Goal: Task Accomplishment & Management: Use online tool/utility

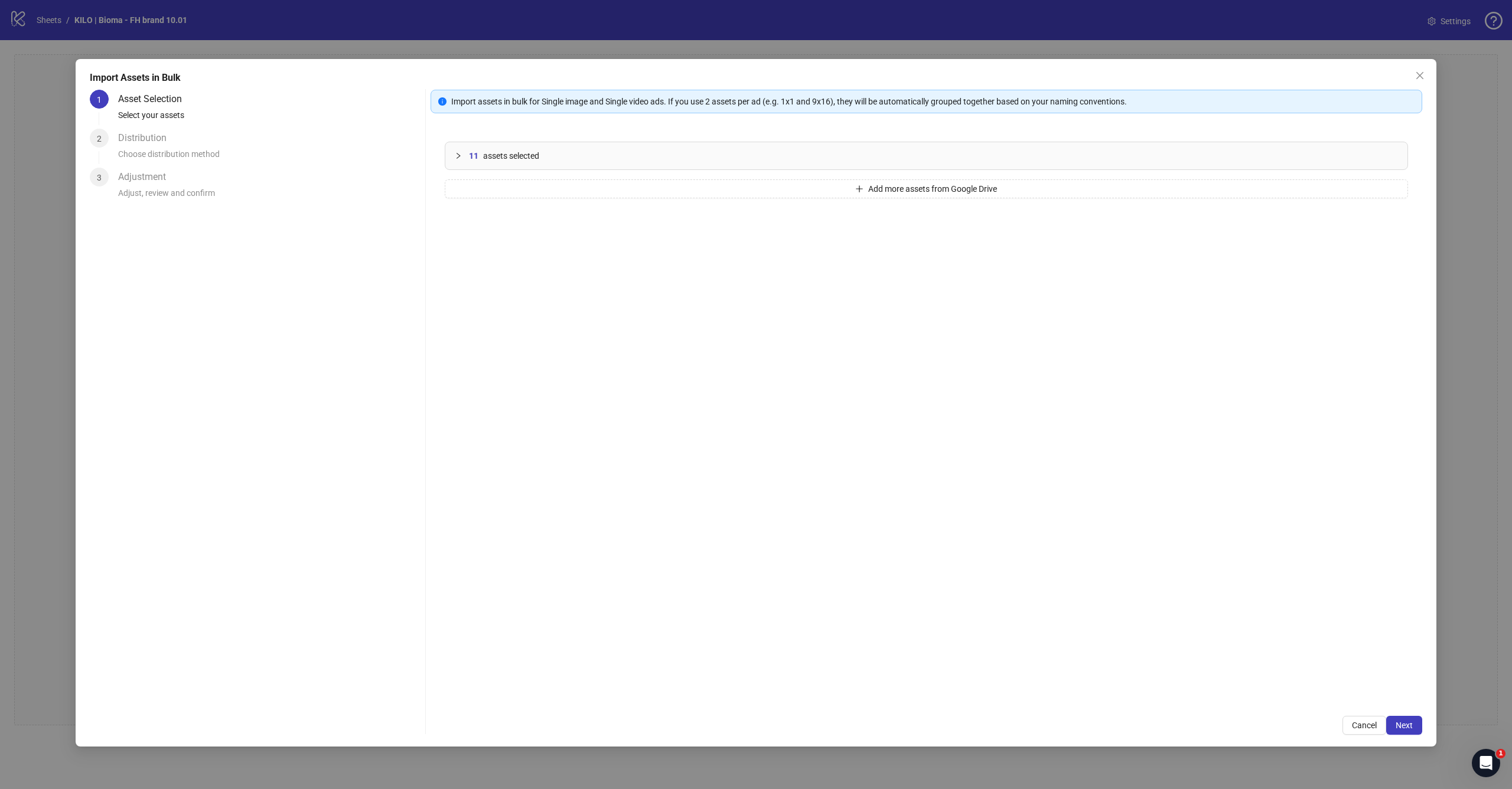
click at [1396, 737] on div "Import Assets in Bulk 1 Asset Selection Select your assets 2 Distribution Choos…" at bounding box center [755, 403] width 1361 height 688
click at [1398, 732] on button "Next" at bounding box center [1404, 726] width 36 height 19
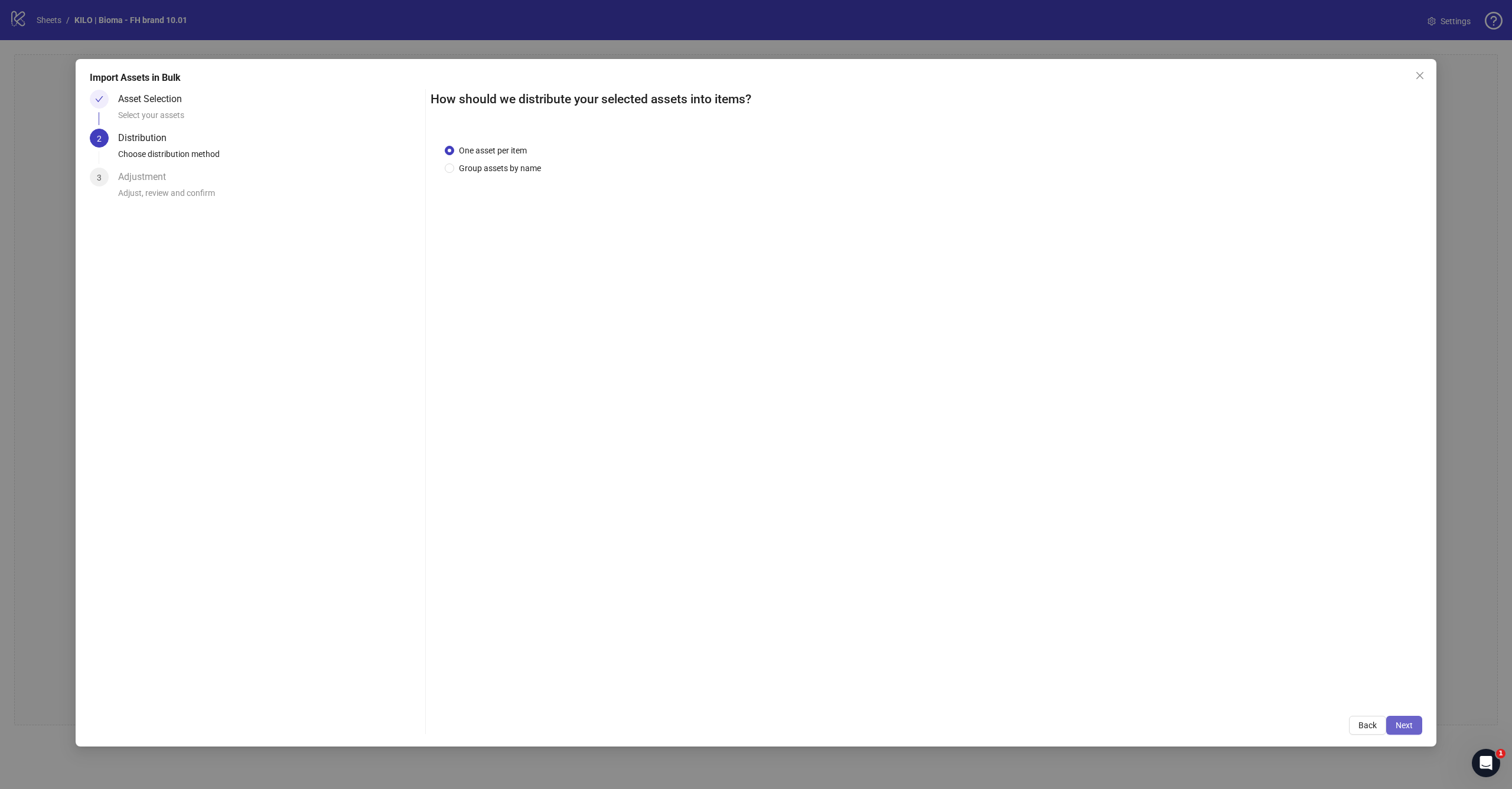
click at [1405, 725] on span "Next" at bounding box center [1404, 725] width 17 height 10
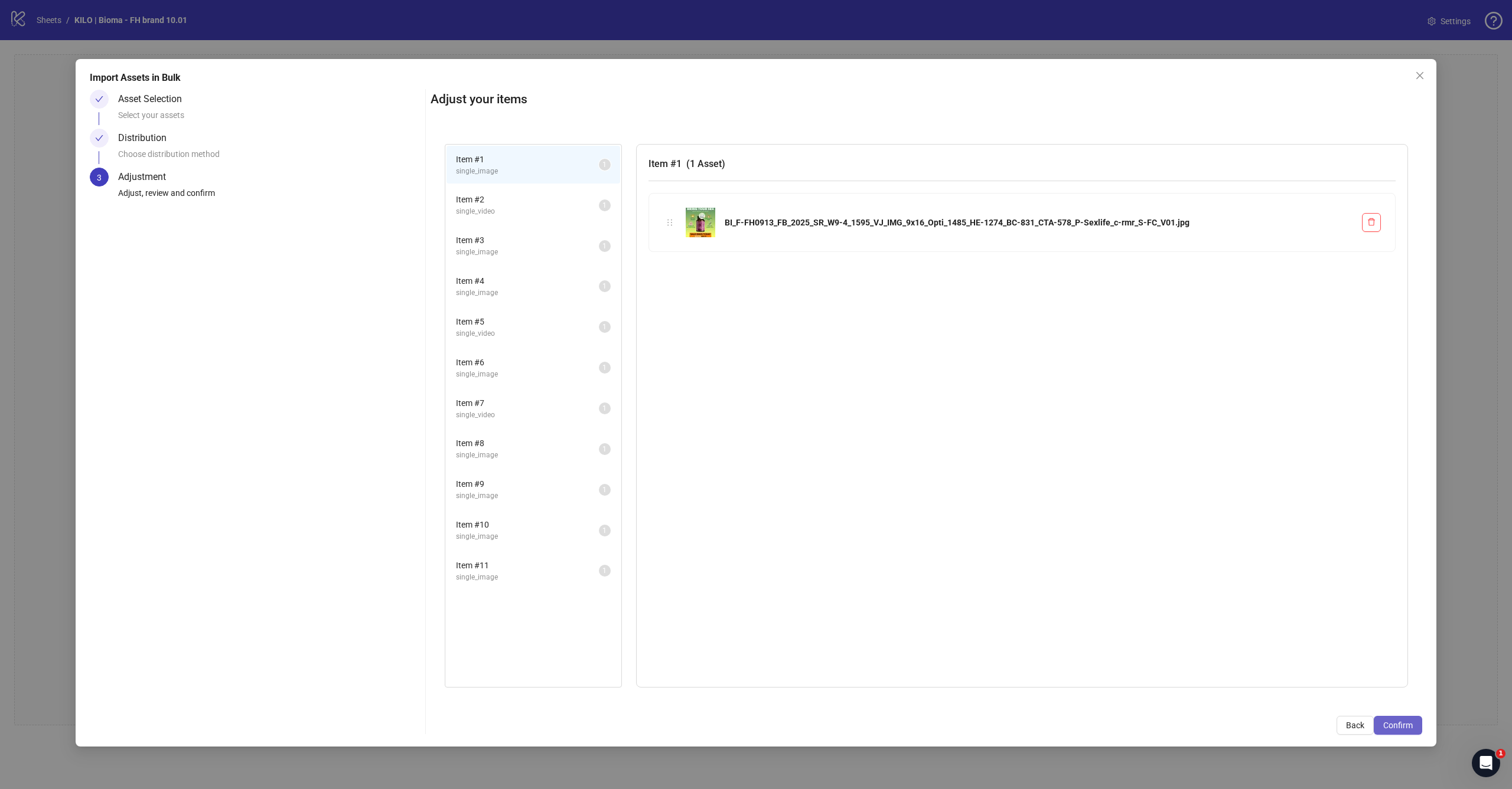
click at [1409, 733] on button "Confirm" at bounding box center [1398, 726] width 48 height 19
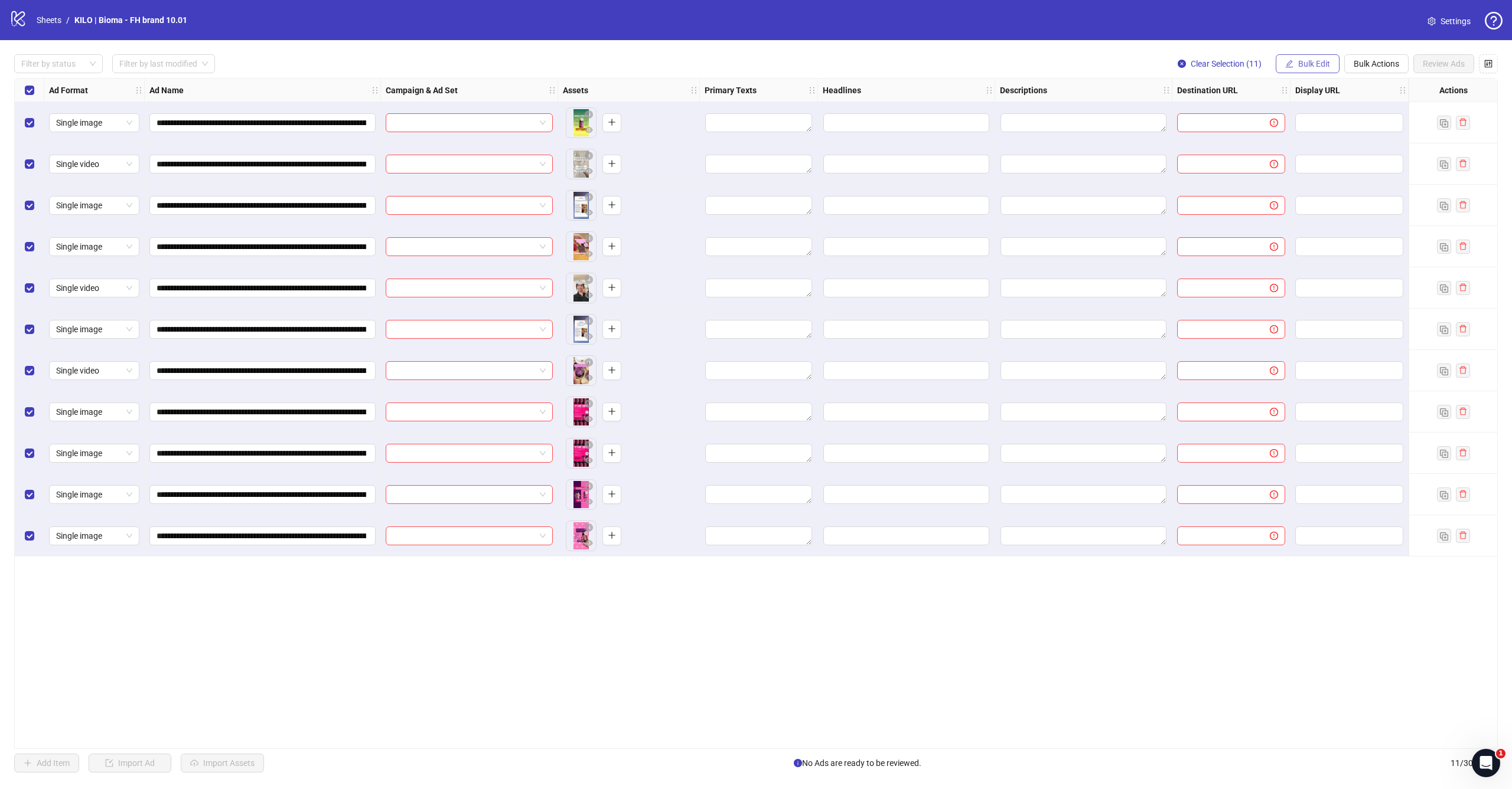
click at [1320, 60] on span "Bulk Edit" at bounding box center [1314, 64] width 31 height 10
click at [1290, 121] on span "Campaign & Ad Set" at bounding box center [1319, 125] width 70 height 13
click at [1189, 122] on input "search" at bounding box center [1269, 114] width 212 height 17
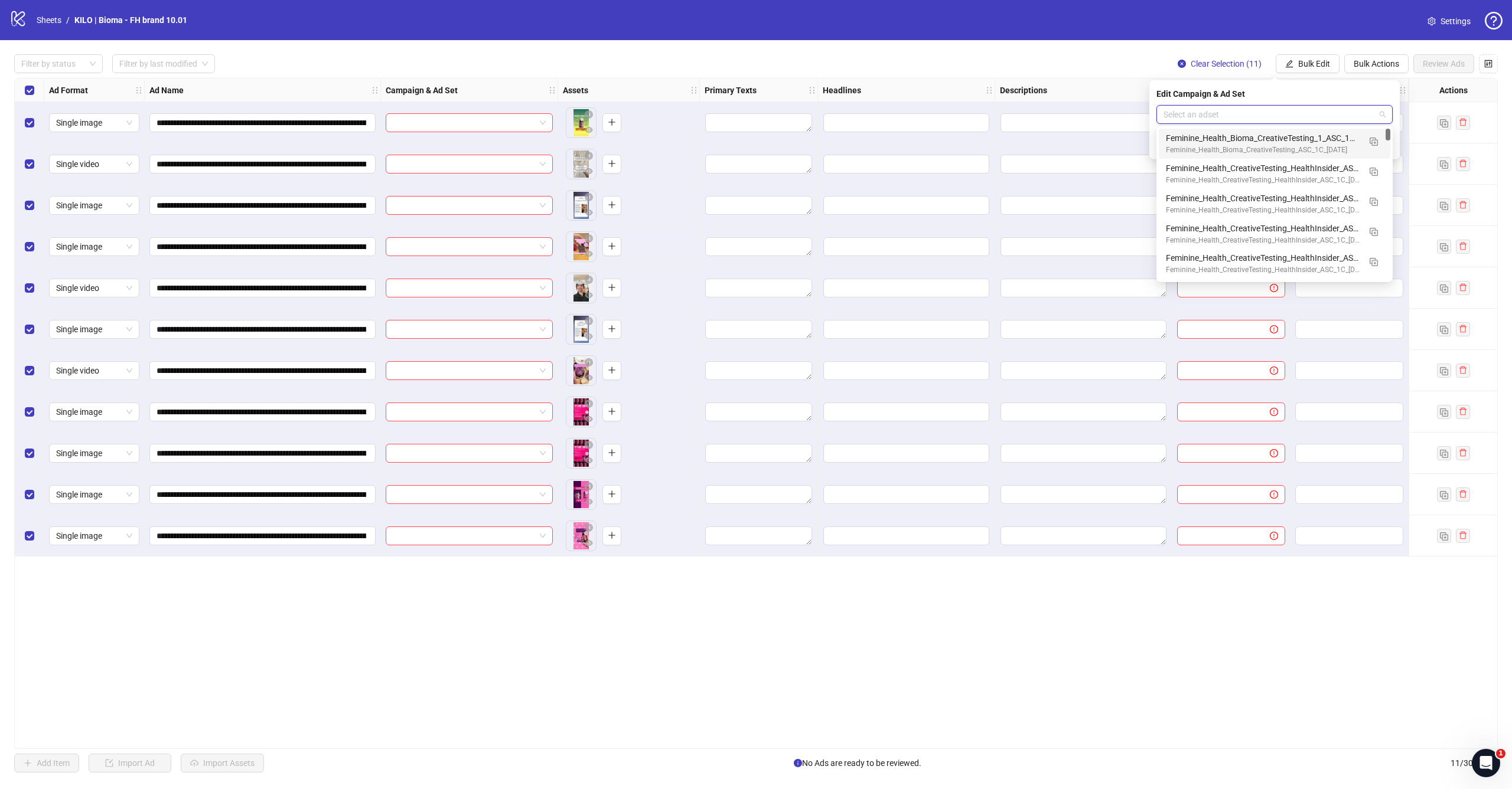
click at [1128, 58] on div "Filter by status Filter by last modified Clear Selection (11) Bulk Edit Bulk Ac…" at bounding box center [755, 64] width 1483 height 19
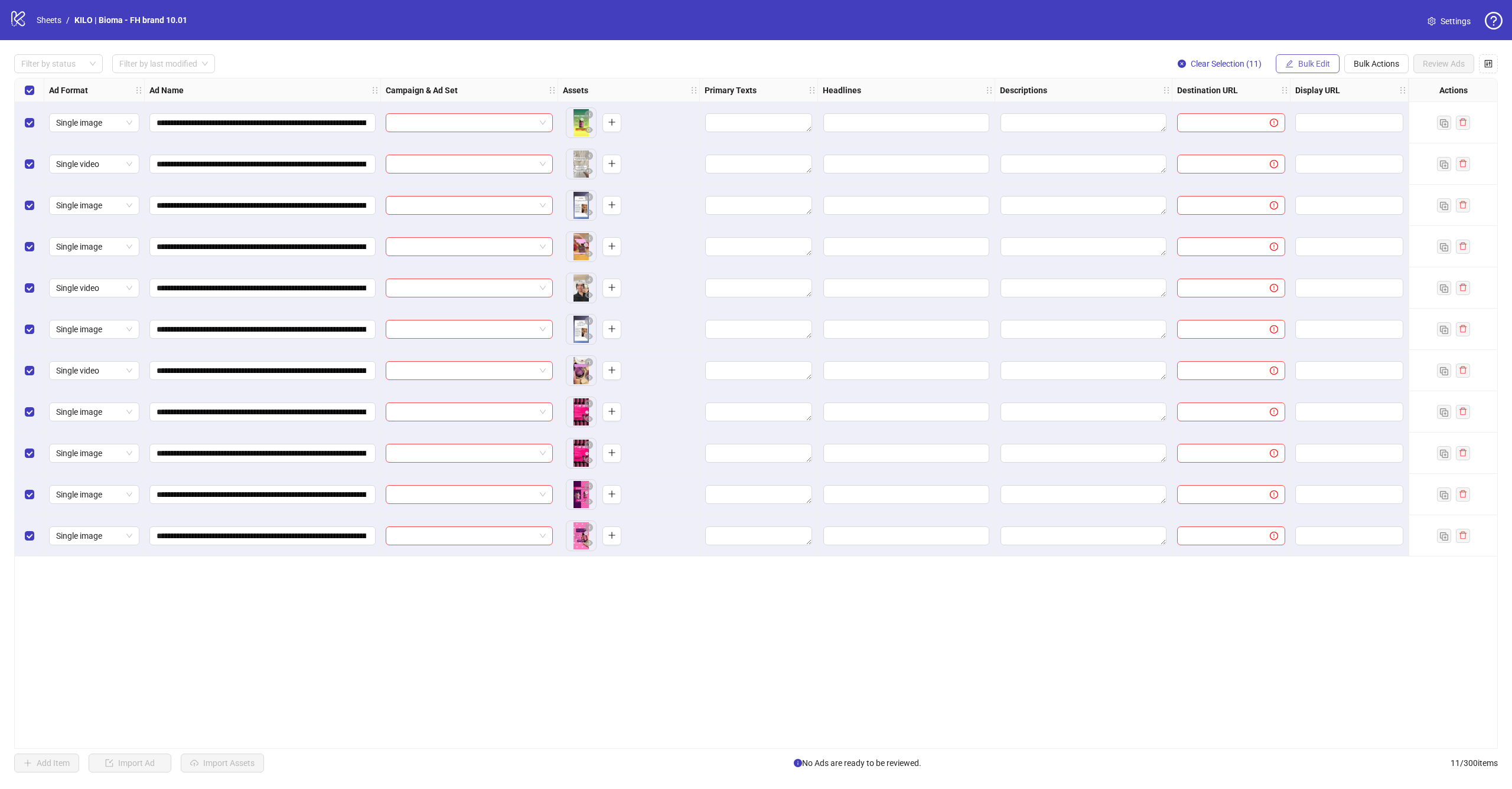
click at [1318, 64] on span "Bulk Edit" at bounding box center [1314, 64] width 31 height 10
click at [1305, 123] on span "Campaign & Ad Set" at bounding box center [1319, 125] width 70 height 13
click at [1217, 114] on input "search" at bounding box center [1269, 114] width 212 height 17
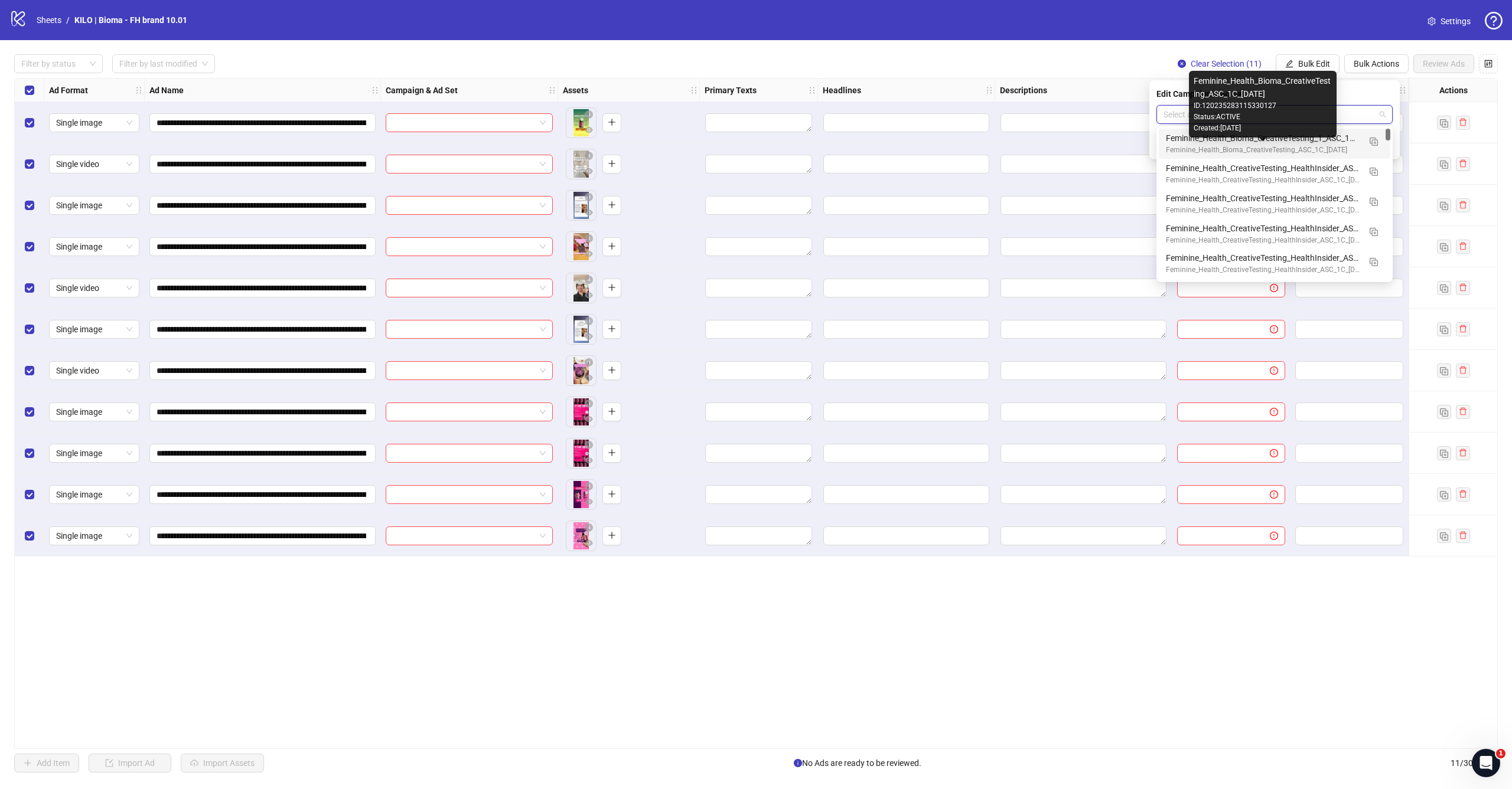
click at [1217, 149] on div "Feminine_Health_Bioma_CreativeTesting_ASC_1C_[DATE]" at bounding box center [1263, 150] width 194 height 11
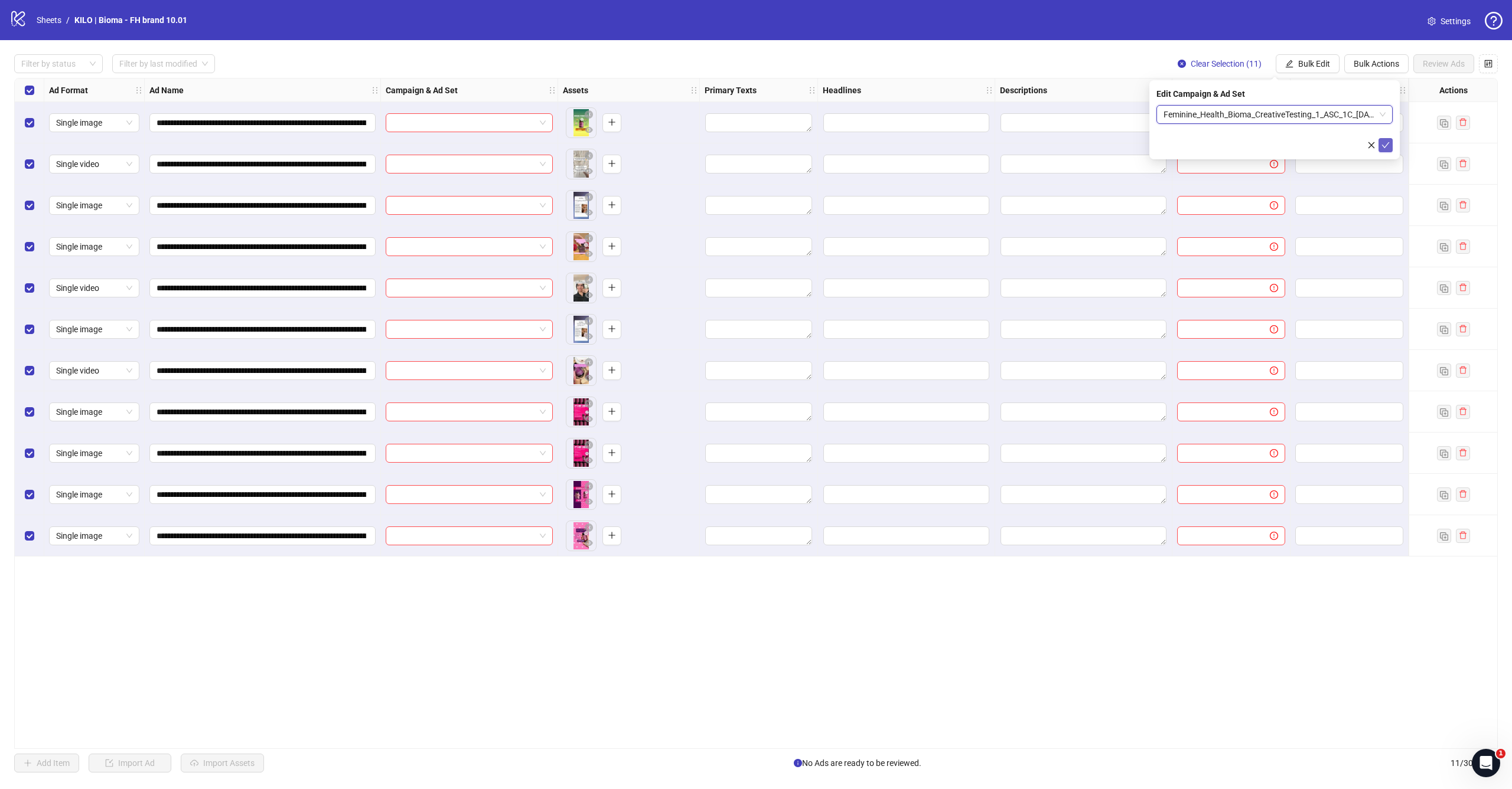
click at [1386, 147] on icon "check" at bounding box center [1385, 144] width 8 height 8
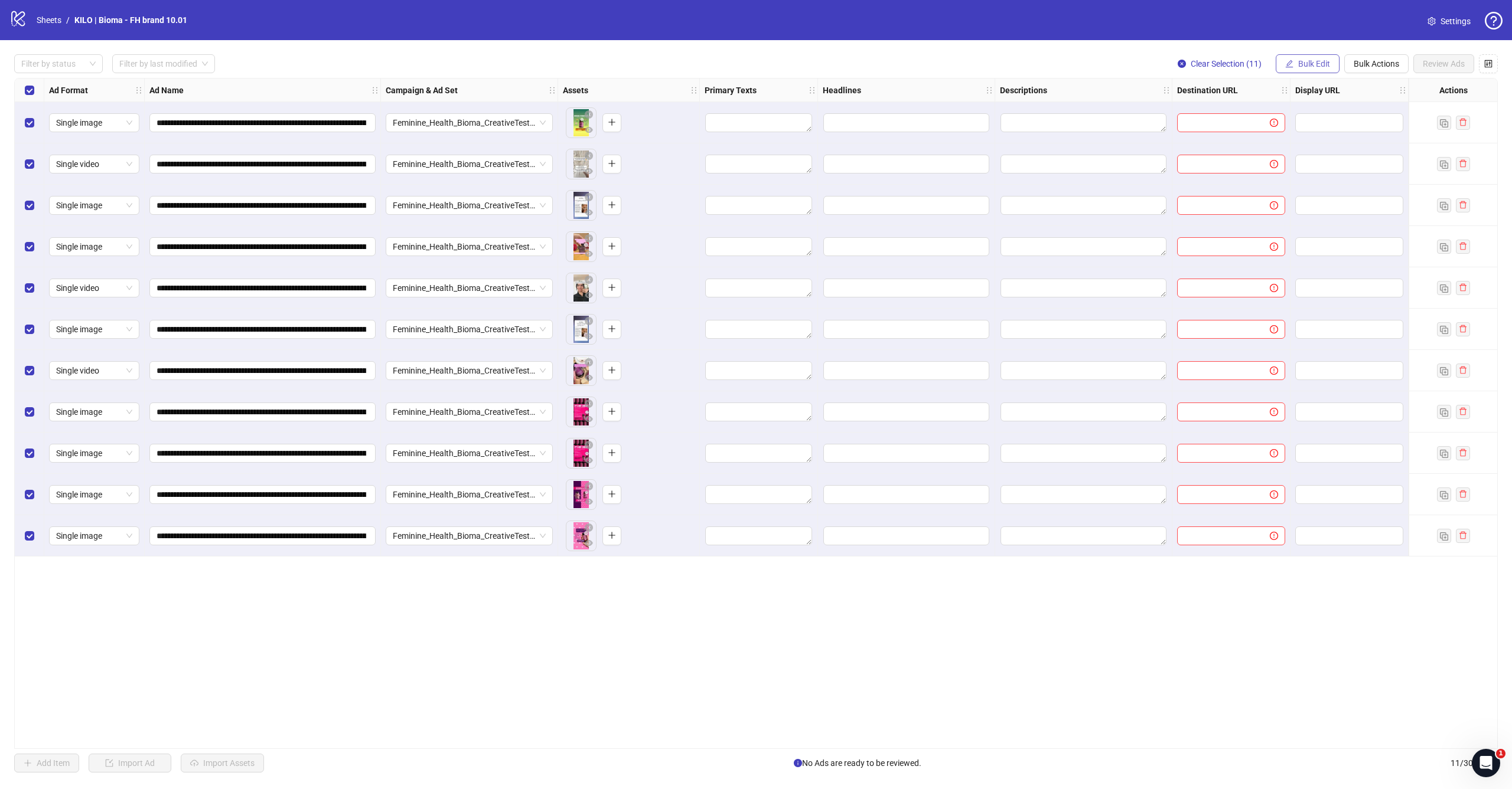
click at [1327, 65] on span "Bulk Edit" at bounding box center [1314, 64] width 31 height 10
click at [1310, 142] on span "Primary Texts" at bounding box center [1319, 143] width 70 height 13
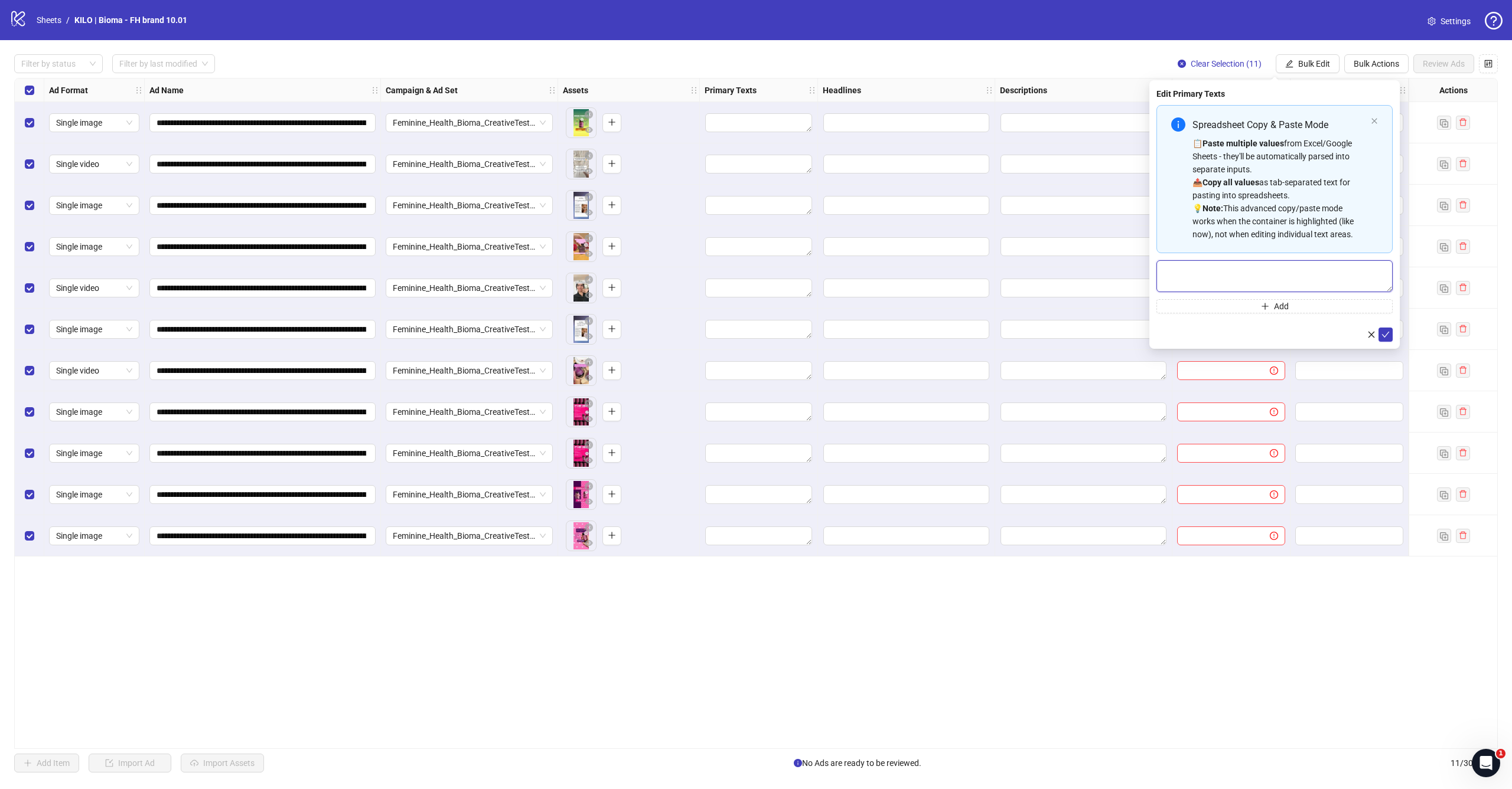
click at [1196, 272] on textarea "Multi-text input container - paste or copy values" at bounding box center [1274, 276] width 236 height 31
paste textarea "**********"
type textarea "**********"
click at [1382, 333] on icon "check" at bounding box center [1385, 334] width 8 height 8
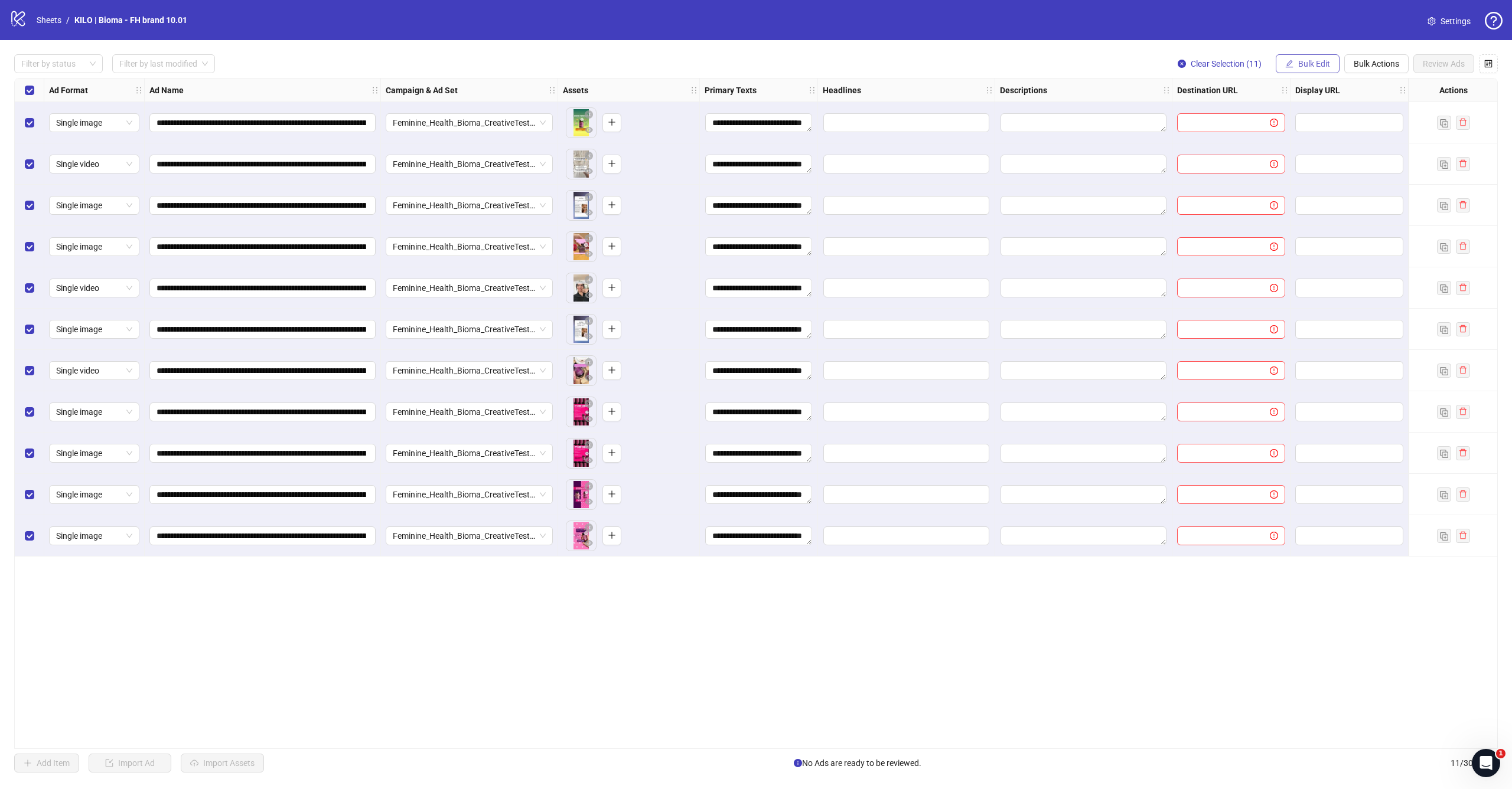
click at [1321, 63] on span "Bulk Edit" at bounding box center [1314, 64] width 31 height 10
click at [1298, 164] on span "Headlines" at bounding box center [1319, 163] width 70 height 13
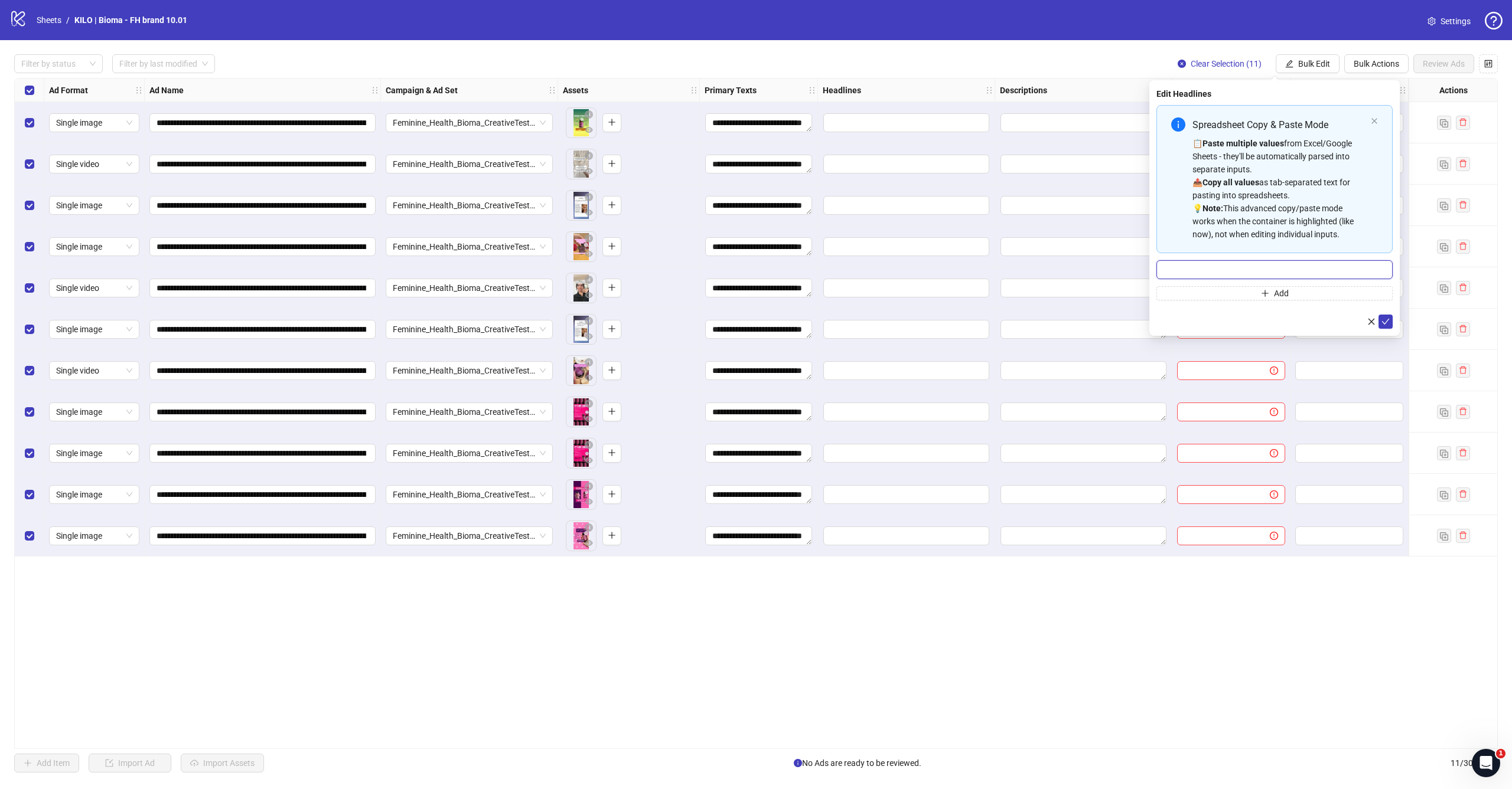
click at [1266, 266] on input "Multi-input container - paste or copy values" at bounding box center [1274, 270] width 236 height 19
paste input "**********"
type input "**********"
click at [1384, 320] on icon "check" at bounding box center [1385, 322] width 8 height 8
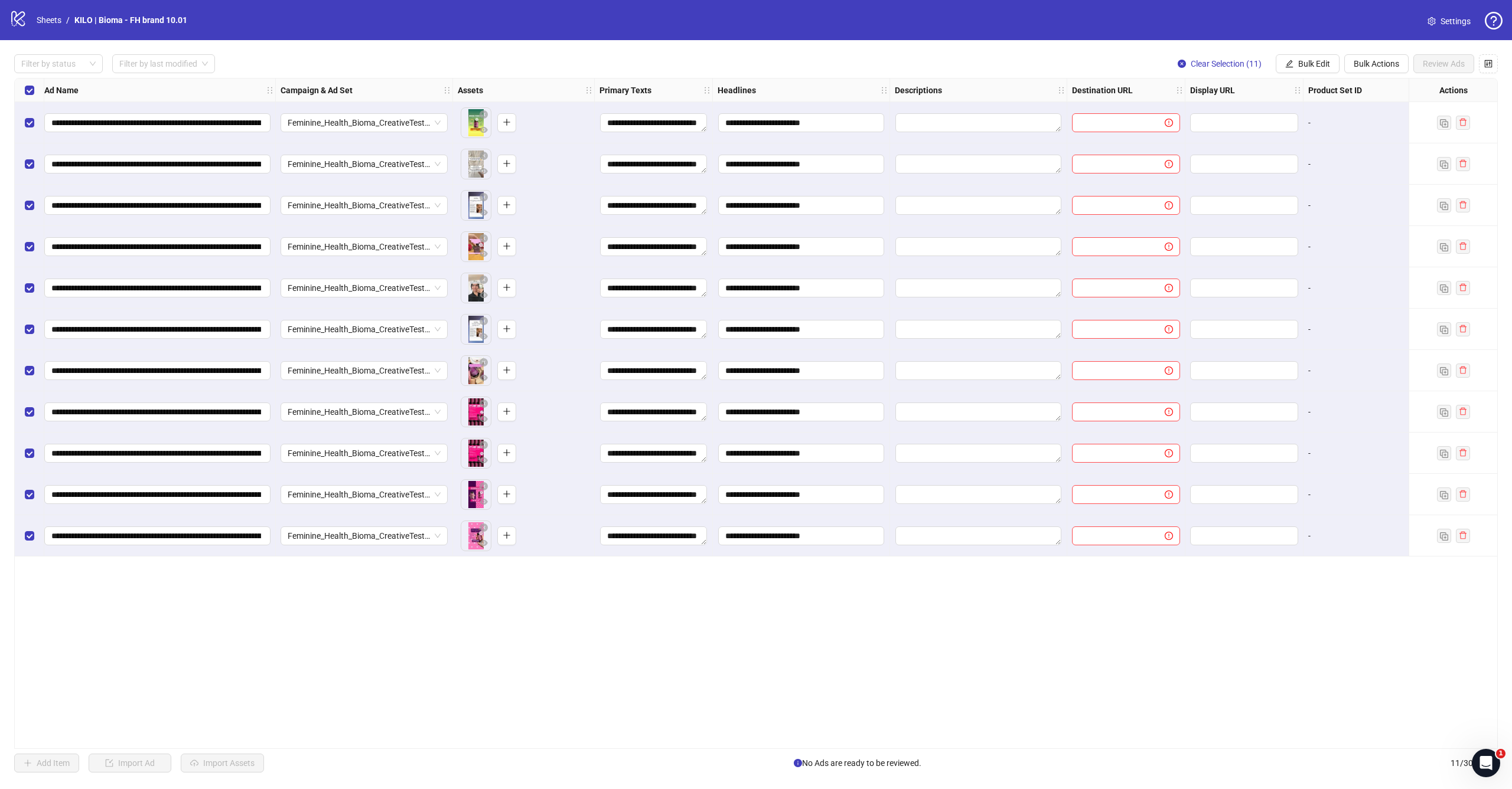
scroll to position [0, 105]
click at [1294, 61] on button "Bulk Edit" at bounding box center [1307, 64] width 64 height 19
click at [1287, 198] on span "Destination URL" at bounding box center [1319, 200] width 70 height 13
click at [1232, 117] on input "text" at bounding box center [1269, 114] width 212 height 13
paste input "**********"
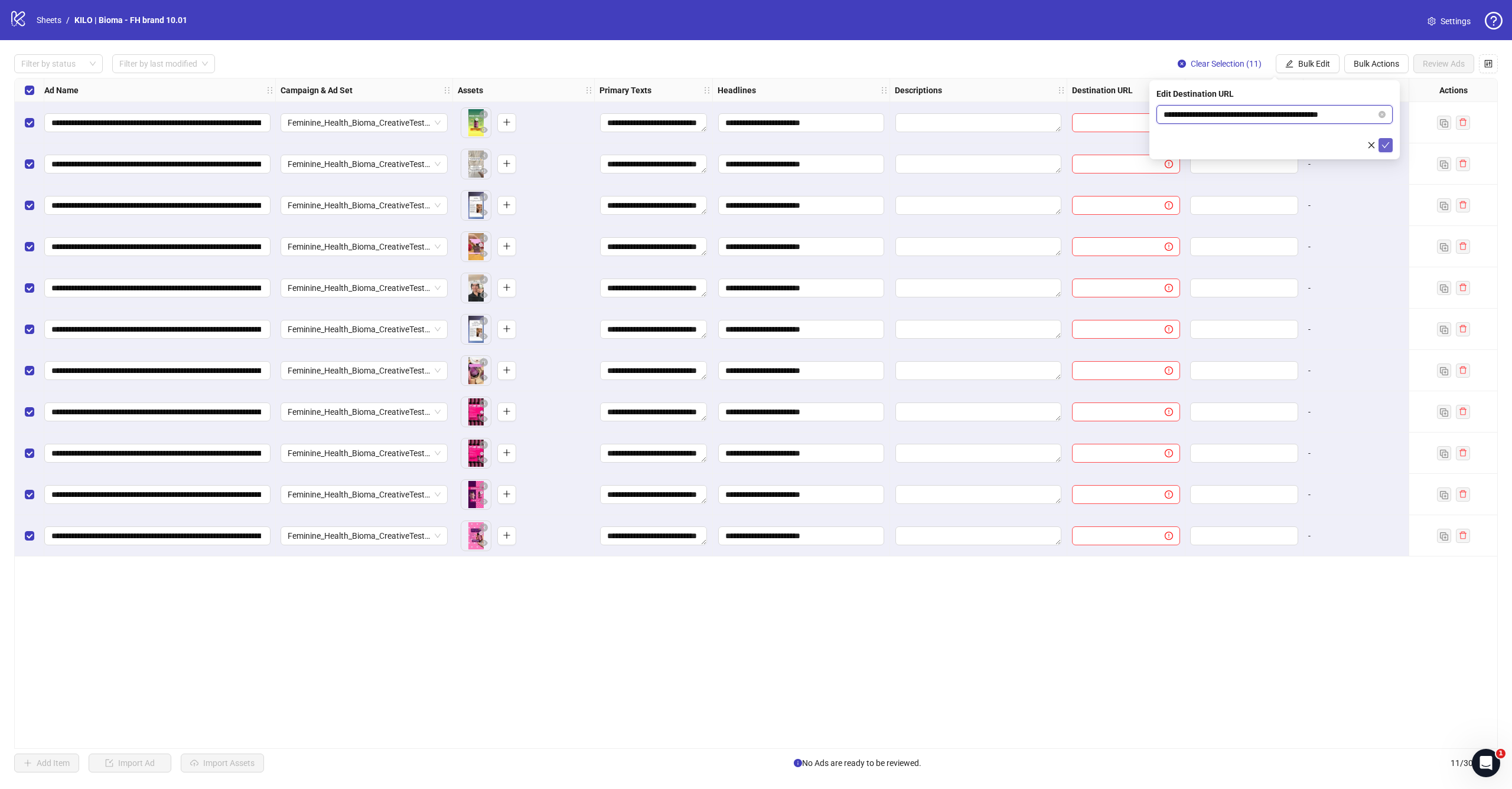
type input "**********"
click at [1384, 143] on icon "check" at bounding box center [1385, 144] width 8 height 8
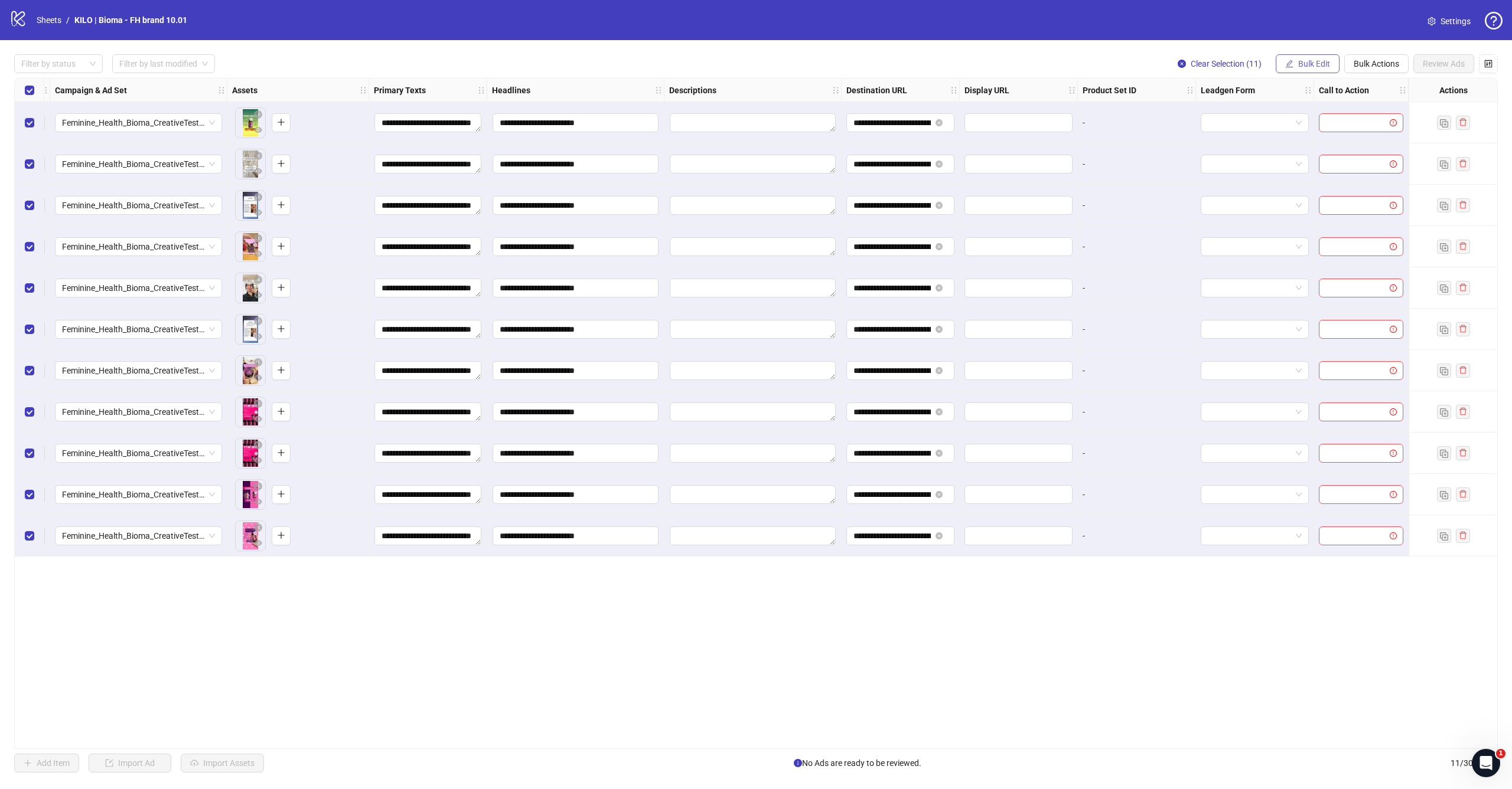
scroll to position [0, 330]
click at [1305, 61] on span "Bulk Edit" at bounding box center [1314, 64] width 31 height 10
click at [1291, 258] on span "Call to Action" at bounding box center [1319, 257] width 70 height 13
click at [1201, 117] on input "search" at bounding box center [1269, 114] width 212 height 17
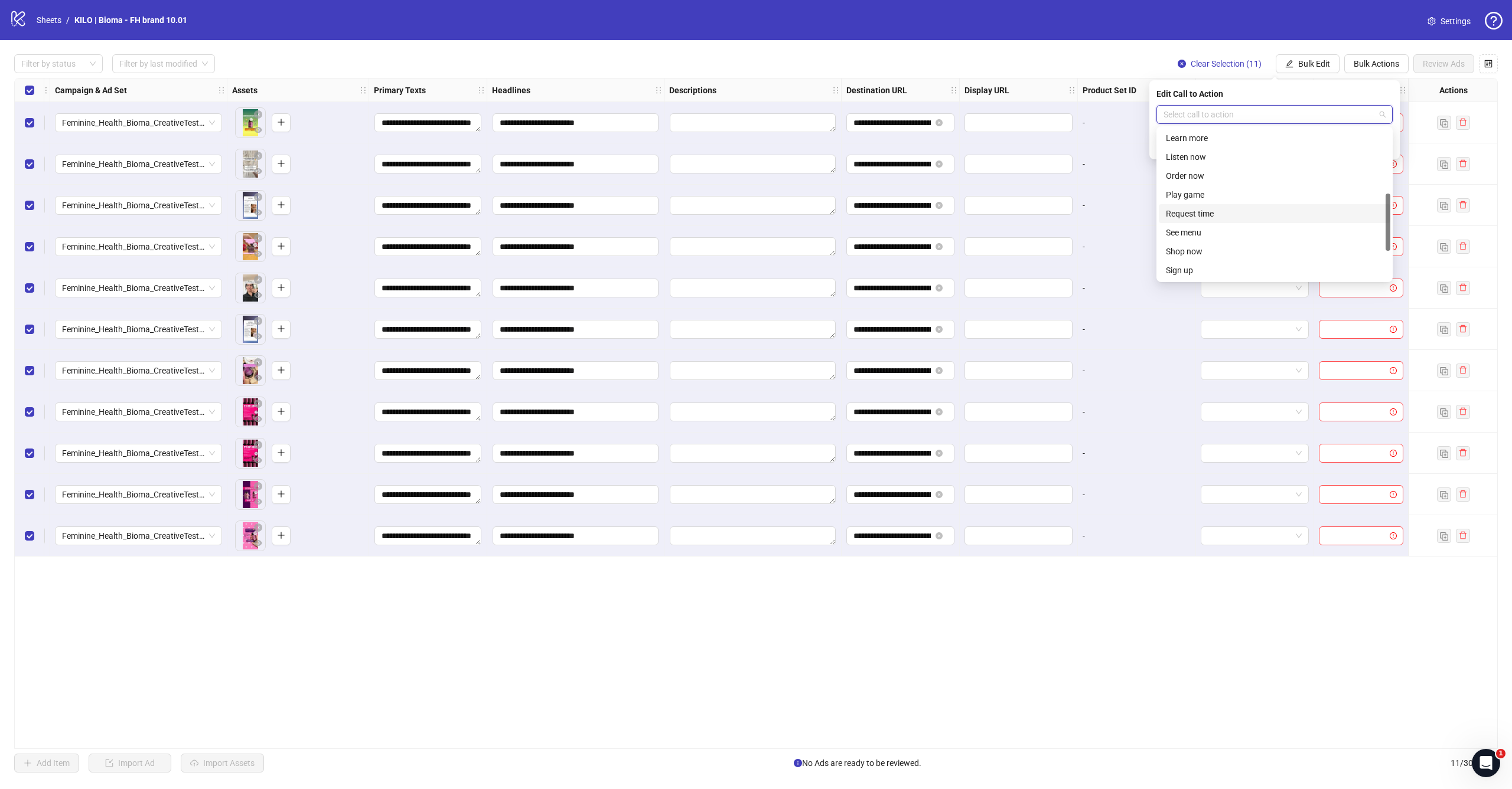
scroll to position [170, 0]
click at [1197, 248] on div "Shop now" at bounding box center [1274, 251] width 218 height 13
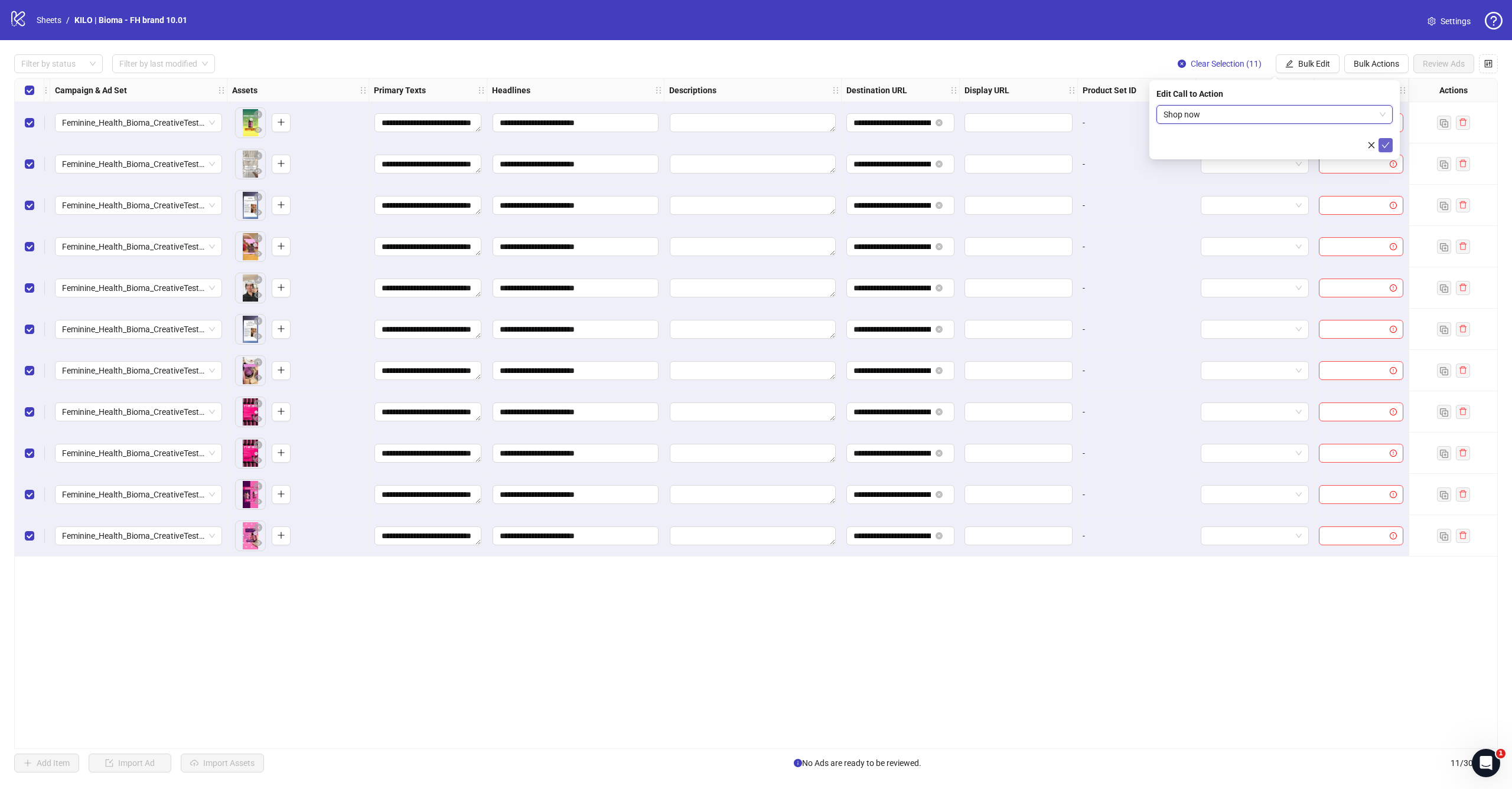
click at [1383, 146] on icon "check" at bounding box center [1385, 144] width 8 height 8
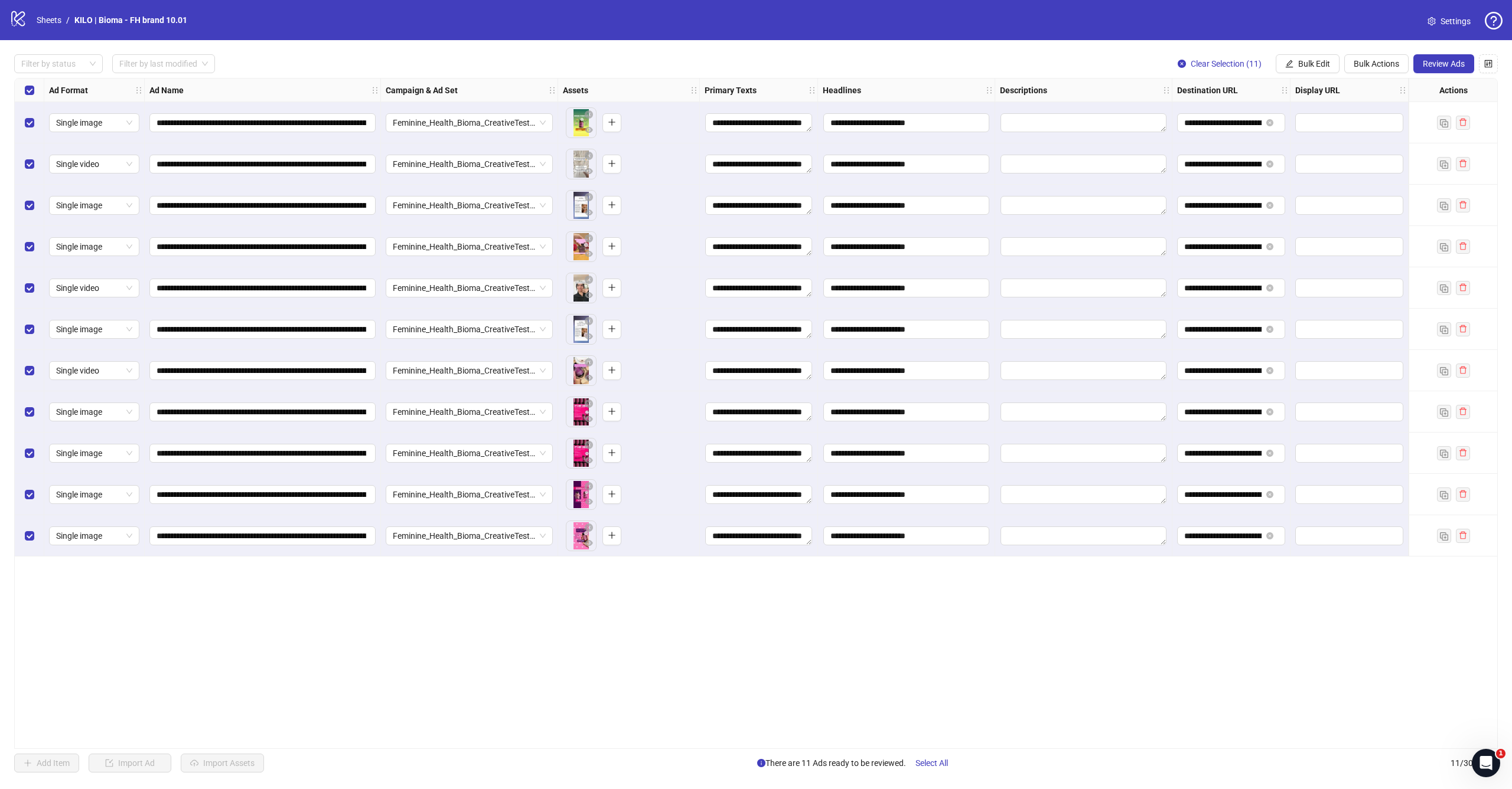
scroll to position [0, 0]
click at [1447, 66] on span "Review Ads" at bounding box center [1444, 64] width 42 height 10
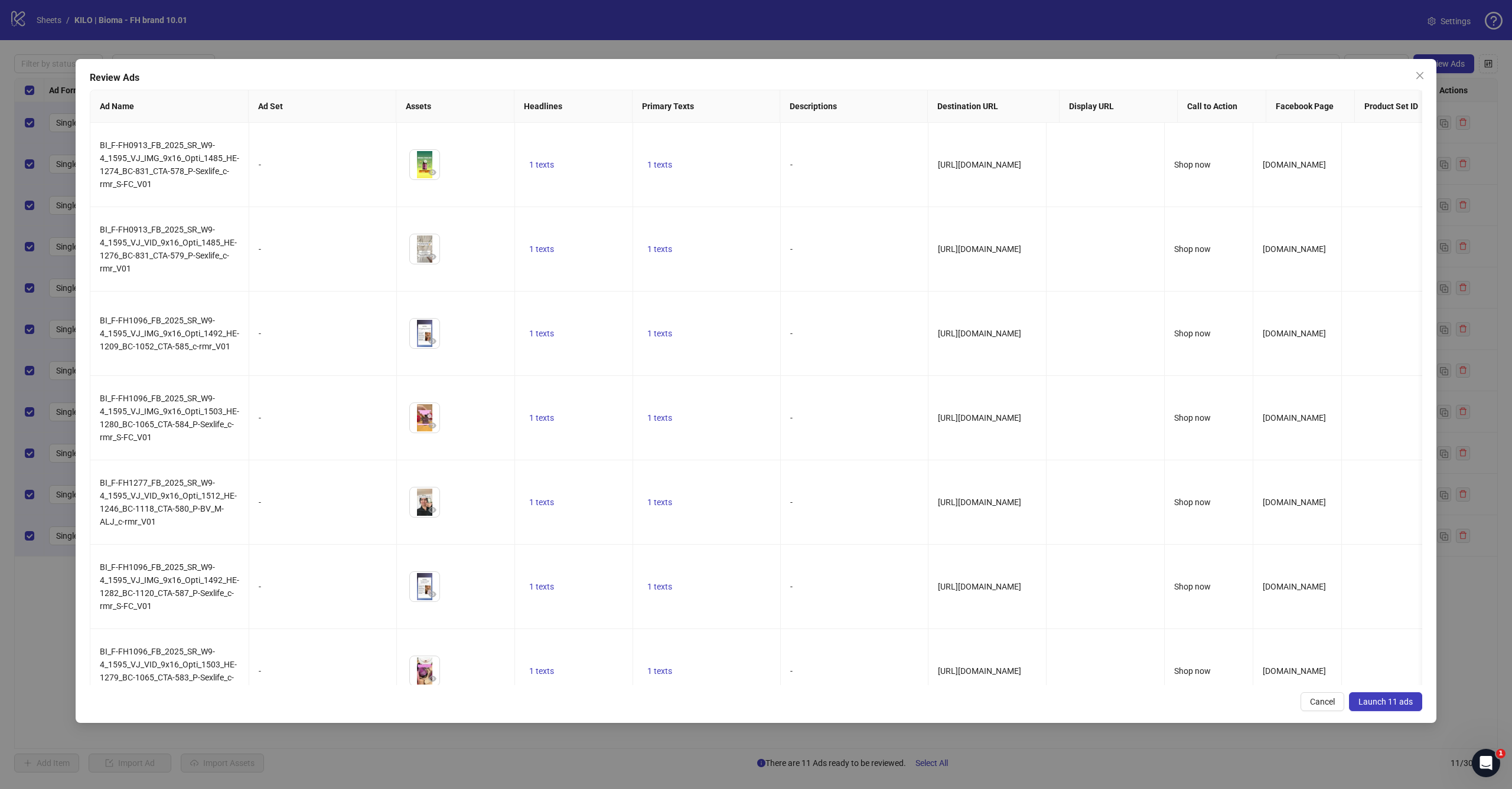
click at [1393, 702] on span "Launch 11 ads" at bounding box center [1385, 702] width 54 height 10
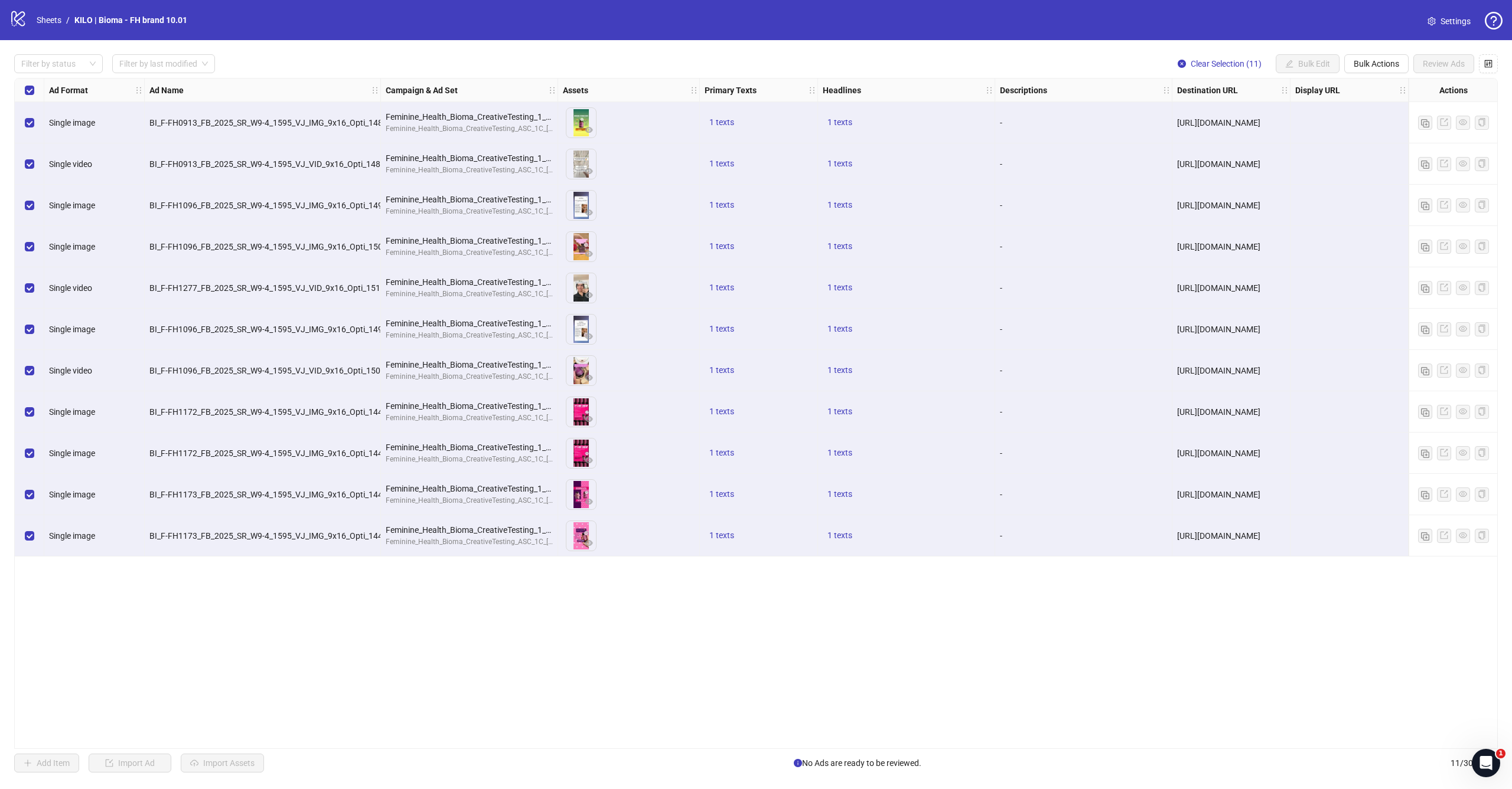
click at [31, 17] on nav "Sheets / KILO | Bioma - FH brand 10.01" at bounding box center [111, 20] width 160 height 13
click at [39, 21] on link "Sheets" at bounding box center [49, 20] width 30 height 13
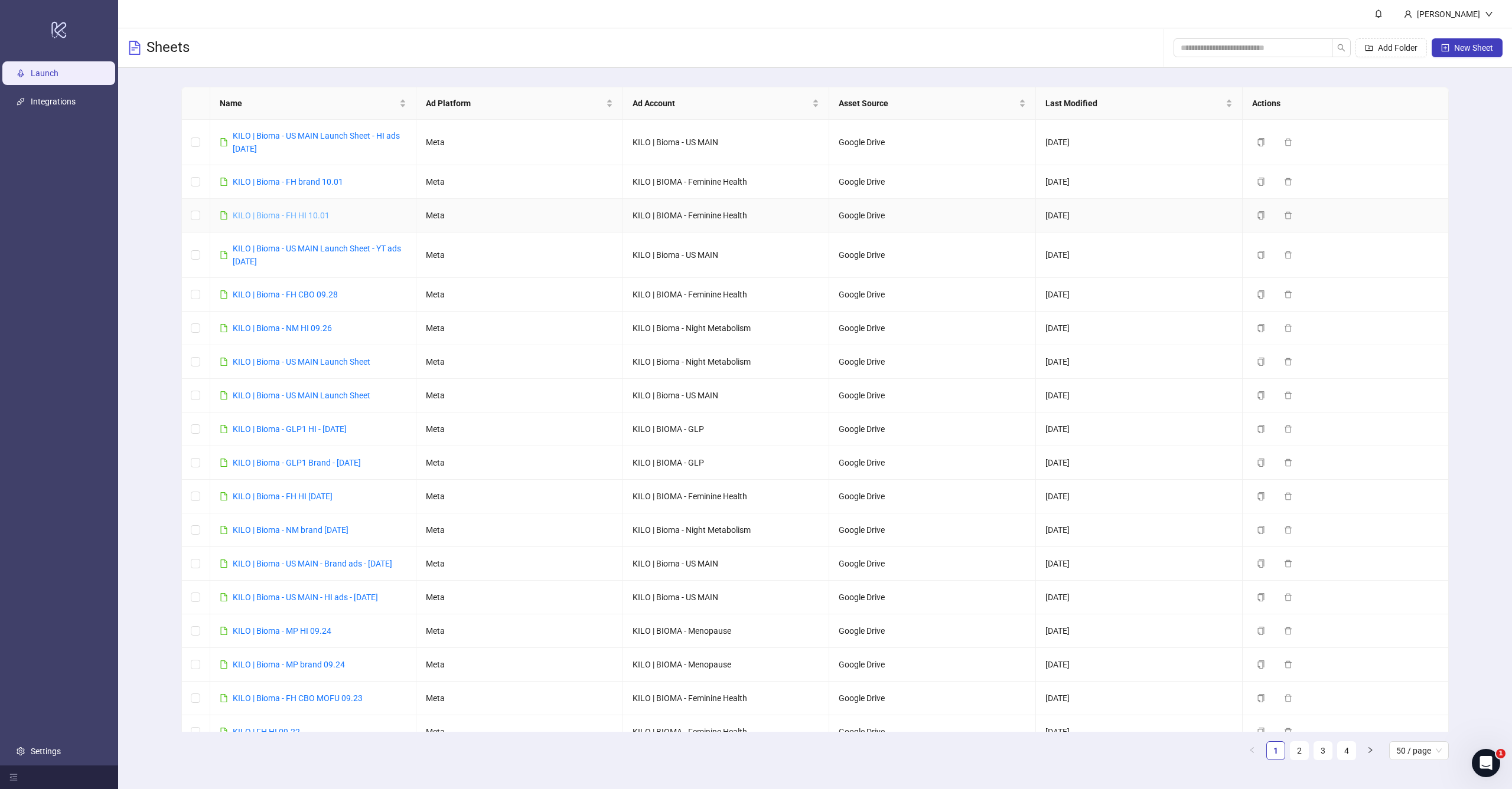
click at [288, 219] on link "KILO | Bioma - FH HI 10.01" at bounding box center [281, 215] width 97 height 10
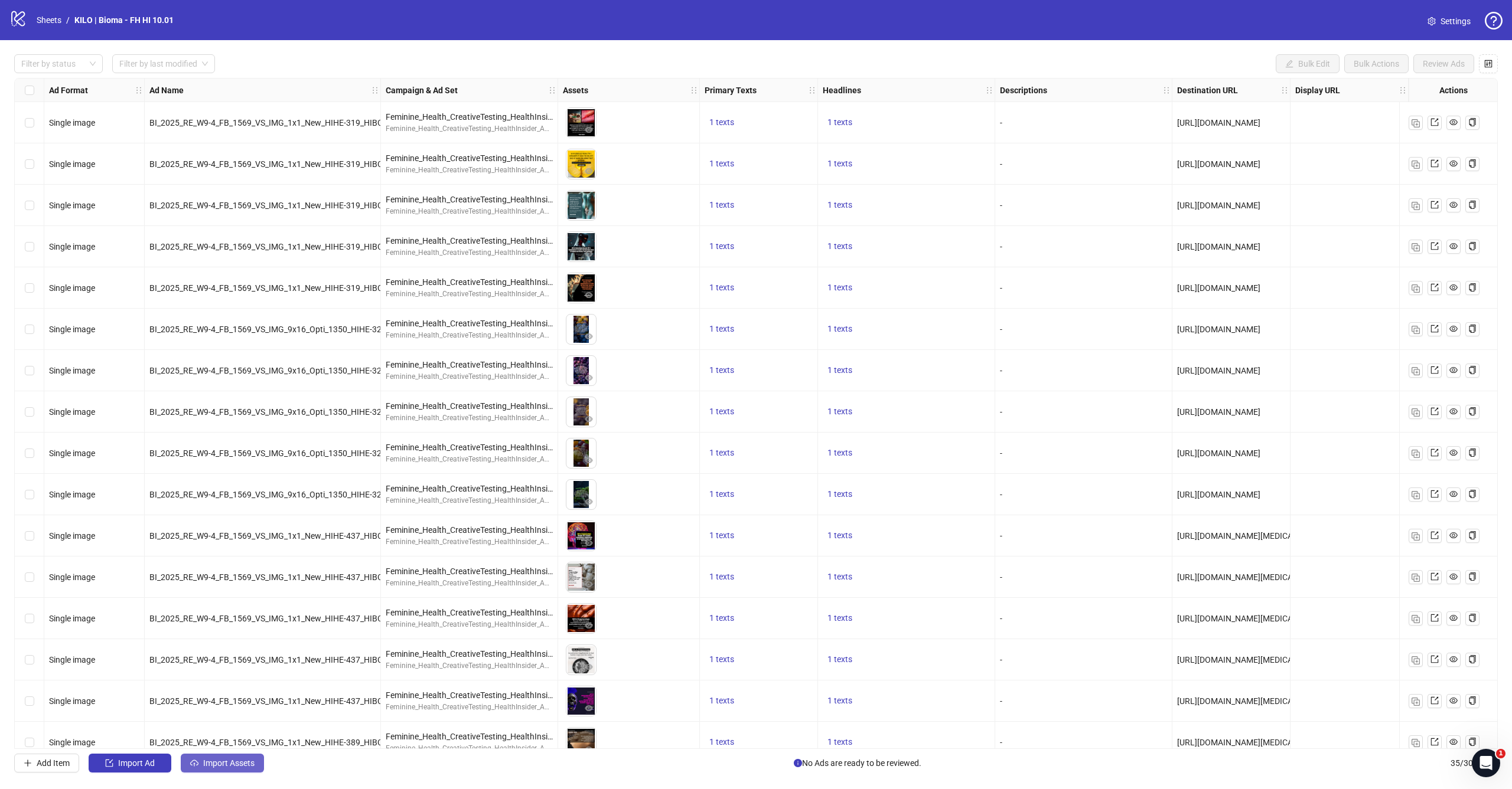
click at [225, 766] on span "Import Assets" at bounding box center [228, 763] width 52 height 10
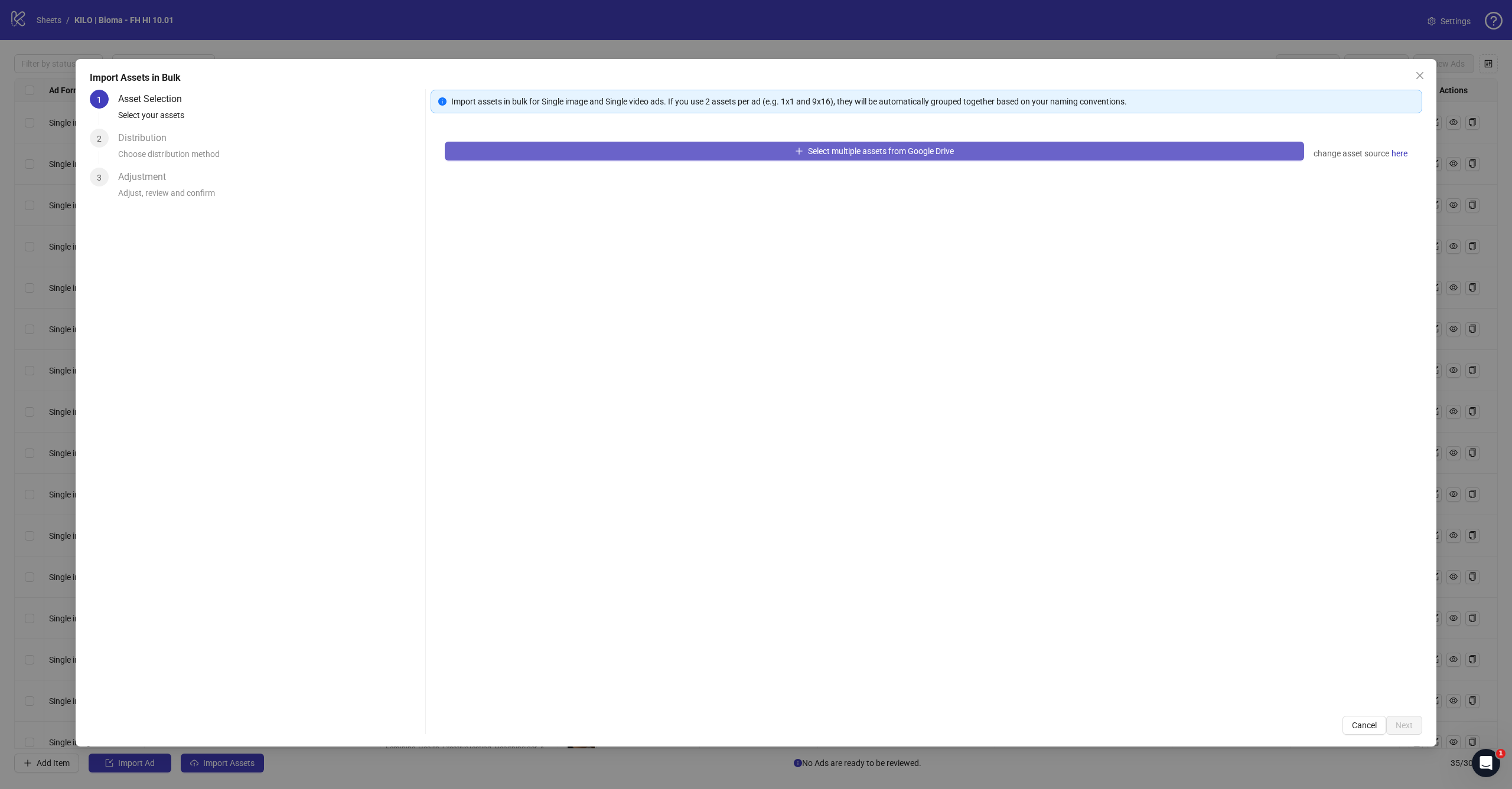
click at [727, 159] on button "Select multiple assets from Google Drive" at bounding box center [874, 151] width 859 height 19
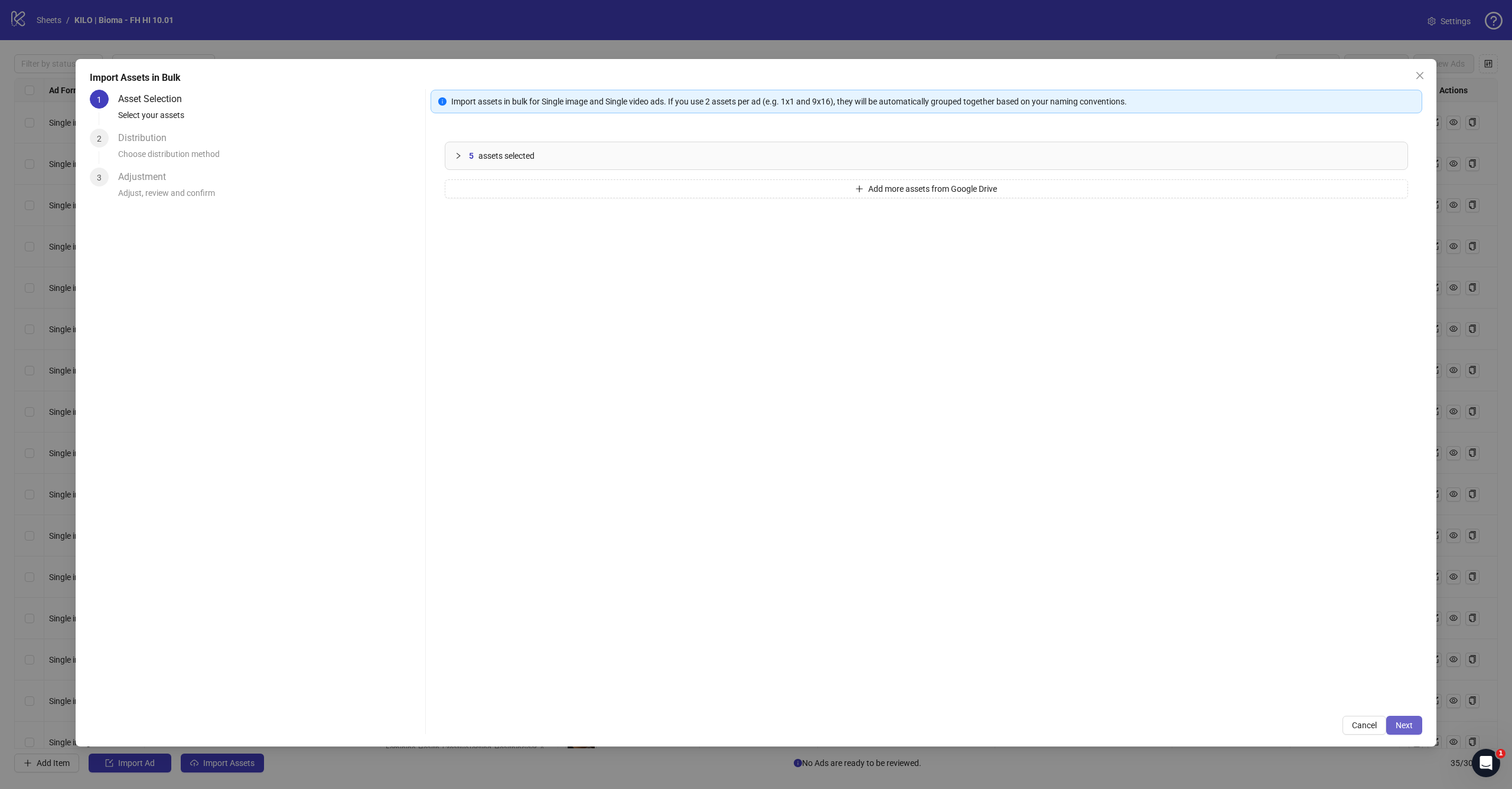
click at [1412, 729] on button "Next" at bounding box center [1404, 726] width 36 height 19
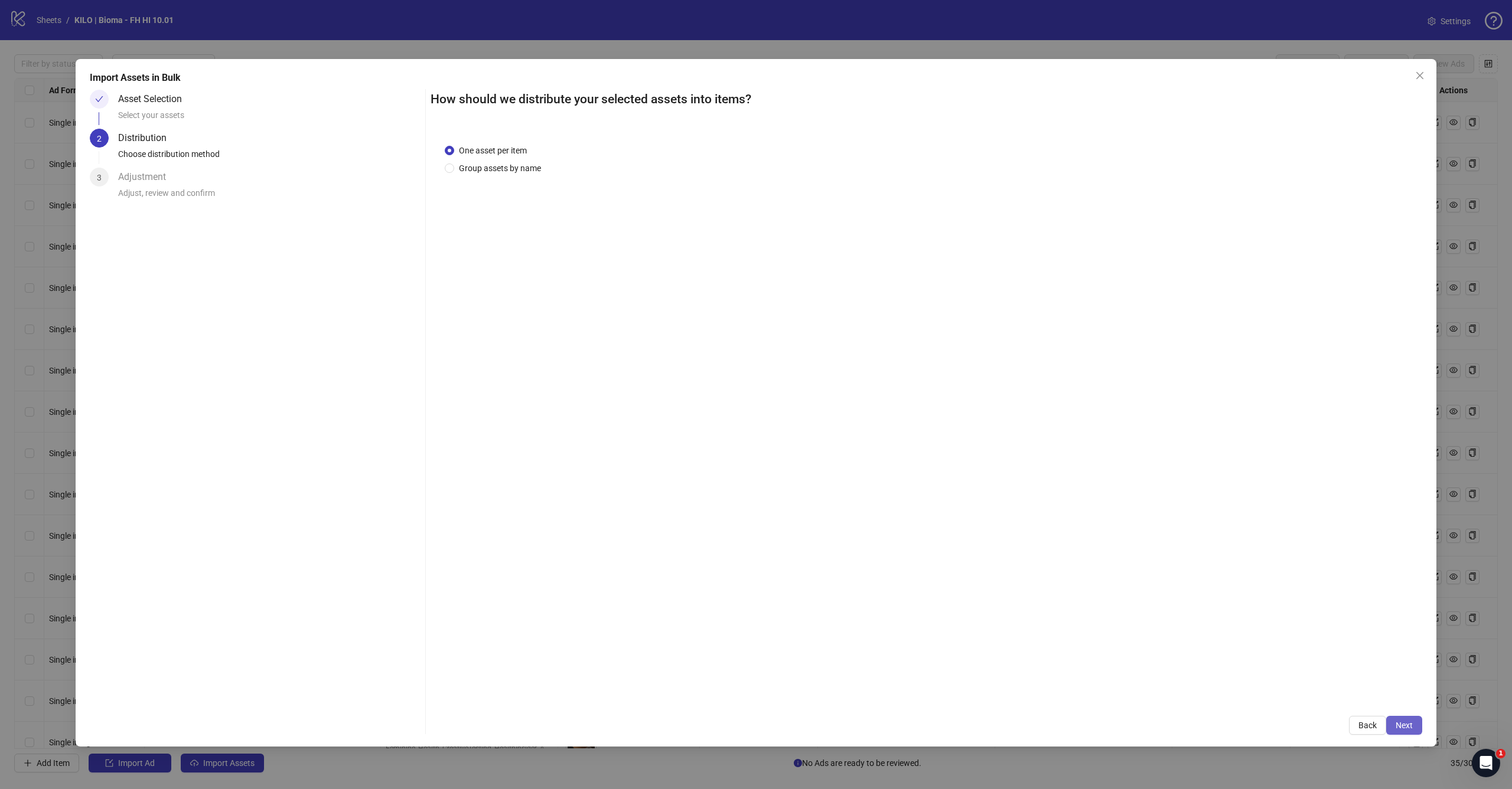
click at [1410, 731] on button "Next" at bounding box center [1404, 726] width 36 height 19
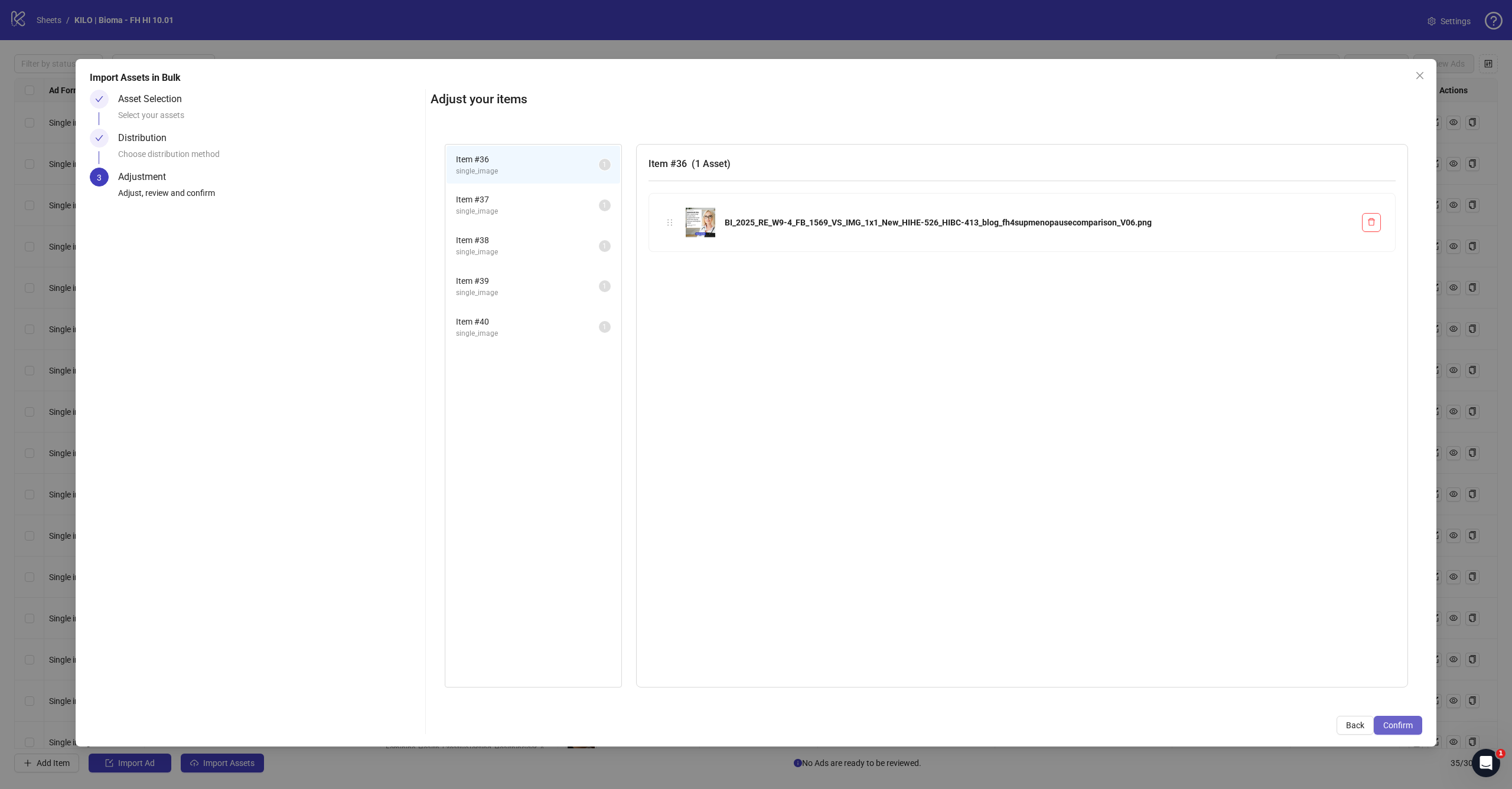
click at [1392, 727] on span "Confirm" at bounding box center [1398, 725] width 30 height 10
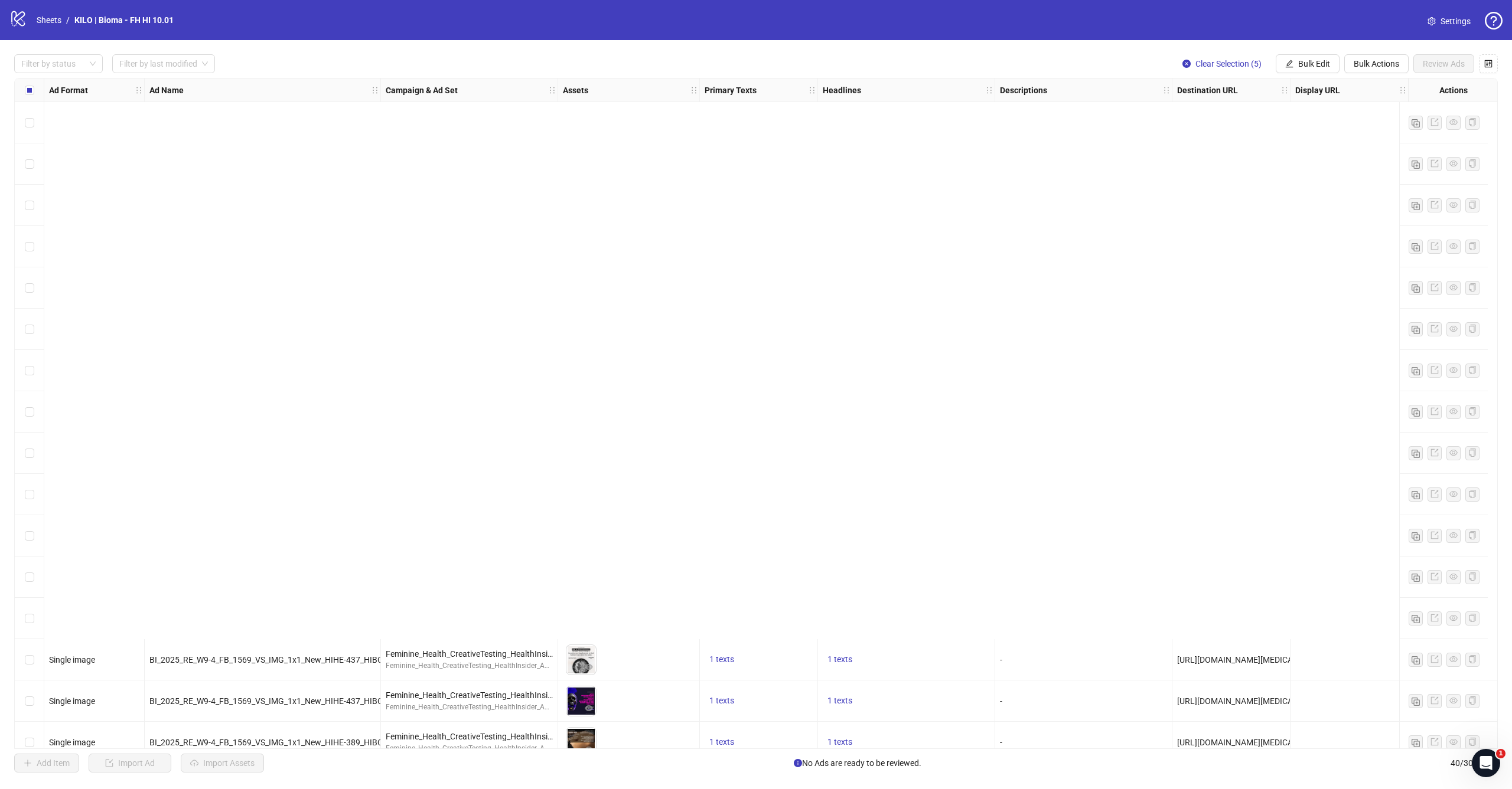
scroll to position [1012, 0]
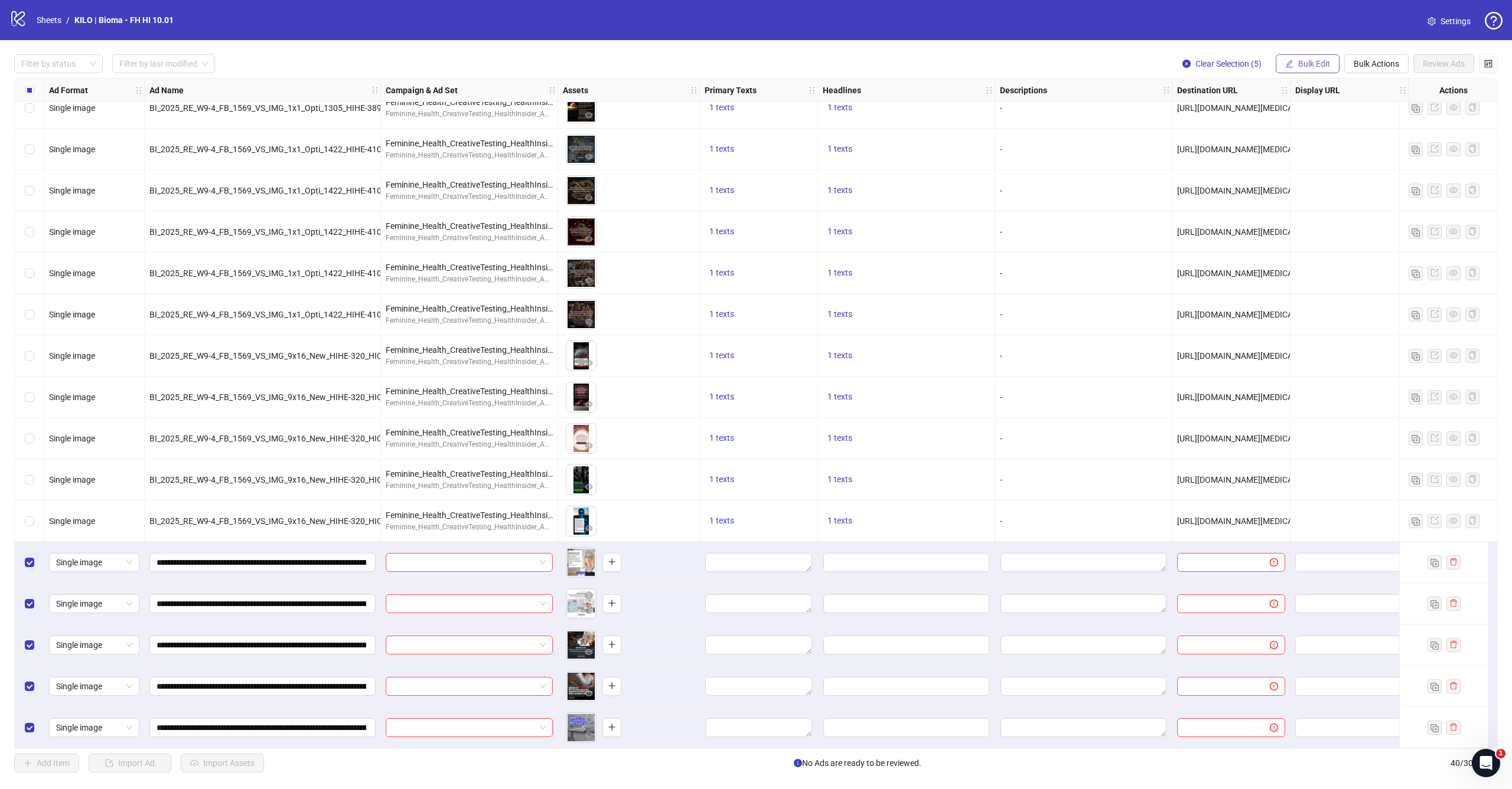
click at [1300, 67] on span "Bulk Edit" at bounding box center [1314, 64] width 31 height 10
click at [1285, 122] on span "Campaign & Ad Set" at bounding box center [1319, 125] width 70 height 13
click at [1255, 115] on input "search" at bounding box center [1269, 114] width 212 height 17
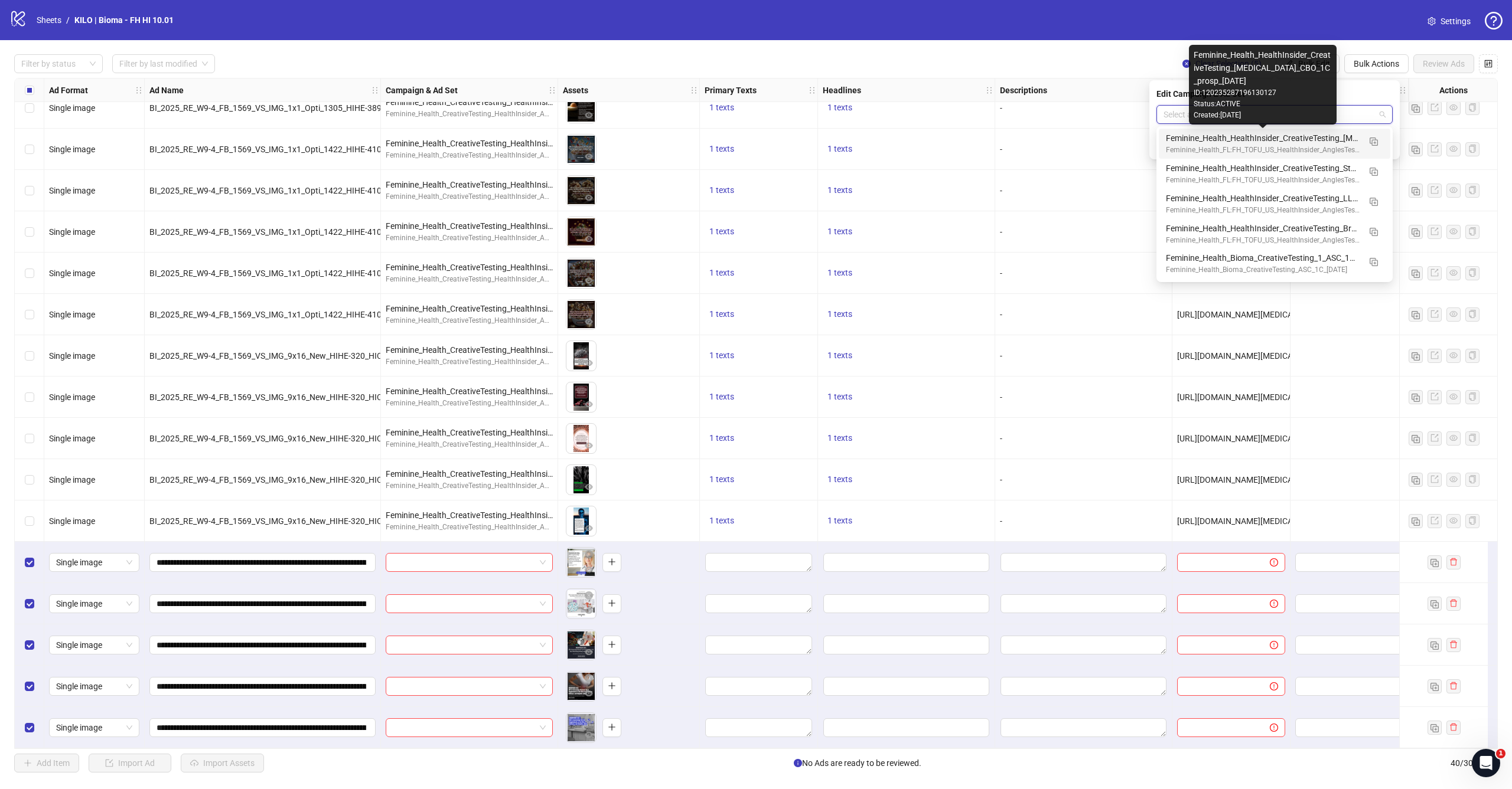
click at [1178, 142] on div "Feminine_Health_HealthInsider_CreativeTesting_[MEDICAL_DATA]_CBO_1C_prosp_[DATE]" at bounding box center [1263, 138] width 194 height 13
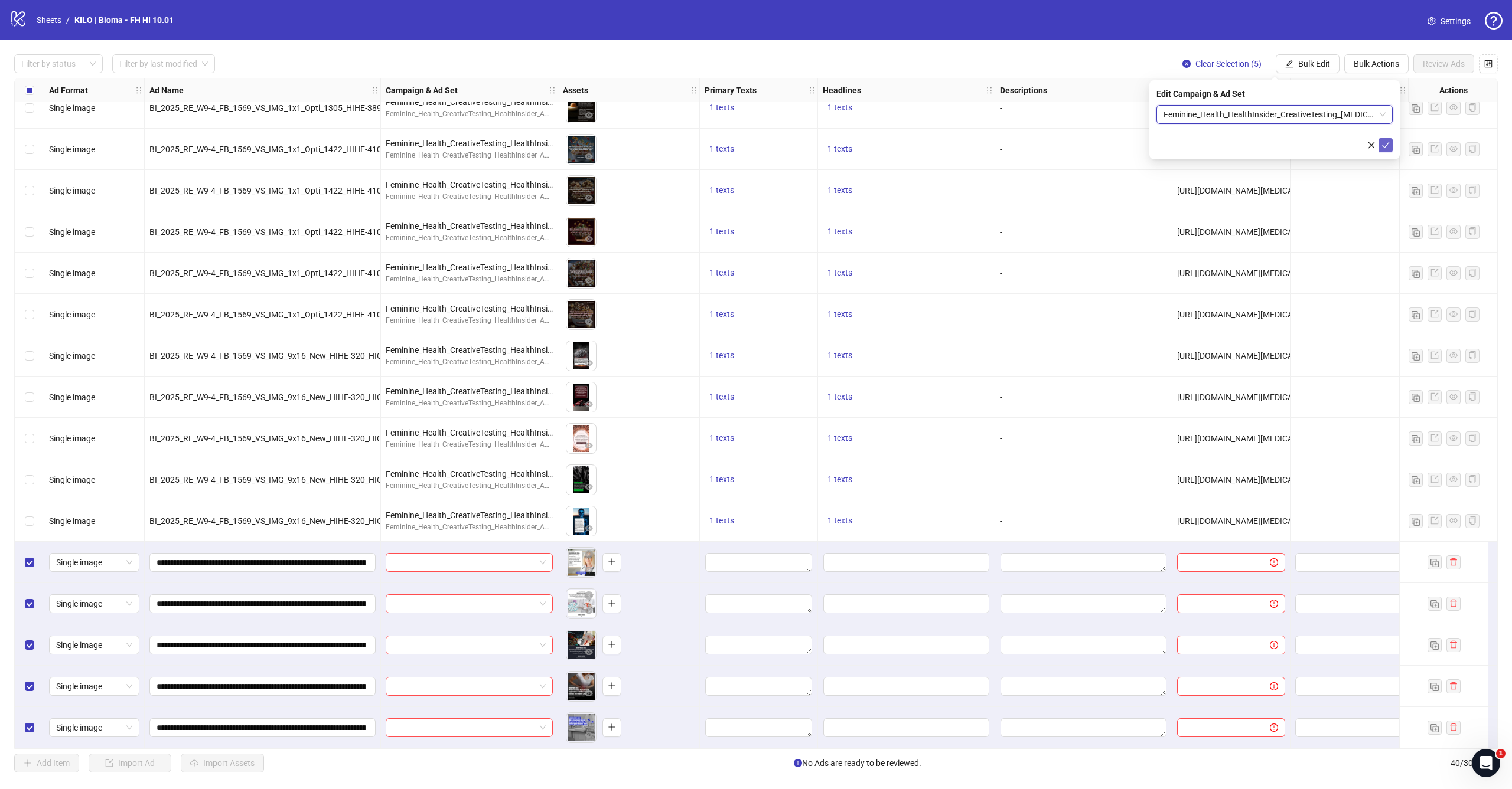
click at [1387, 146] on icon "check" at bounding box center [1385, 144] width 8 height 8
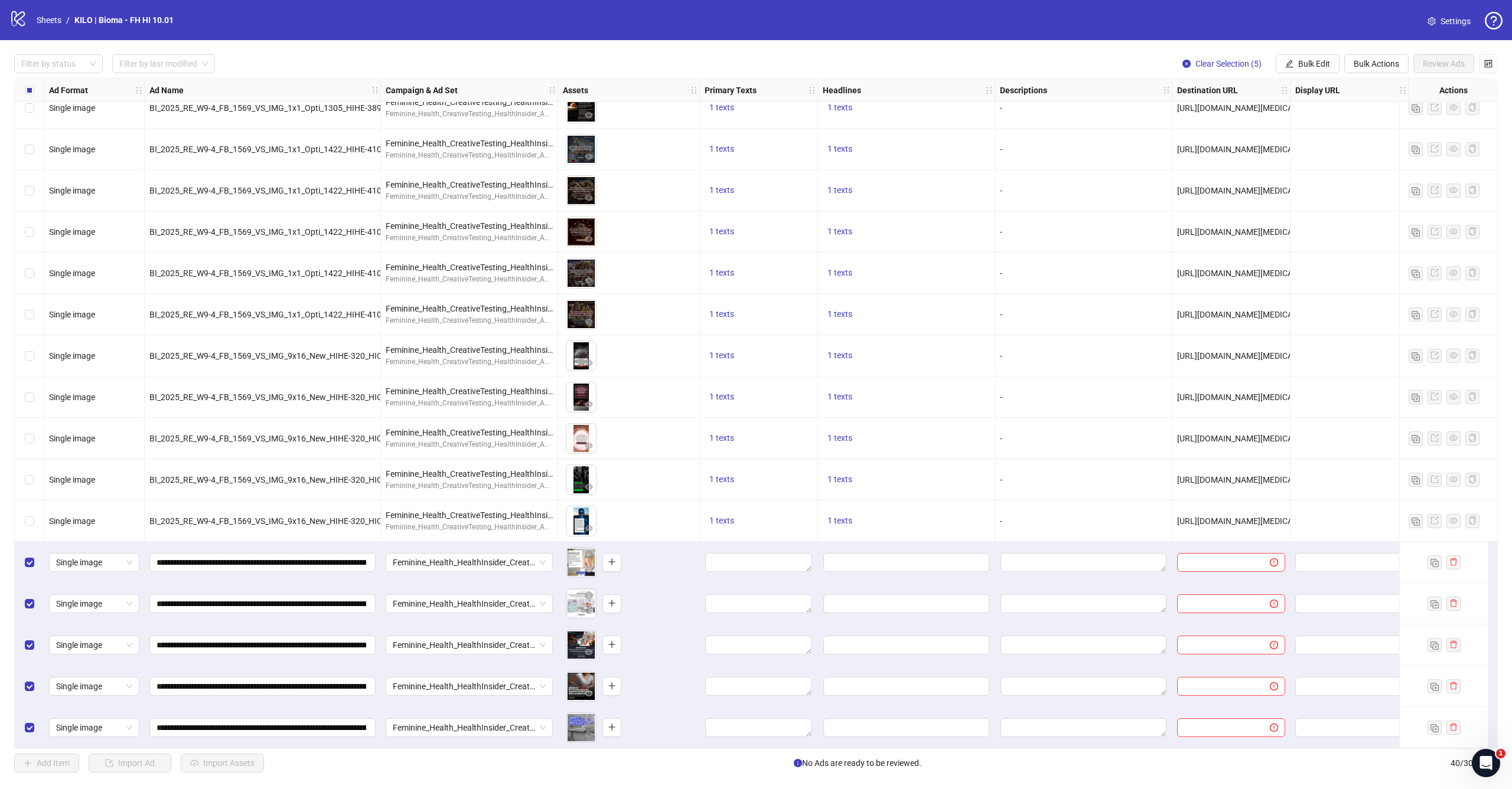
scroll to position [1012, 229]
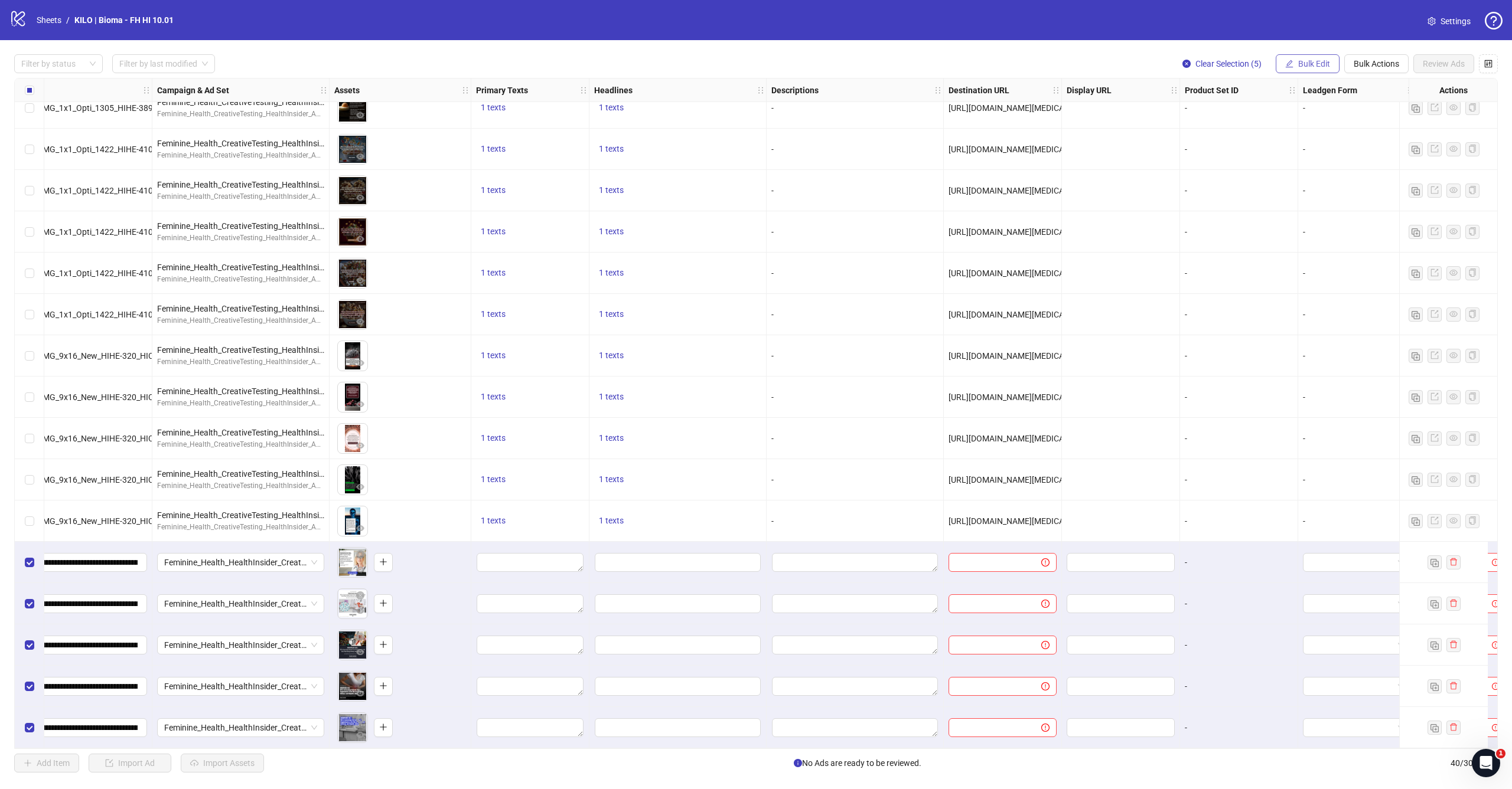
click at [1299, 64] on span "Bulk Edit" at bounding box center [1314, 64] width 31 height 10
click at [1297, 139] on span "Primary Texts" at bounding box center [1319, 143] width 70 height 13
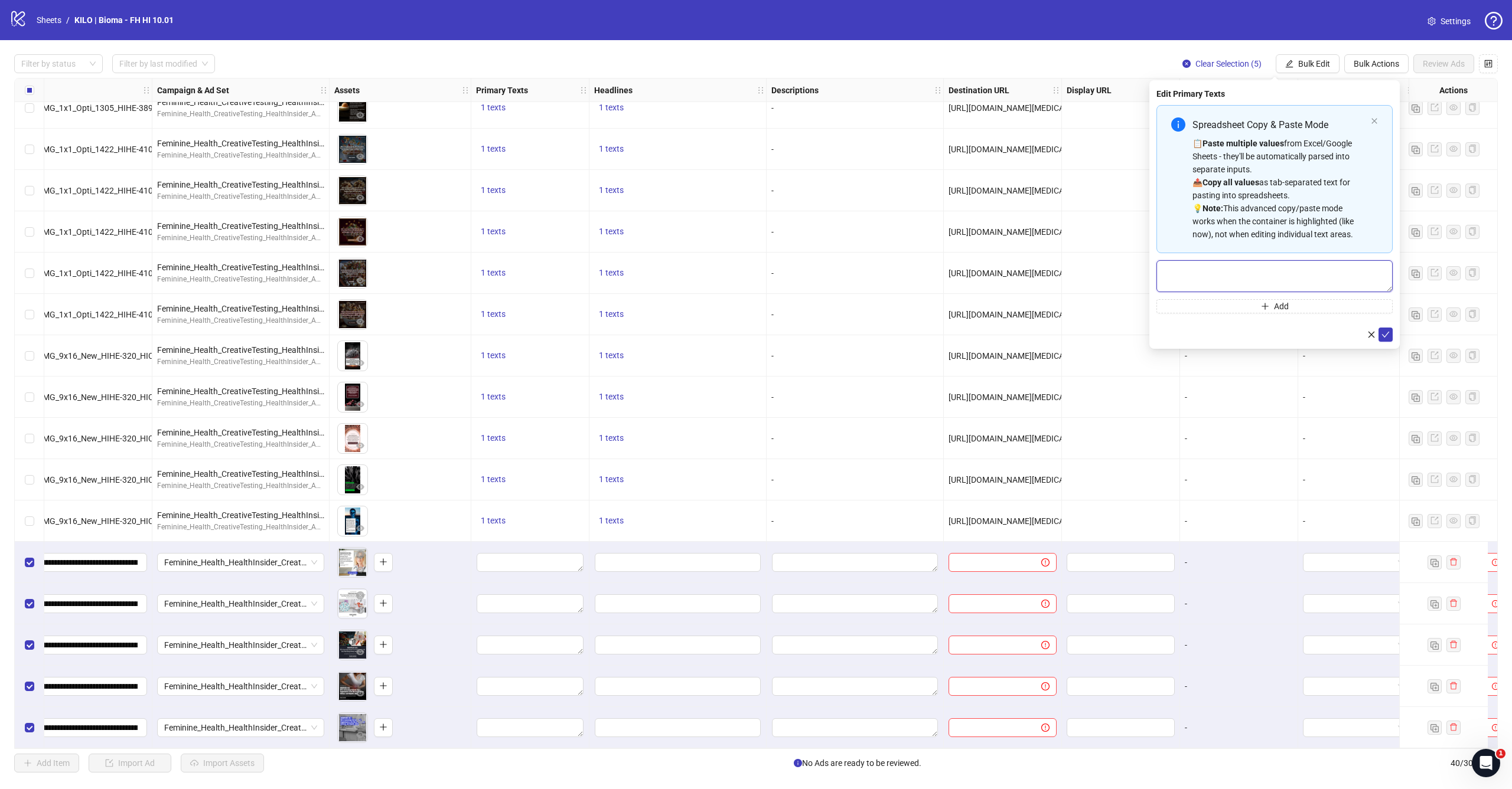
click at [1217, 279] on textarea "Multi-text input container - paste or copy values" at bounding box center [1274, 276] width 236 height 31
paste textarea "**********"
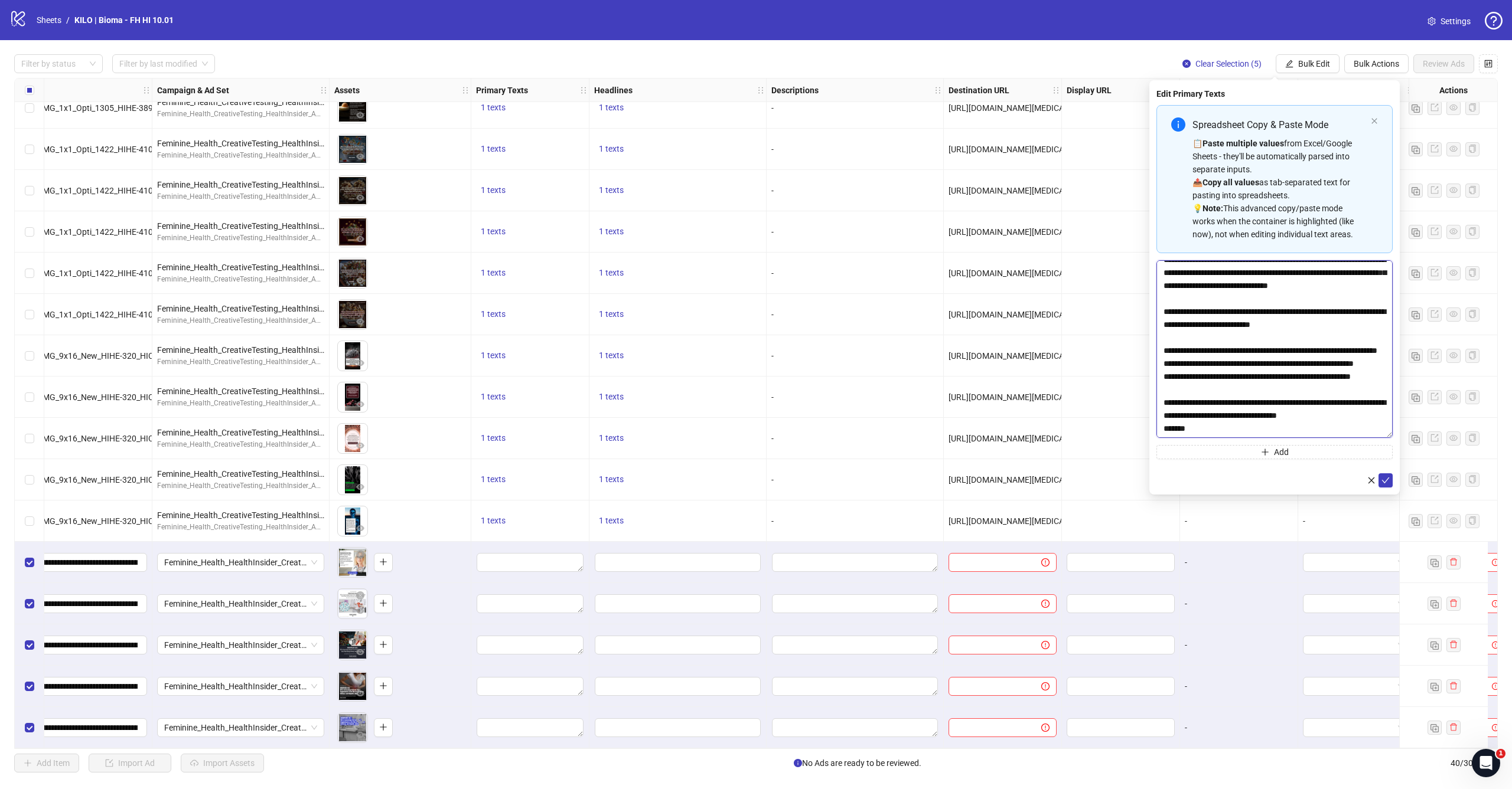
click at [1388, 438] on textarea "**********" at bounding box center [1274, 349] width 236 height 177
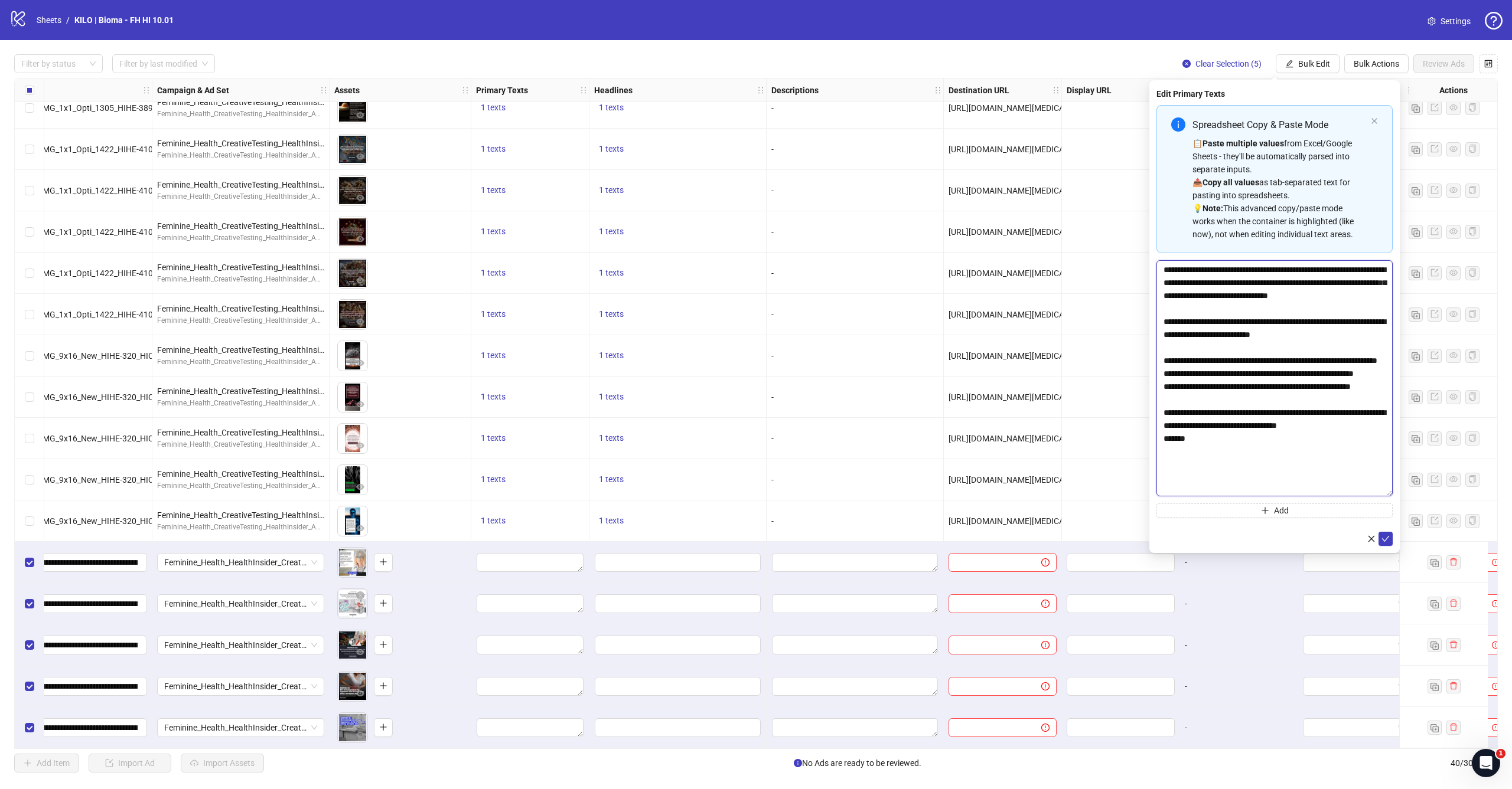
scroll to position [17, 0]
drag, startPoint x: 1194, startPoint y: 470, endPoint x: 1155, endPoint y: 470, distance: 39.0
click at [1155, 470] on div "**********" at bounding box center [1274, 316] width 251 height 473
paste textarea "**********"
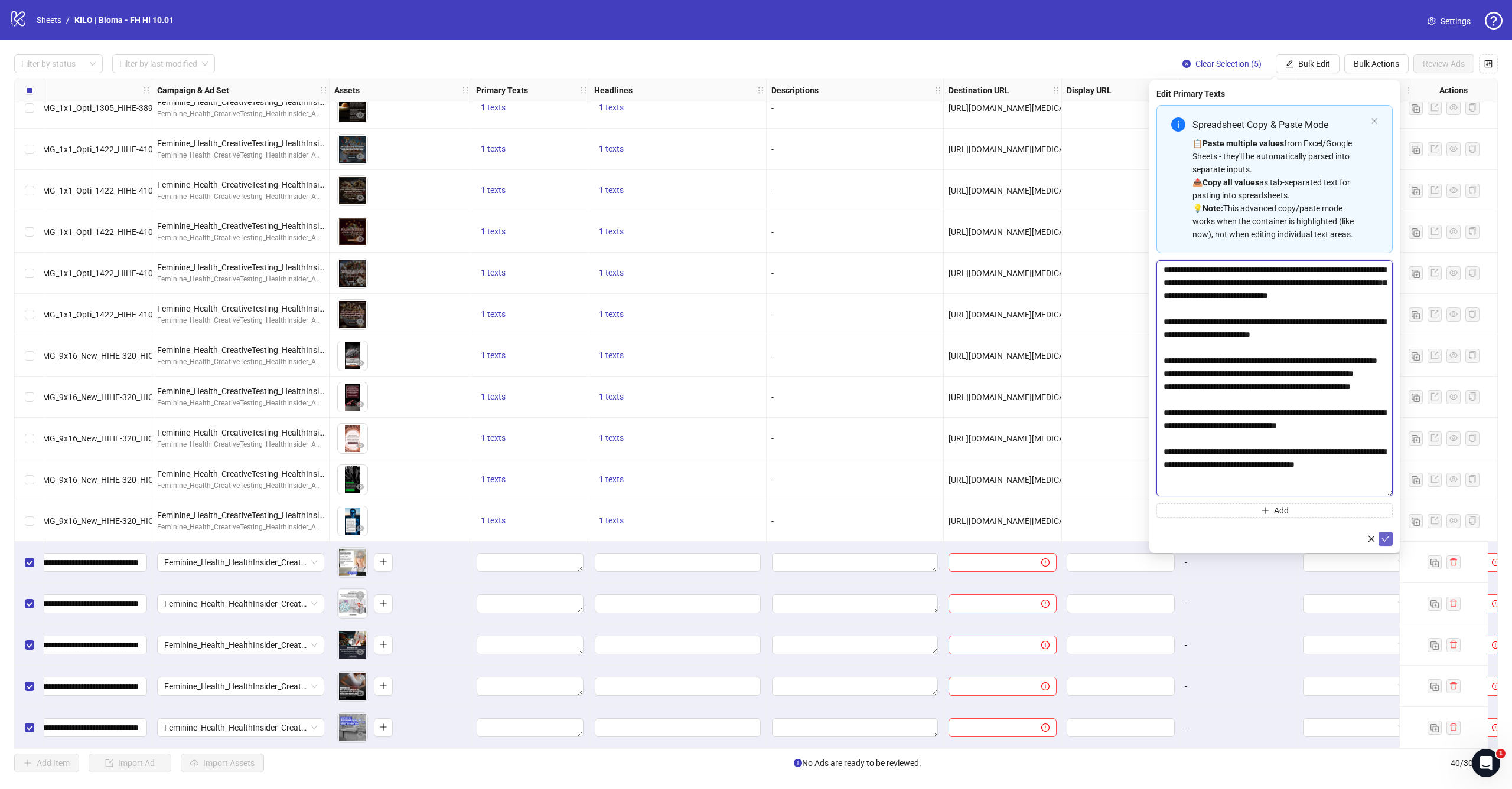
type textarea "**********"
click at [1387, 536] on icon "check" at bounding box center [1385, 538] width 8 height 8
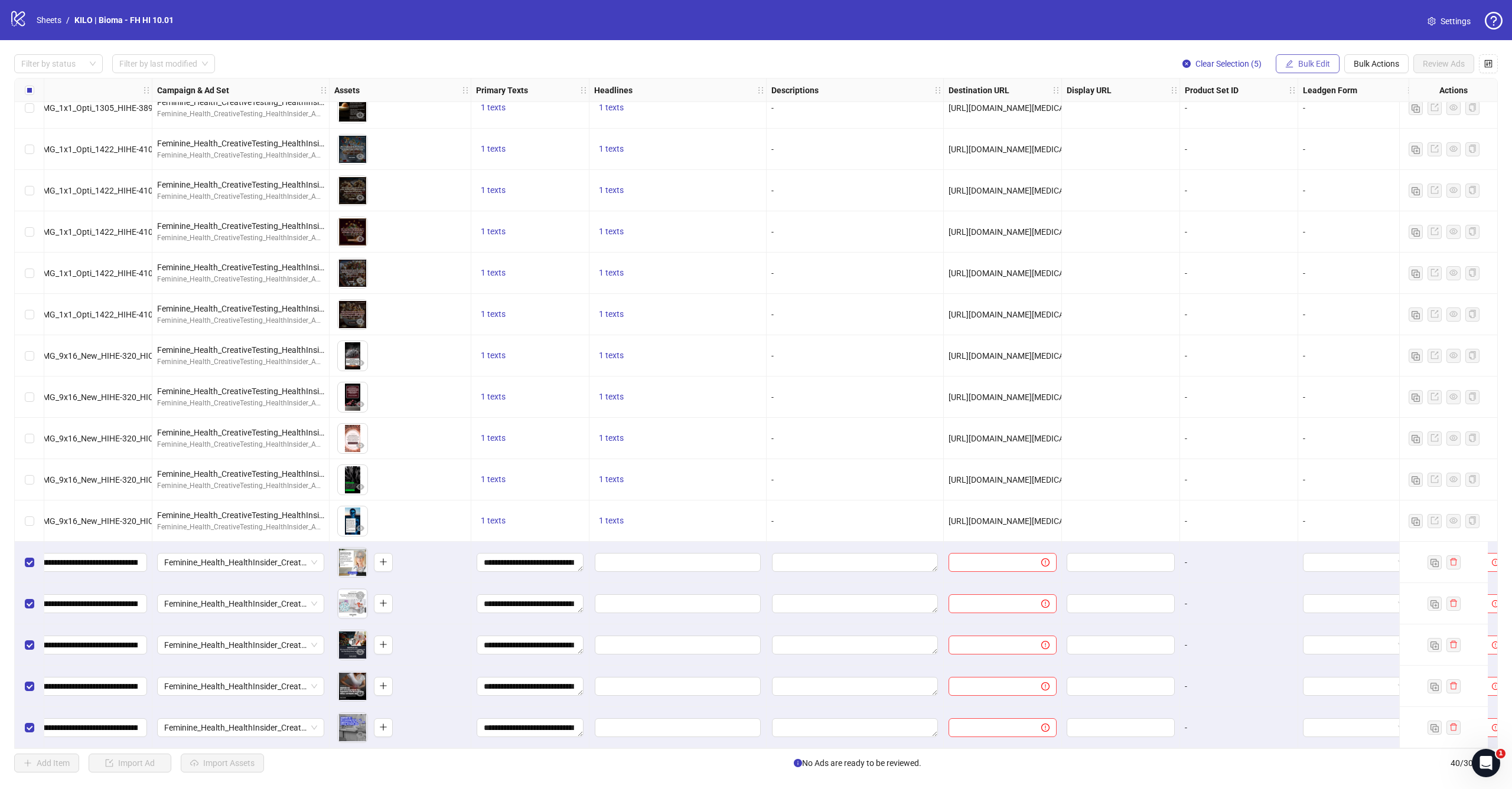
click at [1316, 64] on span "Bulk Edit" at bounding box center [1314, 64] width 31 height 10
click at [1314, 168] on span "Headlines" at bounding box center [1319, 163] width 70 height 13
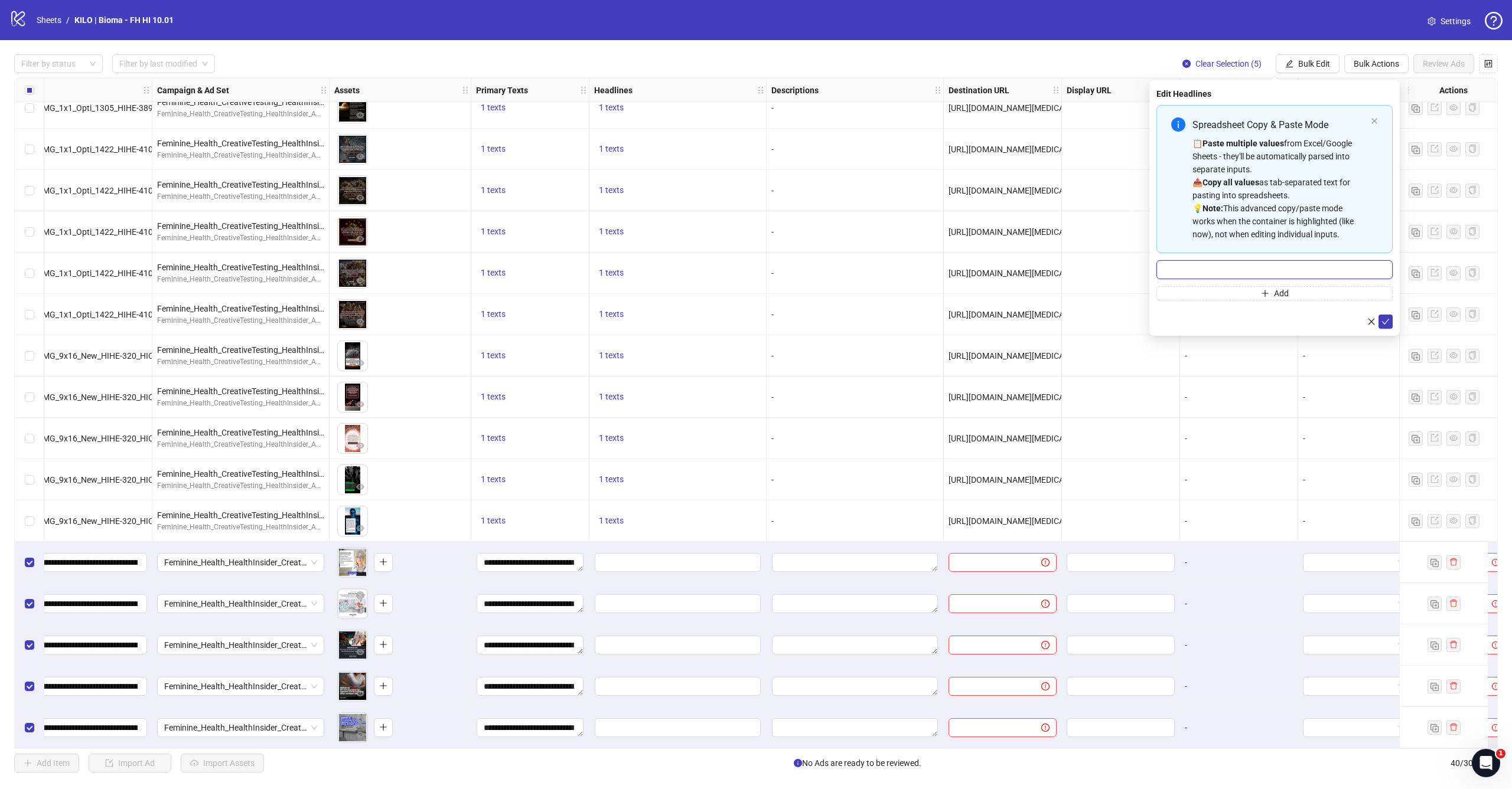
click at [1240, 268] on input "Multi-input container - paste or copy values" at bounding box center [1274, 270] width 236 height 19
paste input "**********"
type input "**********"
click at [1383, 325] on icon "check" at bounding box center [1385, 322] width 8 height 8
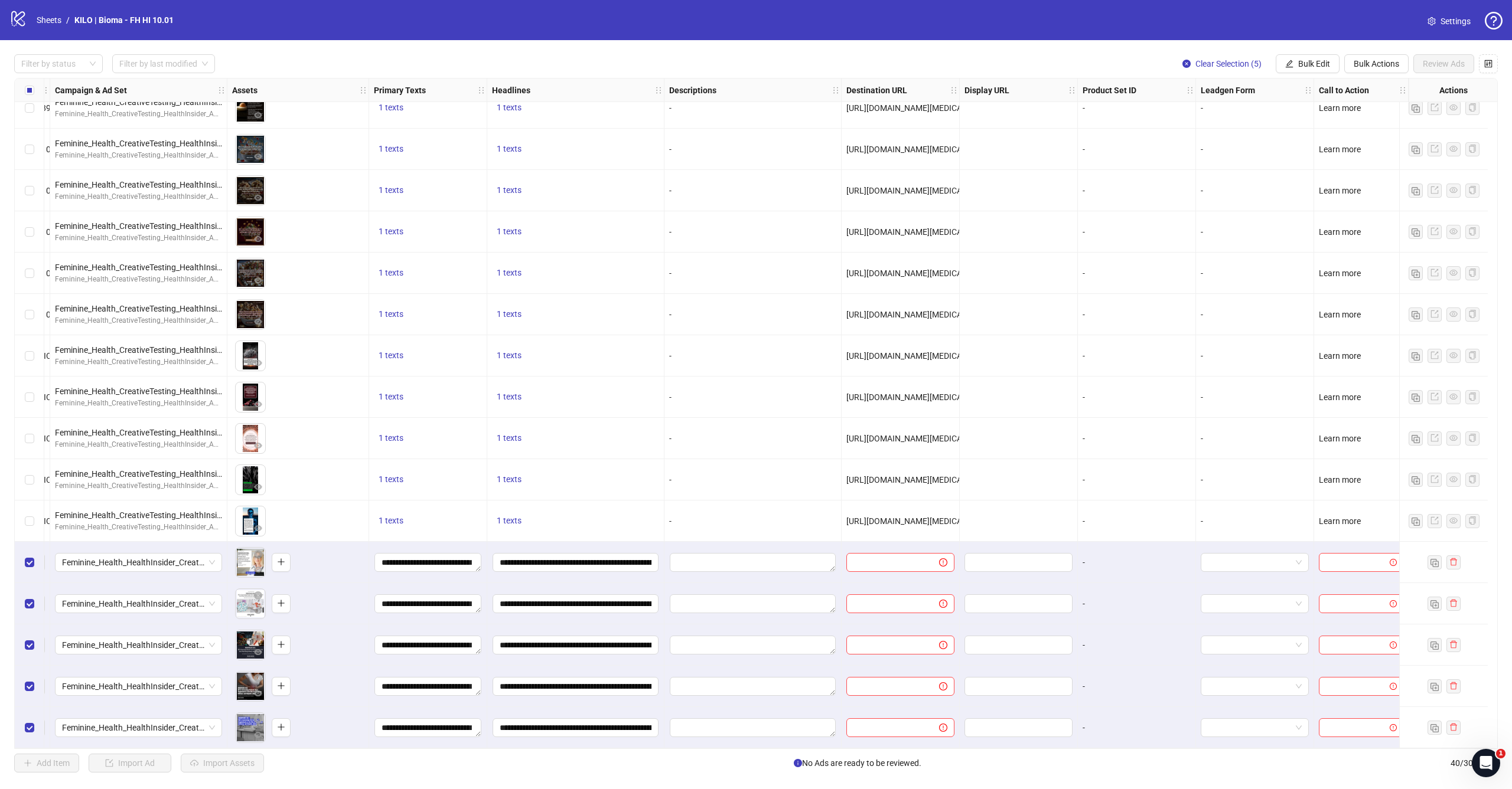
scroll to position [1012, 340]
click at [1292, 61] on icon "edit" at bounding box center [1288, 63] width 8 height 8
click at [1306, 200] on span "Destination URL" at bounding box center [1319, 200] width 70 height 13
click at [1246, 114] on input "text" at bounding box center [1269, 114] width 212 height 13
paste input "**********"
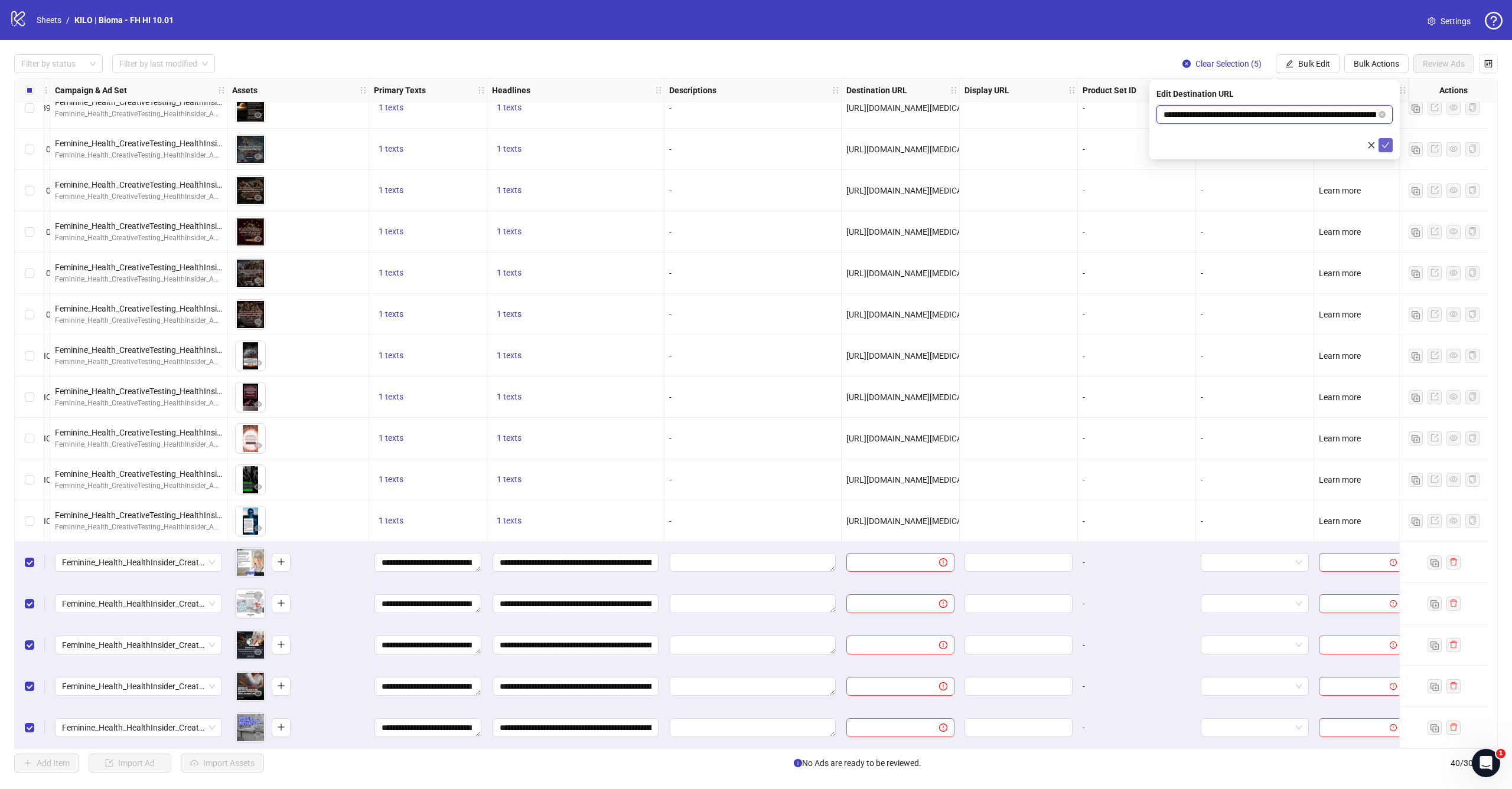
type input "**********"
click at [1379, 144] on button "submit" at bounding box center [1385, 145] width 14 height 14
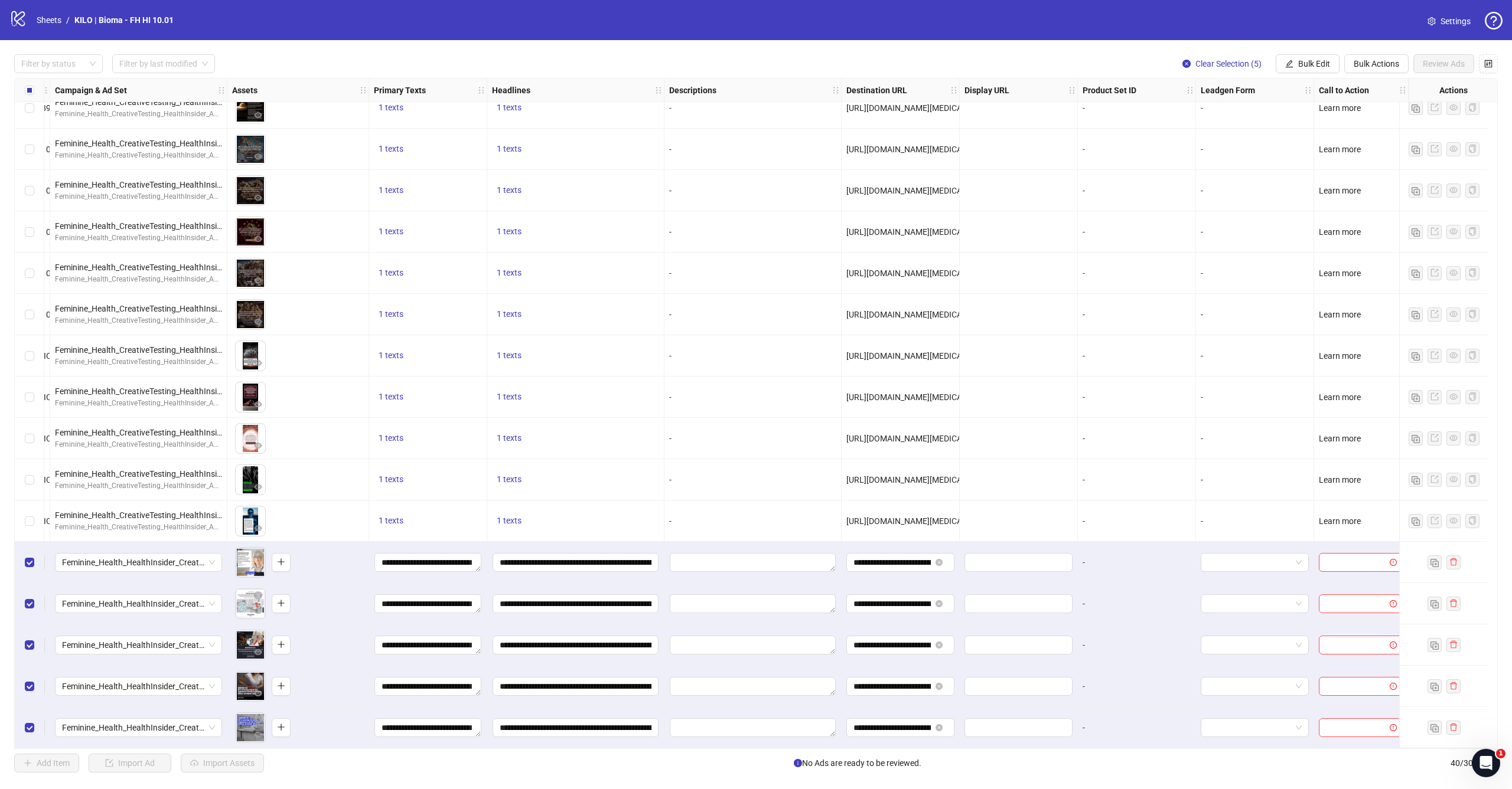
scroll to position [0, 0]
click at [1315, 68] on span "Bulk Edit" at bounding box center [1314, 64] width 31 height 10
click at [1300, 260] on span "Call to Action" at bounding box center [1319, 257] width 70 height 13
click at [1197, 108] on input "search" at bounding box center [1269, 114] width 212 height 17
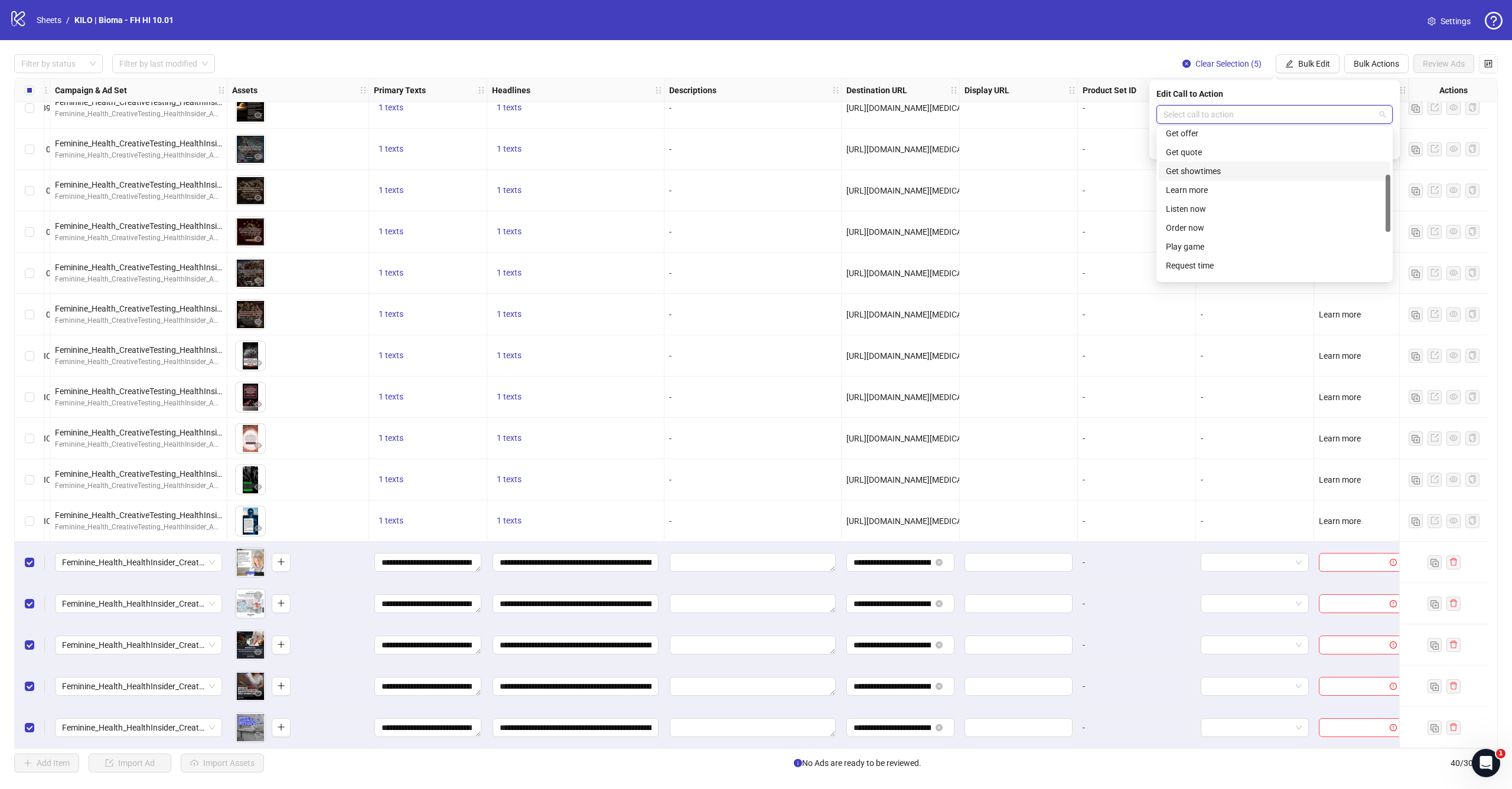
scroll to position [120, 0]
click at [1199, 190] on div "Learn more" at bounding box center [1274, 188] width 218 height 13
click at [1385, 149] on icon "check" at bounding box center [1385, 144] width 8 height 8
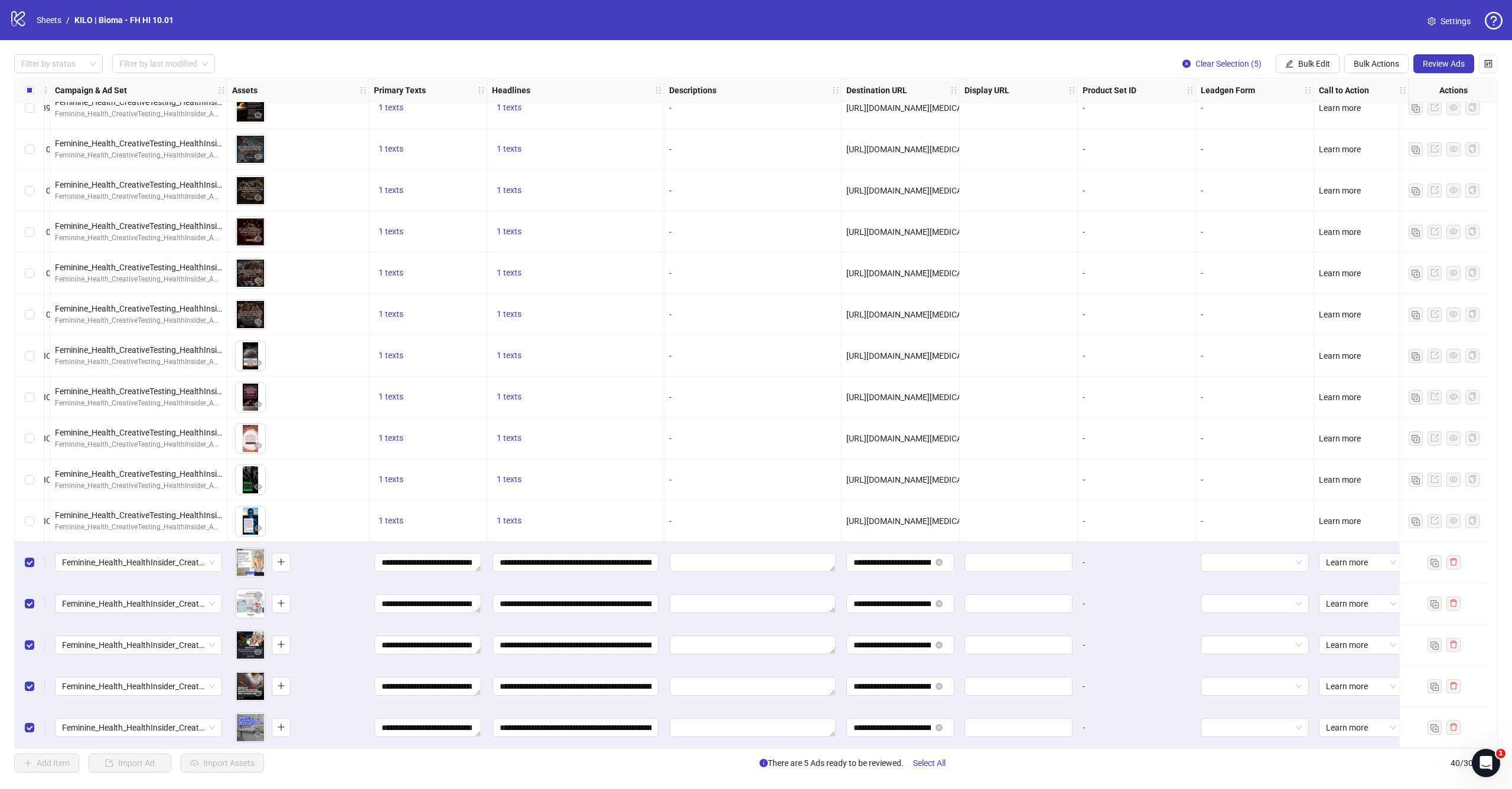
scroll to position [0, 0]
click at [1450, 58] on button "Review Ads" at bounding box center [1444, 64] width 61 height 19
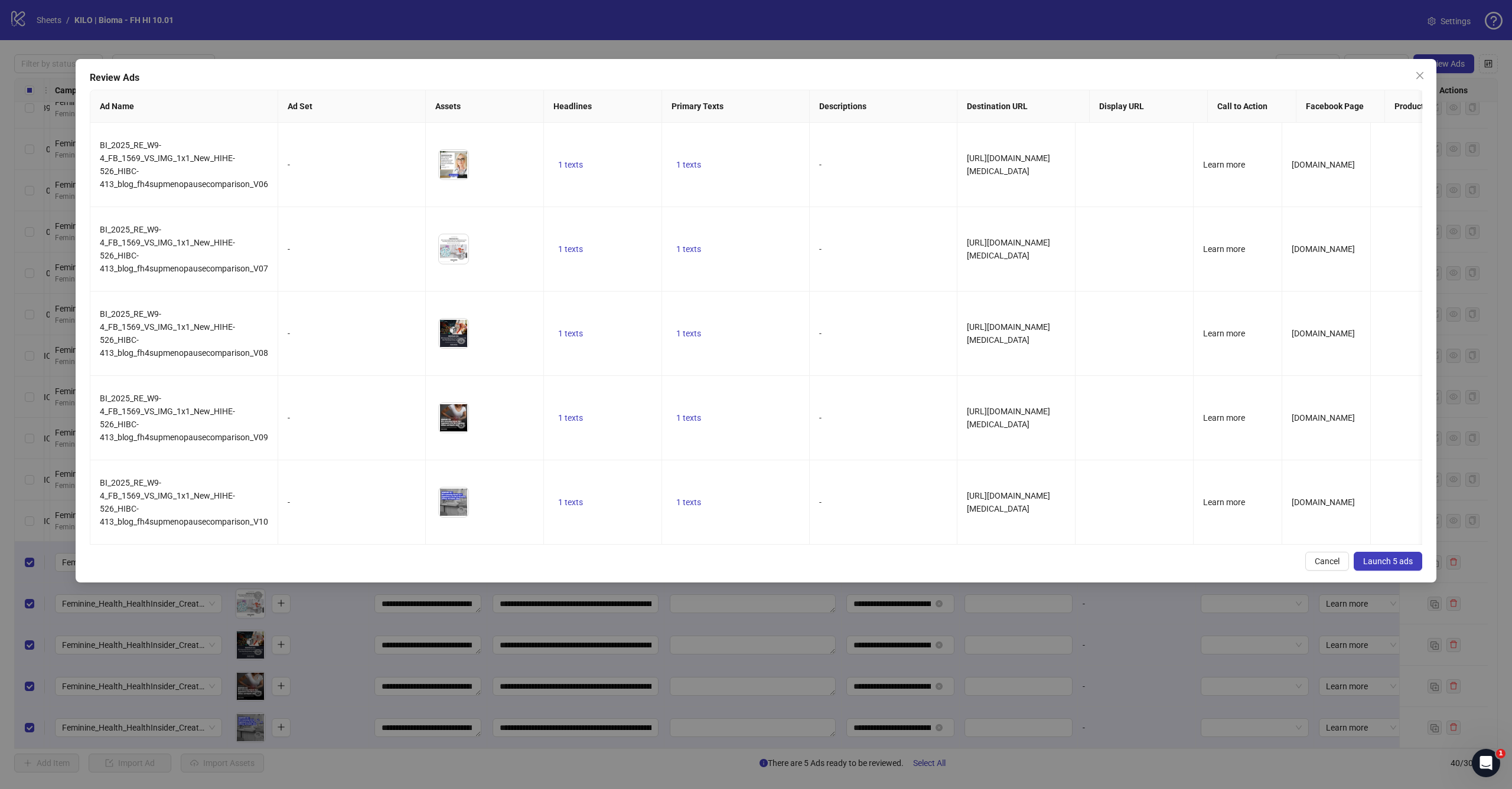
click at [1392, 565] on span "Launch 5 ads" at bounding box center [1388, 561] width 50 height 10
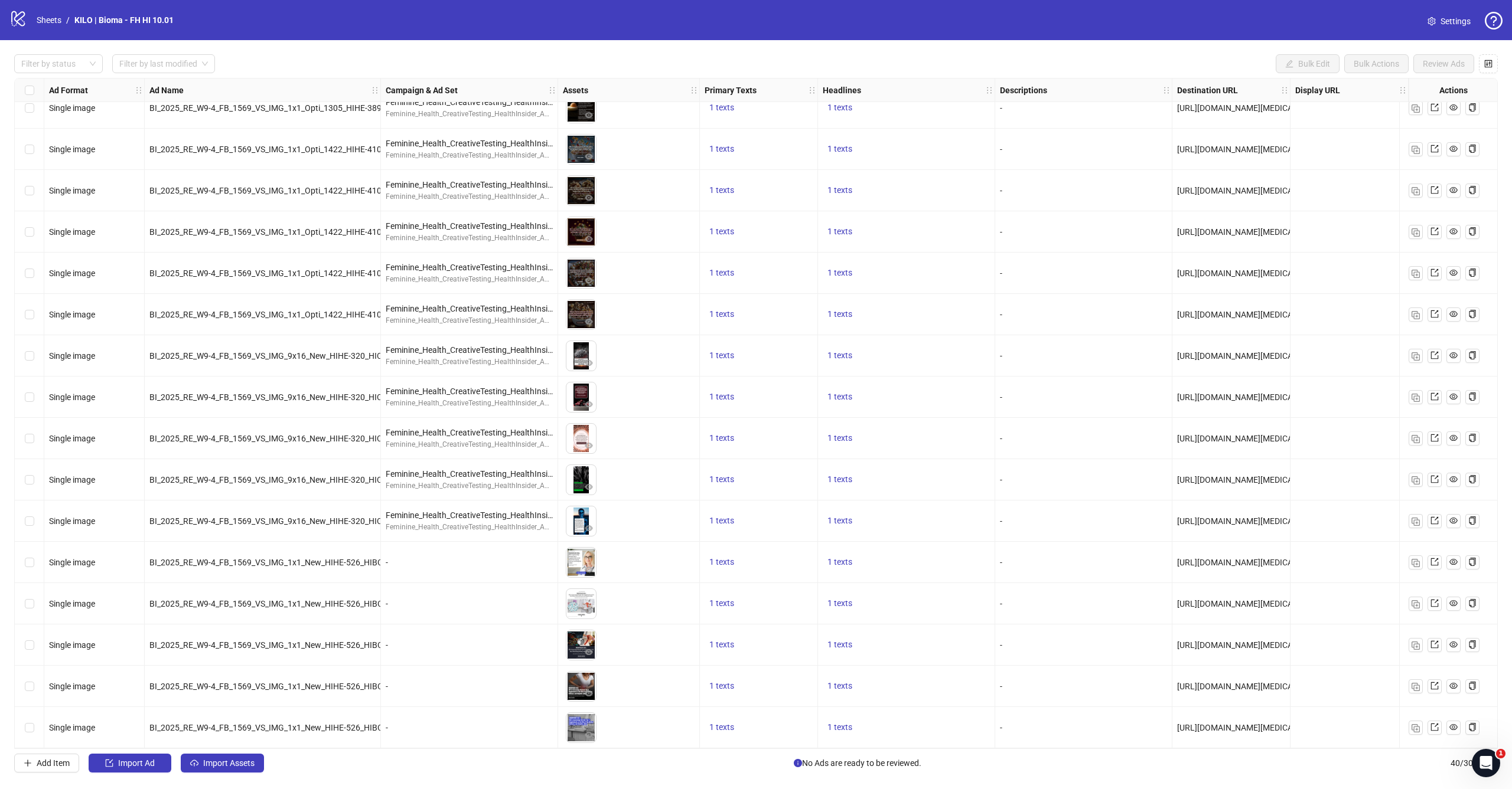
scroll to position [1012, 0]
click at [50, 24] on link "Sheets" at bounding box center [49, 20] width 30 height 13
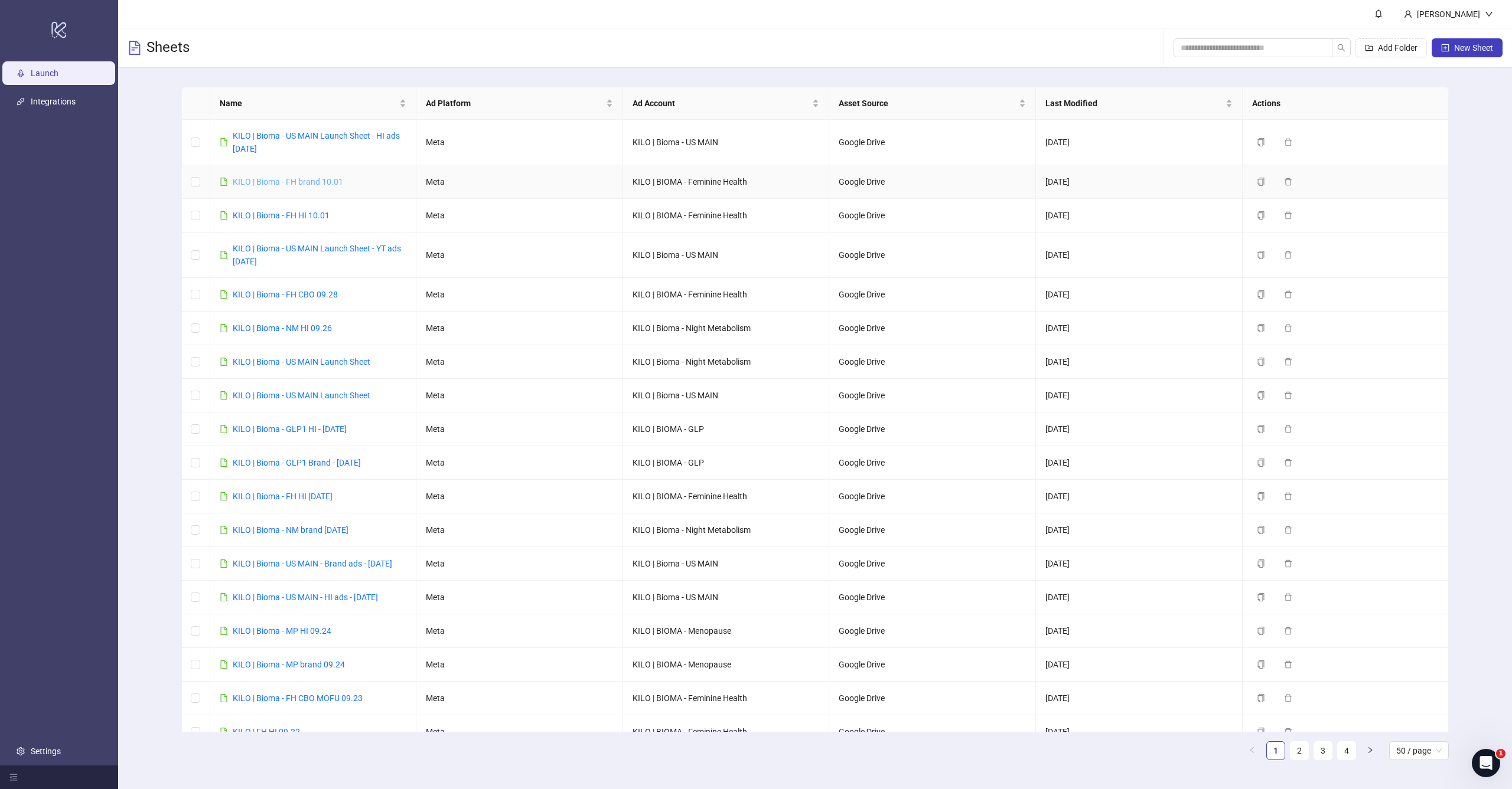
click at [302, 185] on link "KILO | Bioma - FH brand 10.01" at bounding box center [288, 182] width 110 height 10
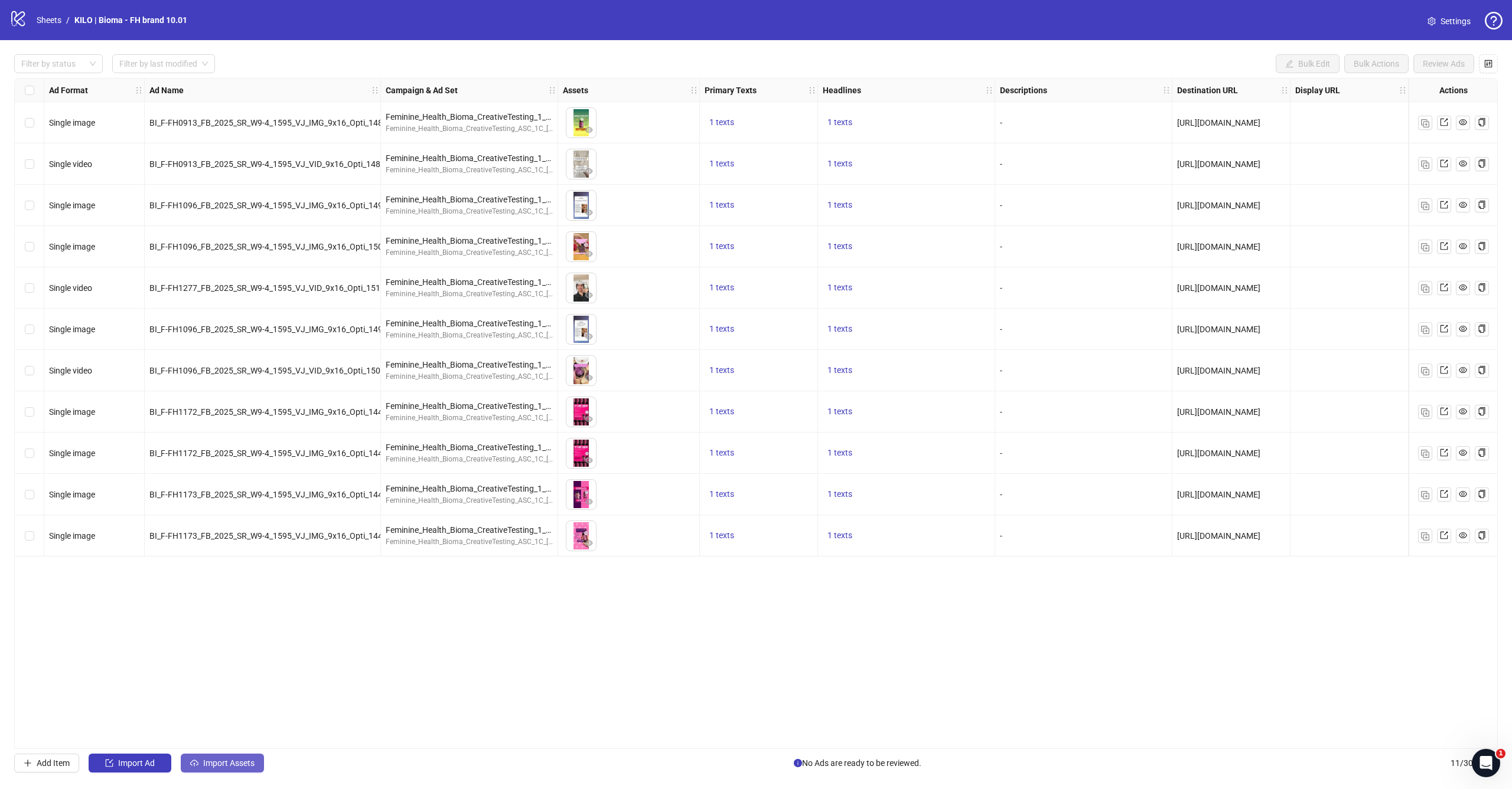
click at [219, 762] on span "Import Assets" at bounding box center [228, 763] width 52 height 10
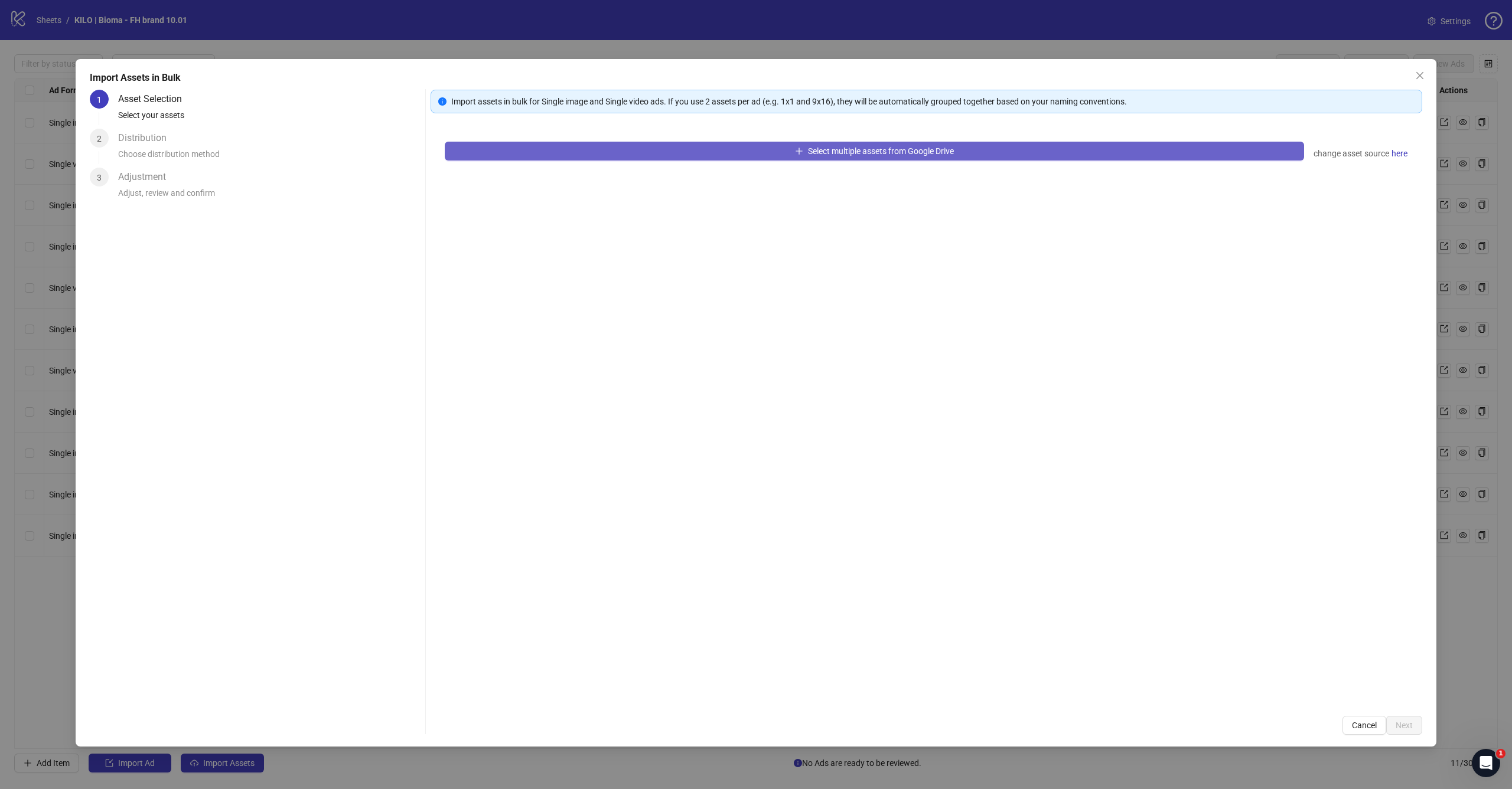
click at [802, 153] on button "Select multiple assets from Google Drive" at bounding box center [874, 151] width 859 height 19
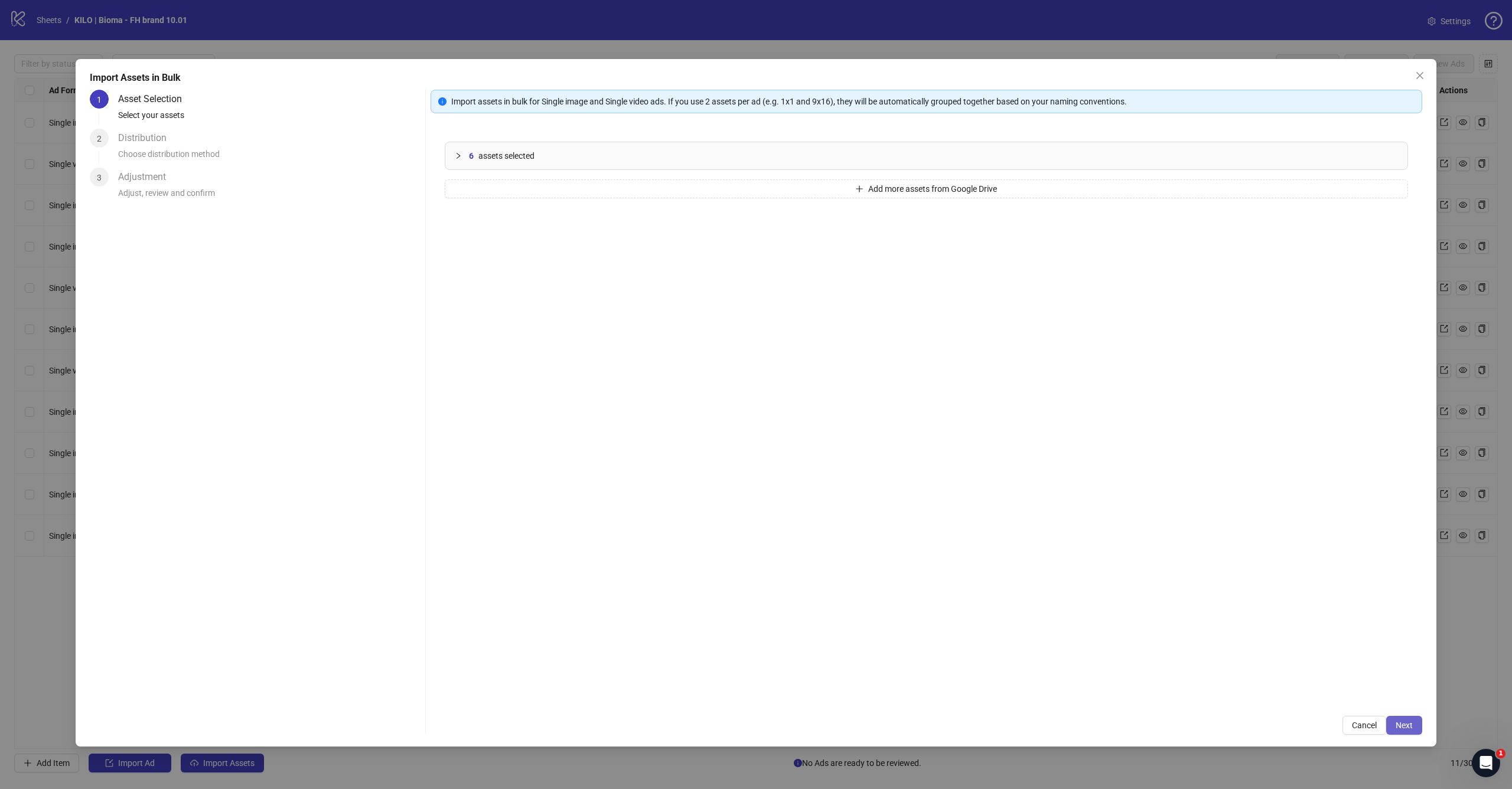
click at [1396, 716] on button "Next" at bounding box center [1404, 726] width 36 height 19
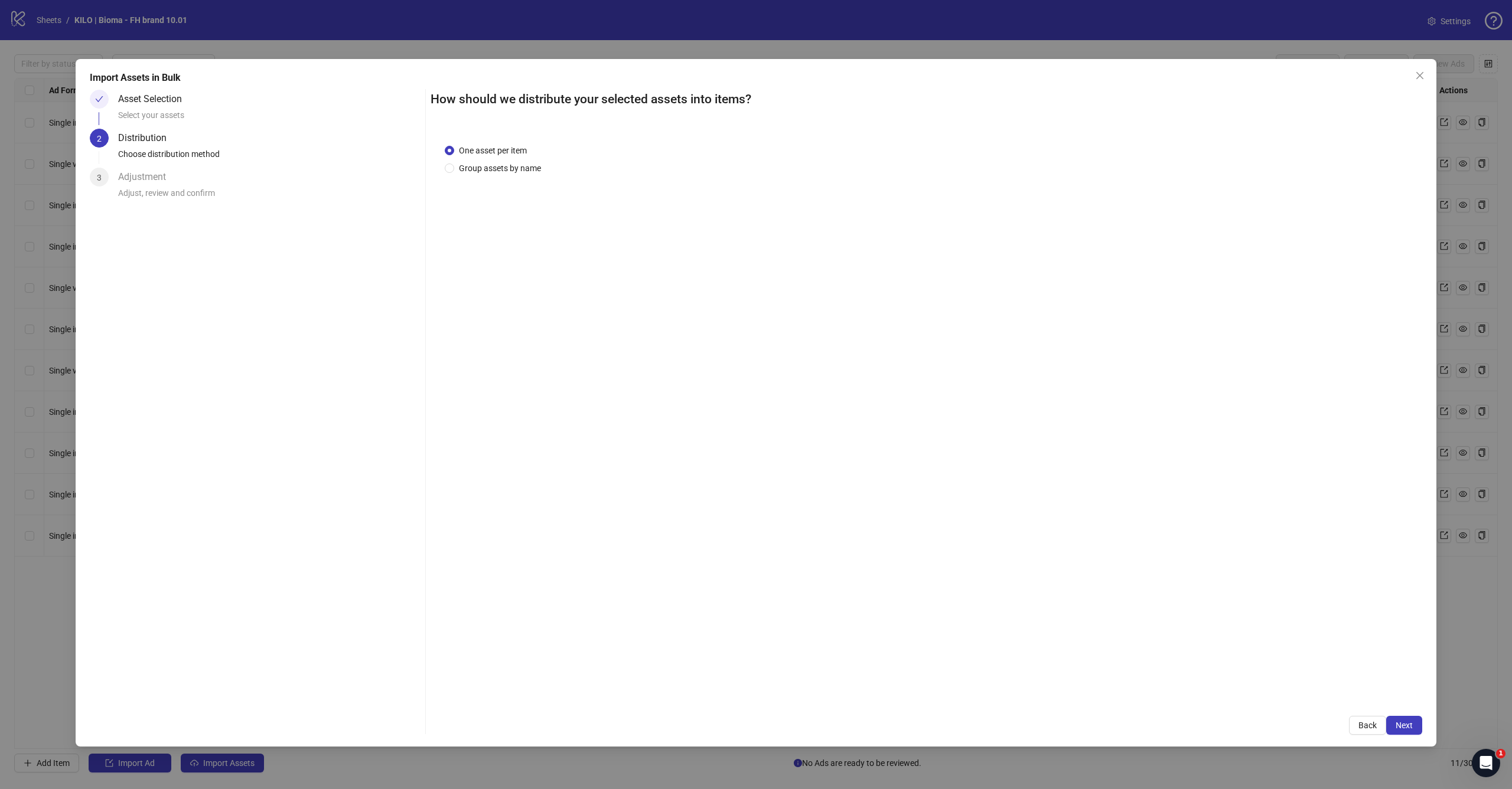
click at [1396, 716] on button "Next" at bounding box center [1404, 726] width 36 height 19
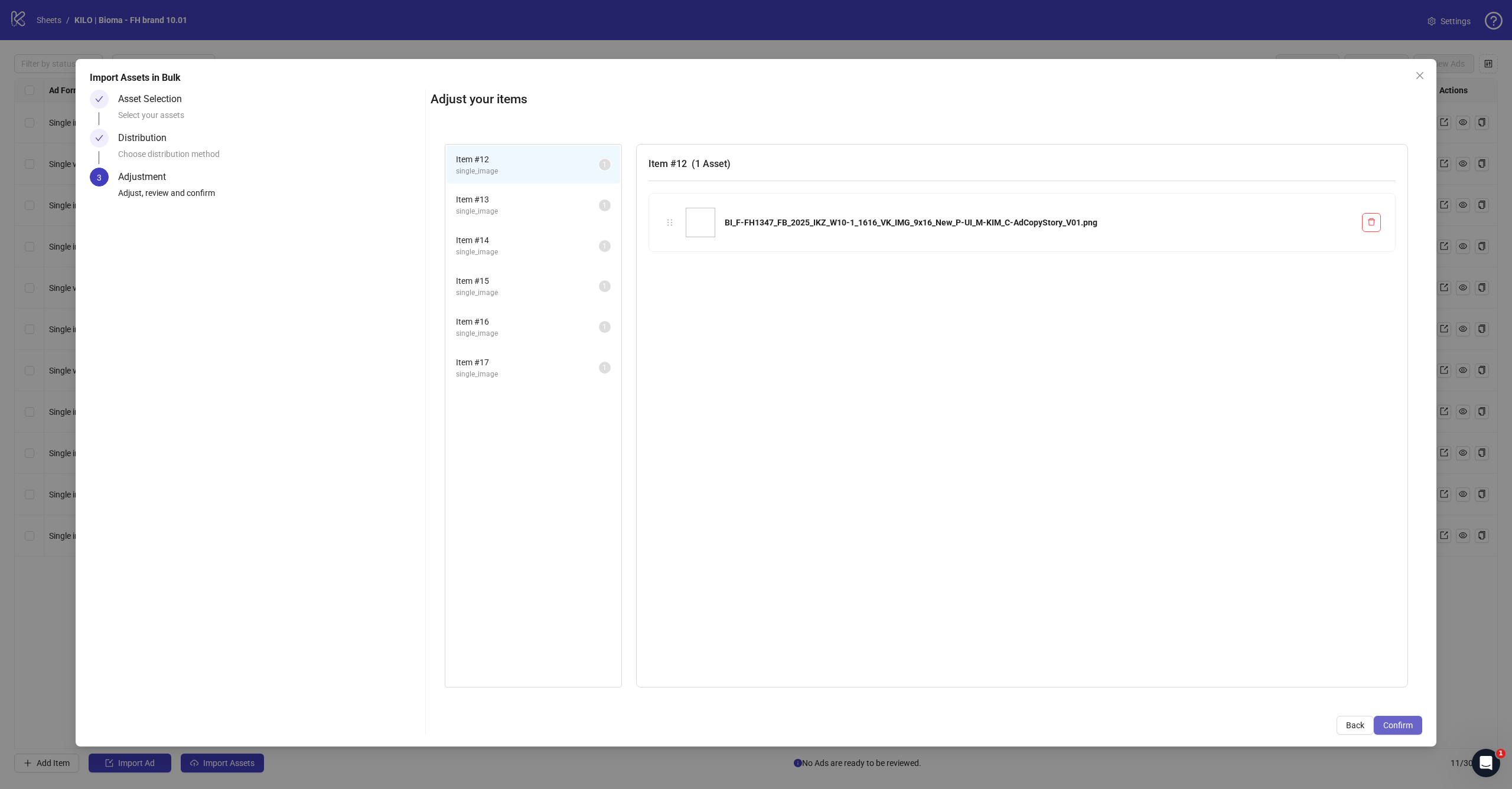
click at [1397, 730] on span "Confirm" at bounding box center [1398, 725] width 30 height 10
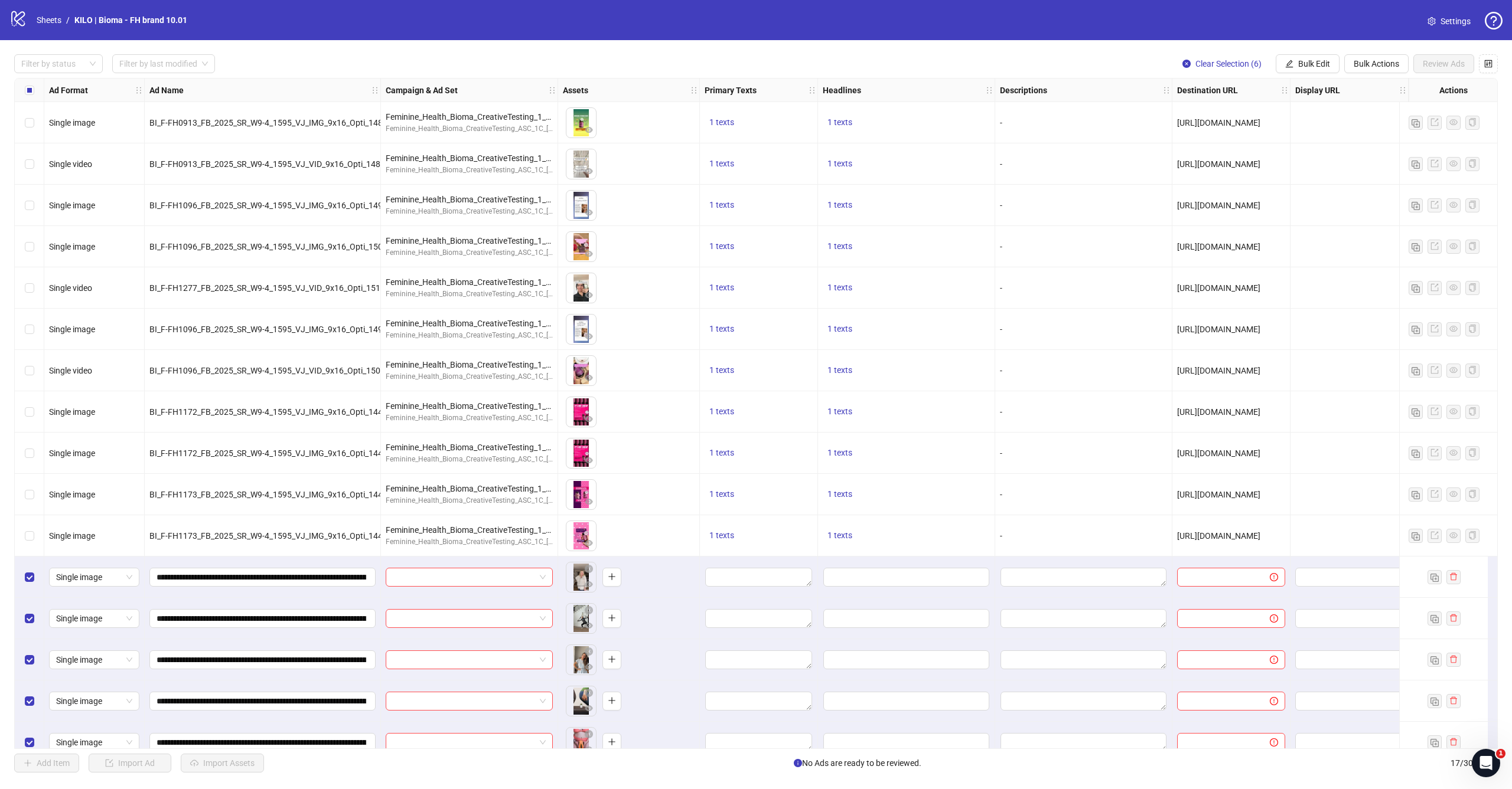
scroll to position [61, 0]
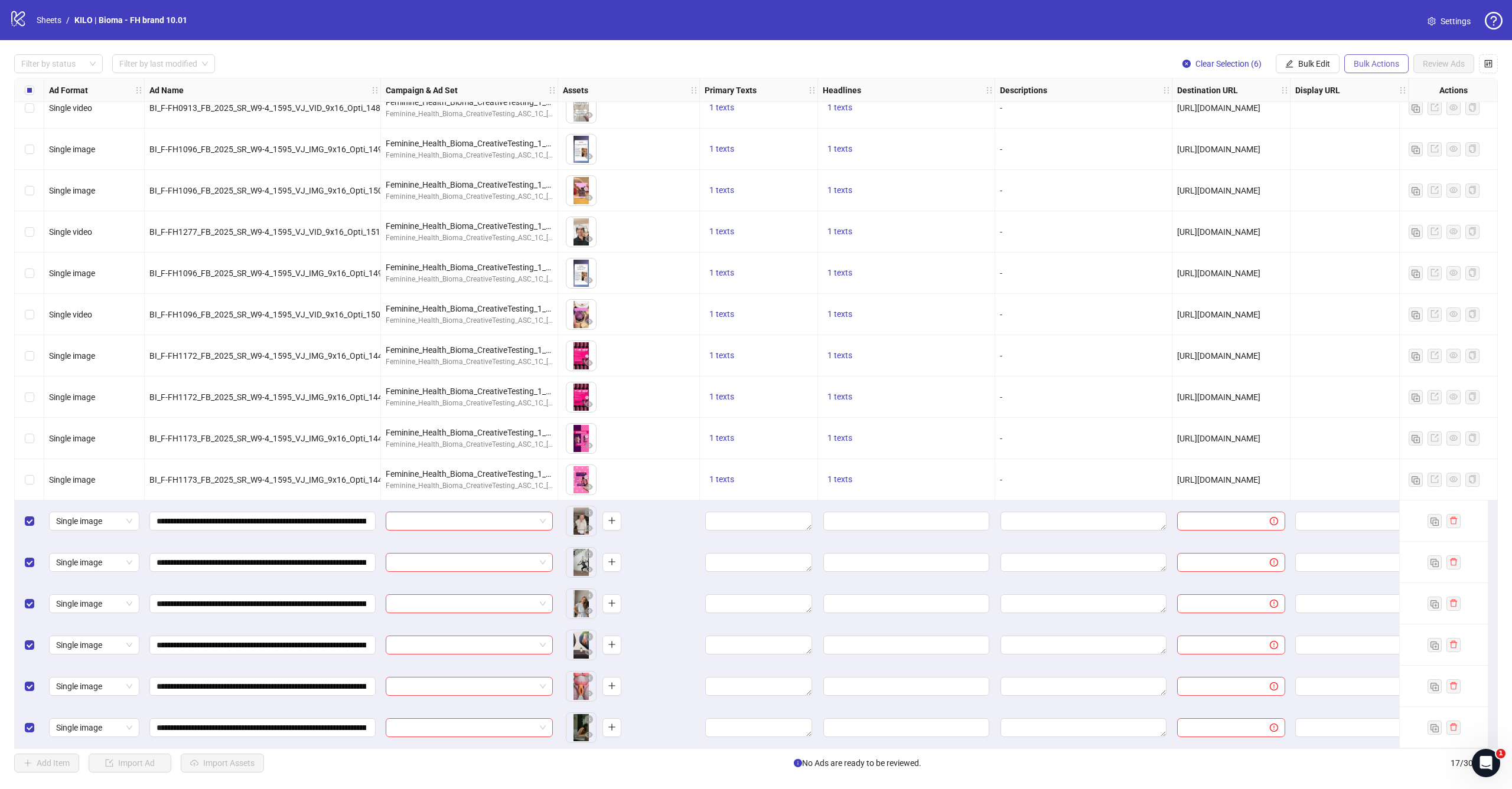
click at [1365, 65] on span "Bulk Actions" at bounding box center [1377, 64] width 45 height 10
click at [1321, 59] on span "Bulk Edit" at bounding box center [1314, 64] width 31 height 10
click at [1314, 145] on span "Primary Texts" at bounding box center [1319, 143] width 70 height 13
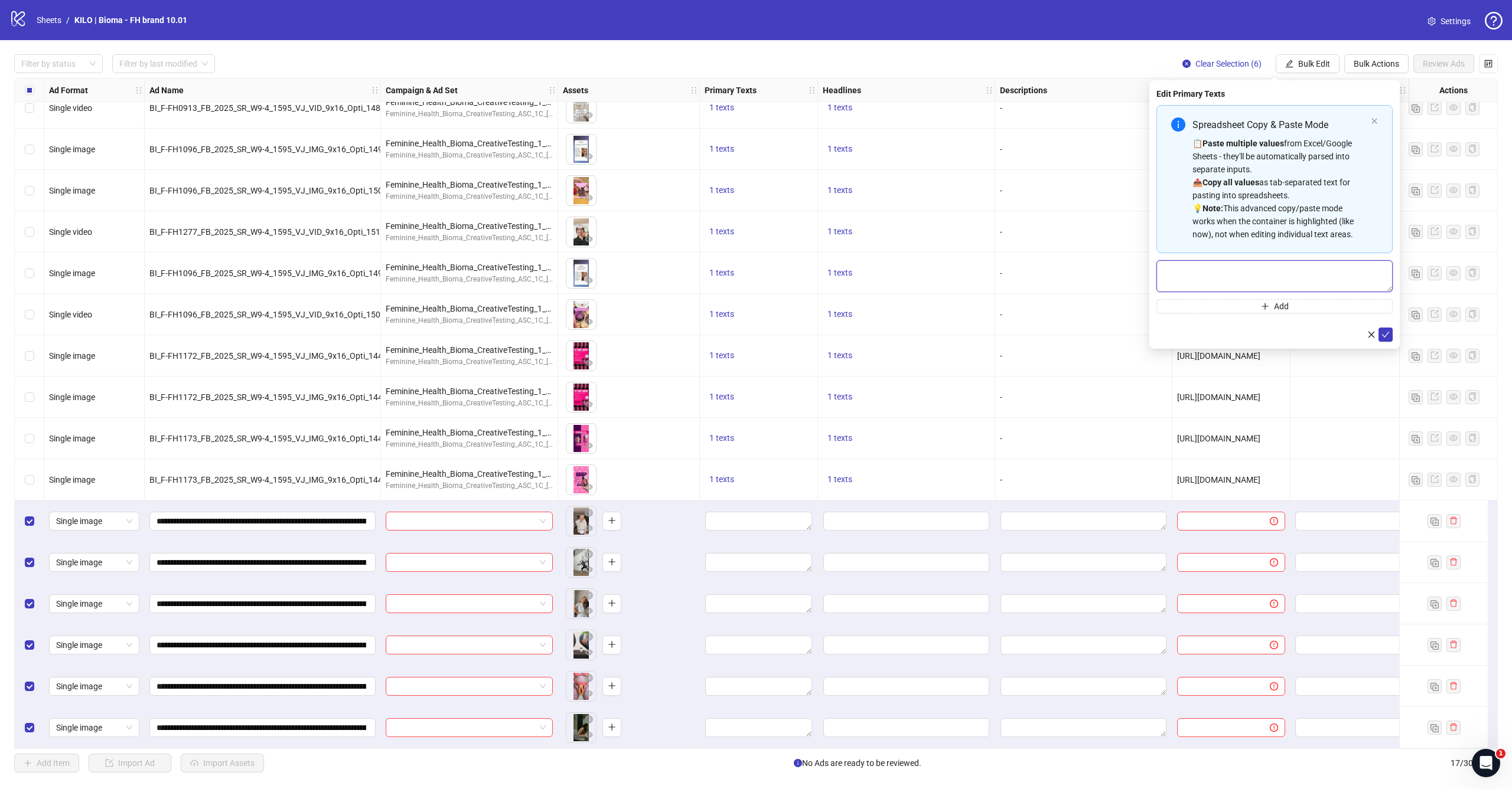
click at [1221, 273] on textarea "Multi-text input container - paste or copy values" at bounding box center [1274, 276] width 236 height 31
paste textarea "**********"
type textarea "**********"
click at [1391, 332] on button "submit" at bounding box center [1385, 335] width 14 height 14
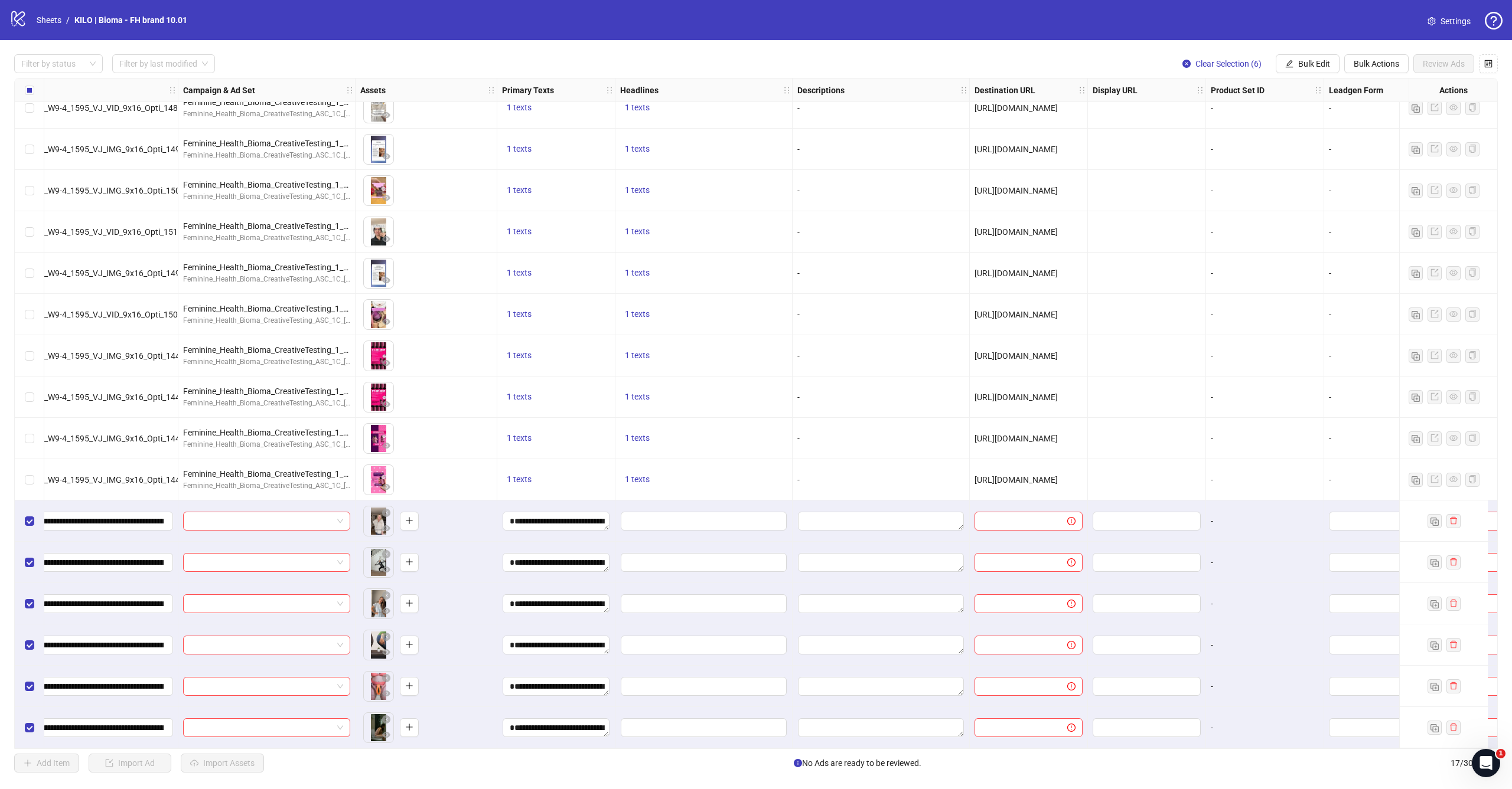
scroll to position [60, 203]
click at [1304, 63] on span "Bulk Edit" at bounding box center [1314, 64] width 31 height 10
click at [1298, 147] on span "Primary Texts" at bounding box center [1319, 143] width 70 height 13
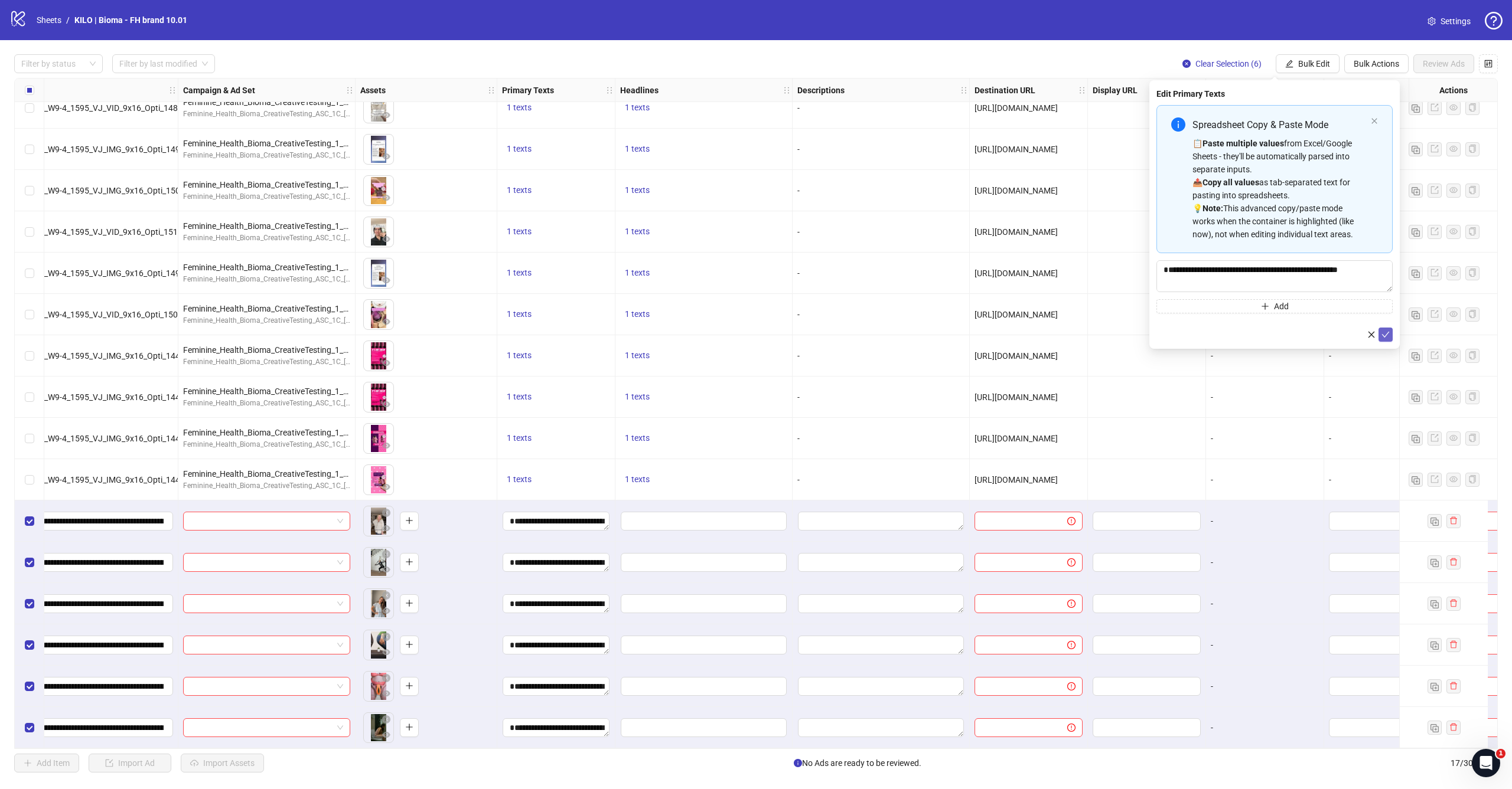
click at [1385, 330] on icon "check" at bounding box center [1385, 334] width 8 height 8
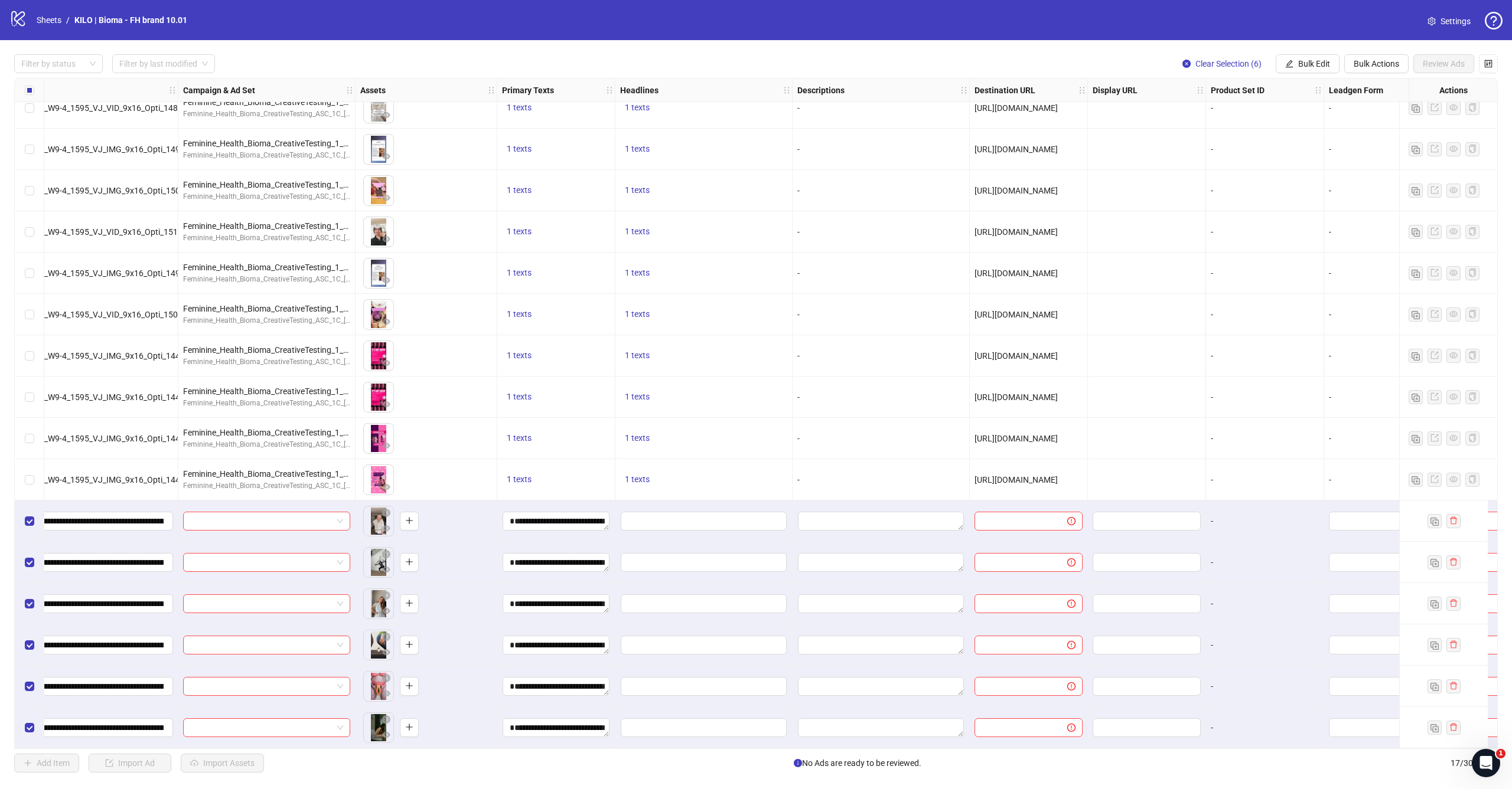
scroll to position [61, 203]
click at [586, 517] on textarea "Edit values" at bounding box center [556, 522] width 107 height 19
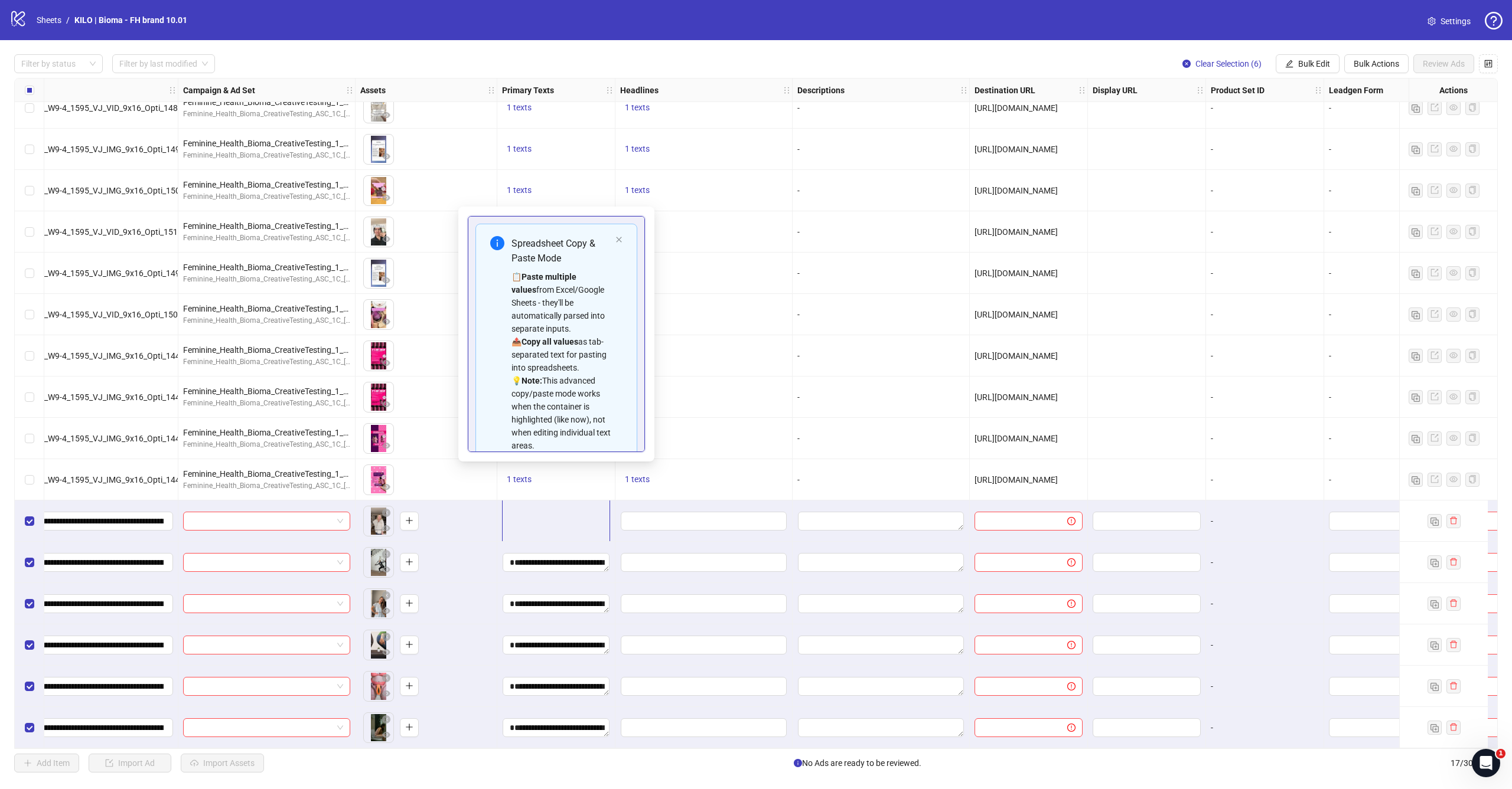
click at [669, 23] on div "Single image BI_F-FH0913_FB_2025_SR_W9-4_1595_VJ_IMG_9x16_Opti_1485_HE-1274_BC-…" at bounding box center [704, 23] width 1784 height 0
click at [645, 494] on div "1 texts" at bounding box center [704, 480] width 177 height 41
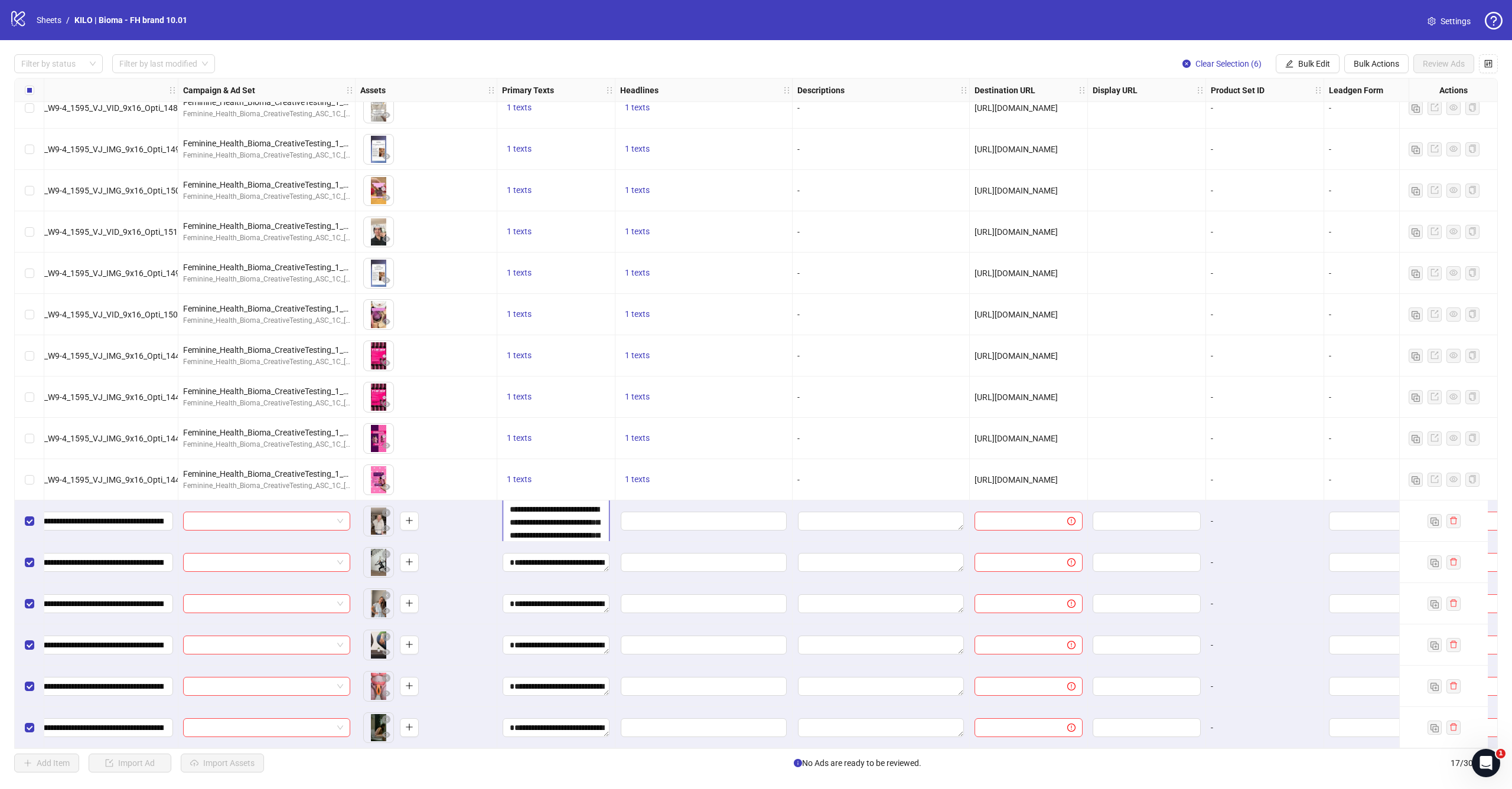
click at [603, 533] on textarea "Edit values" at bounding box center [556, 521] width 107 height 120
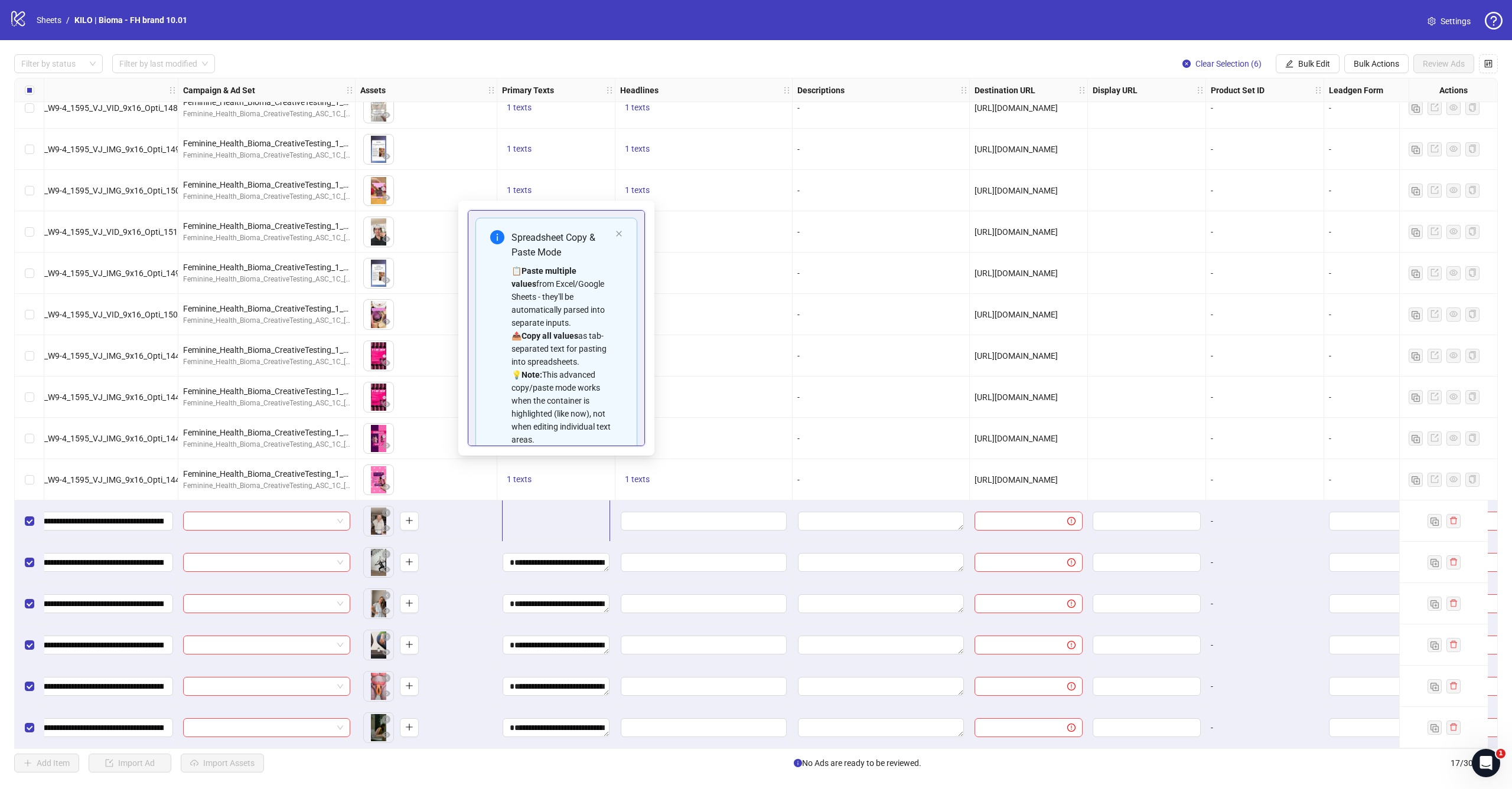
click at [517, 514] on textarea "Edit values" at bounding box center [556, 521] width 107 height 120
click at [708, 495] on div "1 texts" at bounding box center [704, 480] width 177 height 41
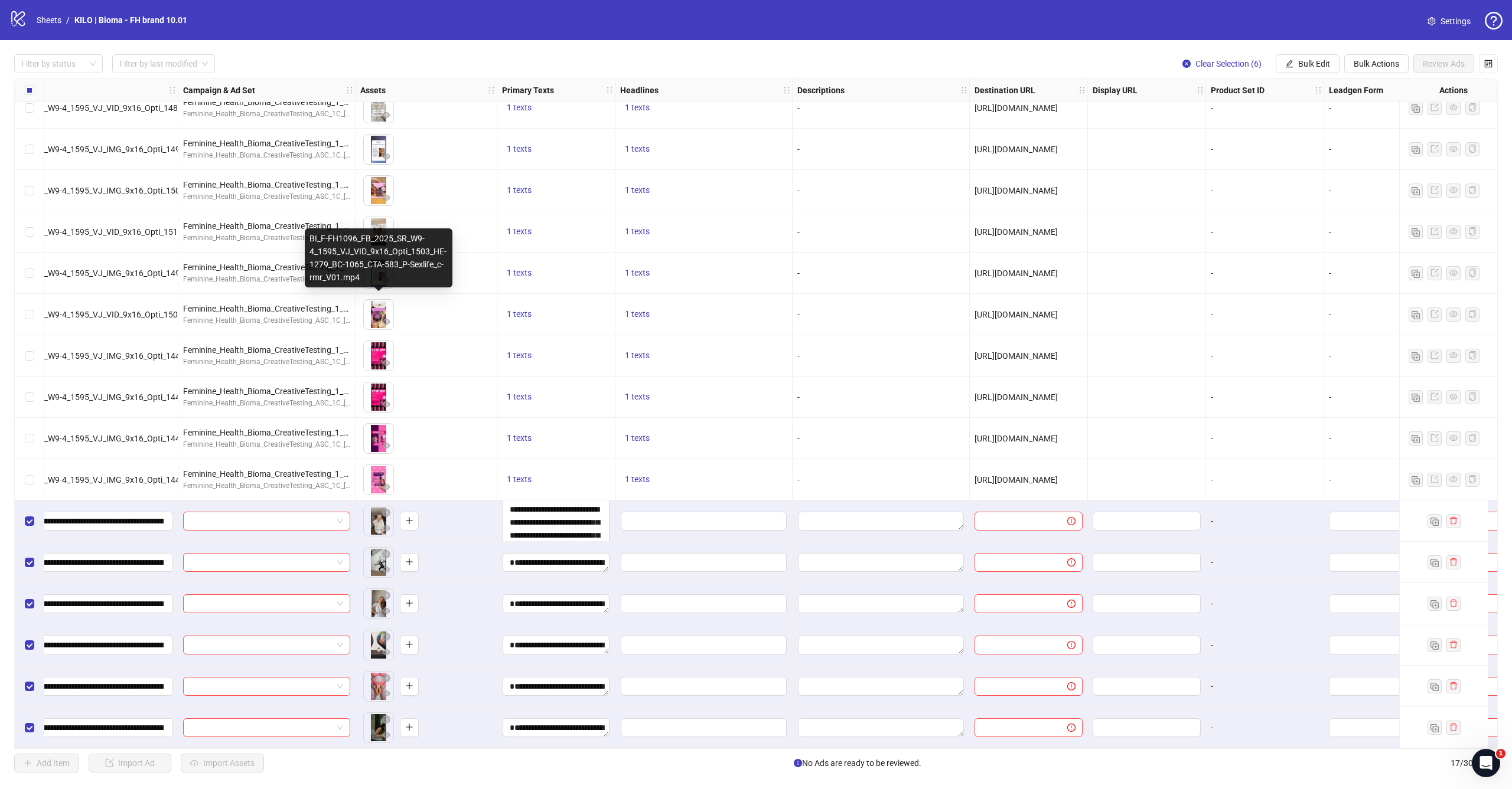
scroll to position [0, 0]
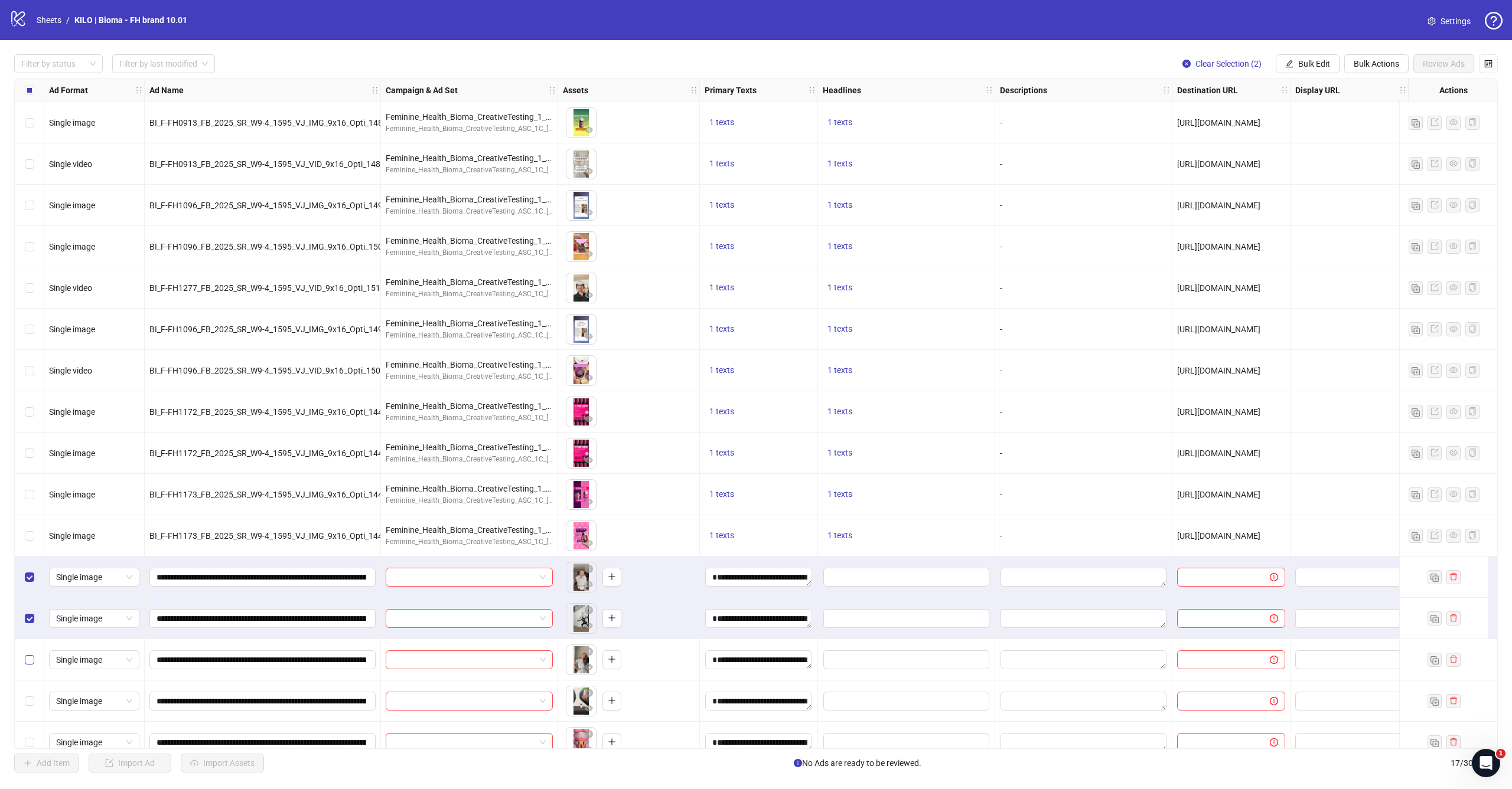
click at [28, 665] on label "Select row 14" at bounding box center [29, 660] width 10 height 13
click at [28, 691] on div "Select row 15" at bounding box center [30, 701] width 30 height 41
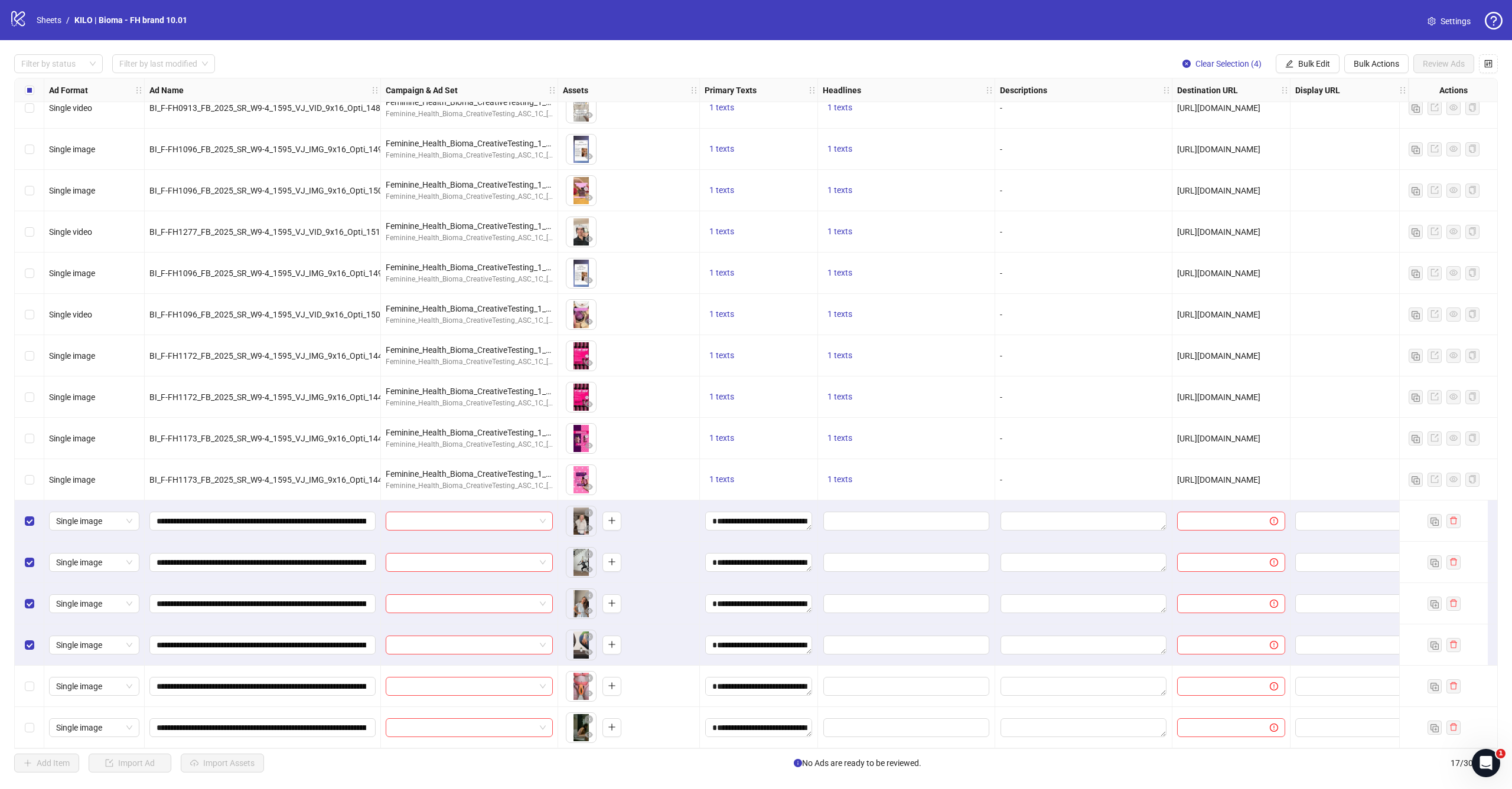
scroll to position [61, 0]
click at [36, 683] on div "Select row 16" at bounding box center [30, 686] width 30 height 41
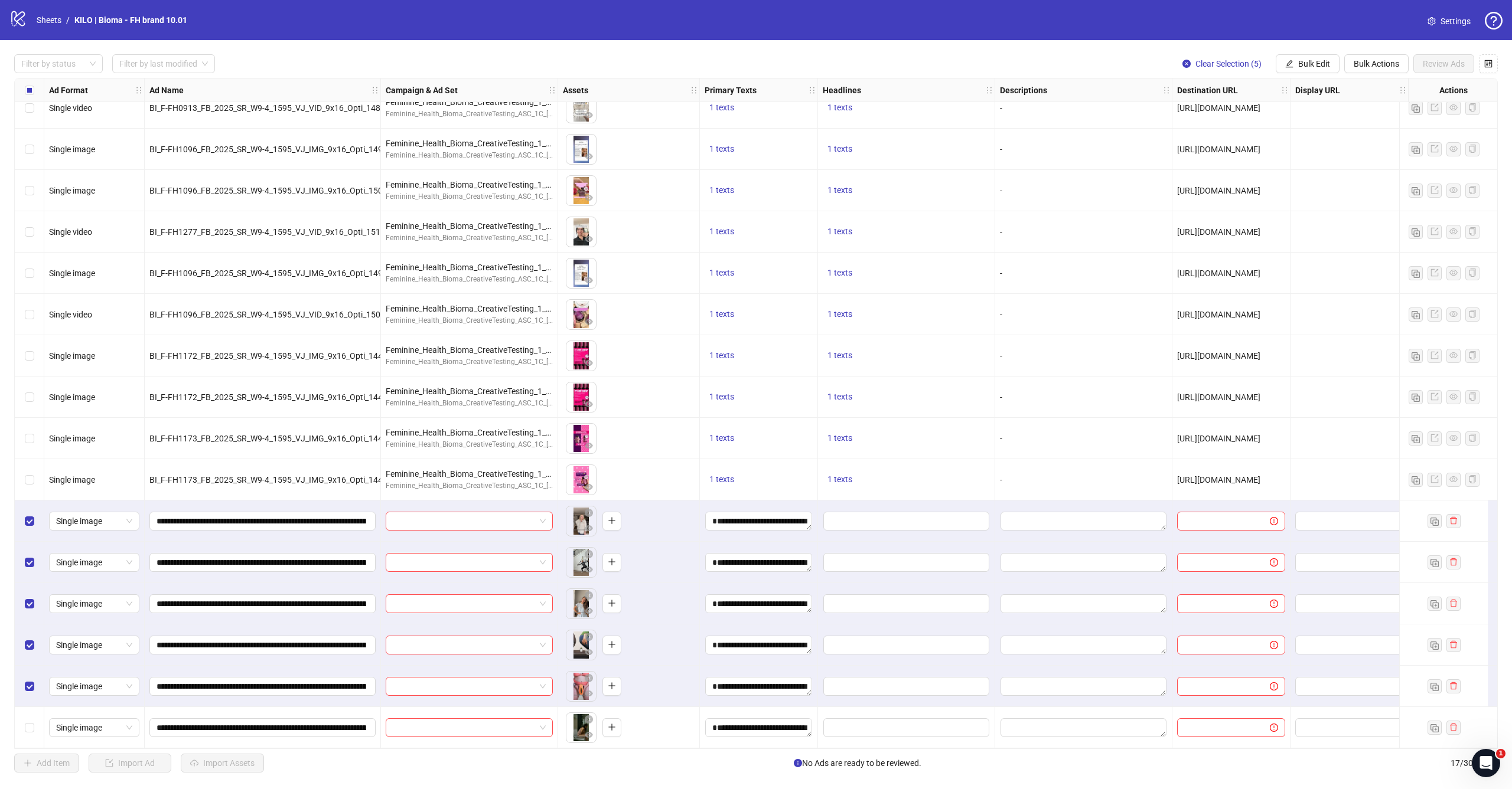
scroll to position [0, 0]
click at [30, 730] on div "Select row 17" at bounding box center [30, 728] width 30 height 41
click at [1312, 72] on button "Bulk Edit" at bounding box center [1307, 64] width 64 height 19
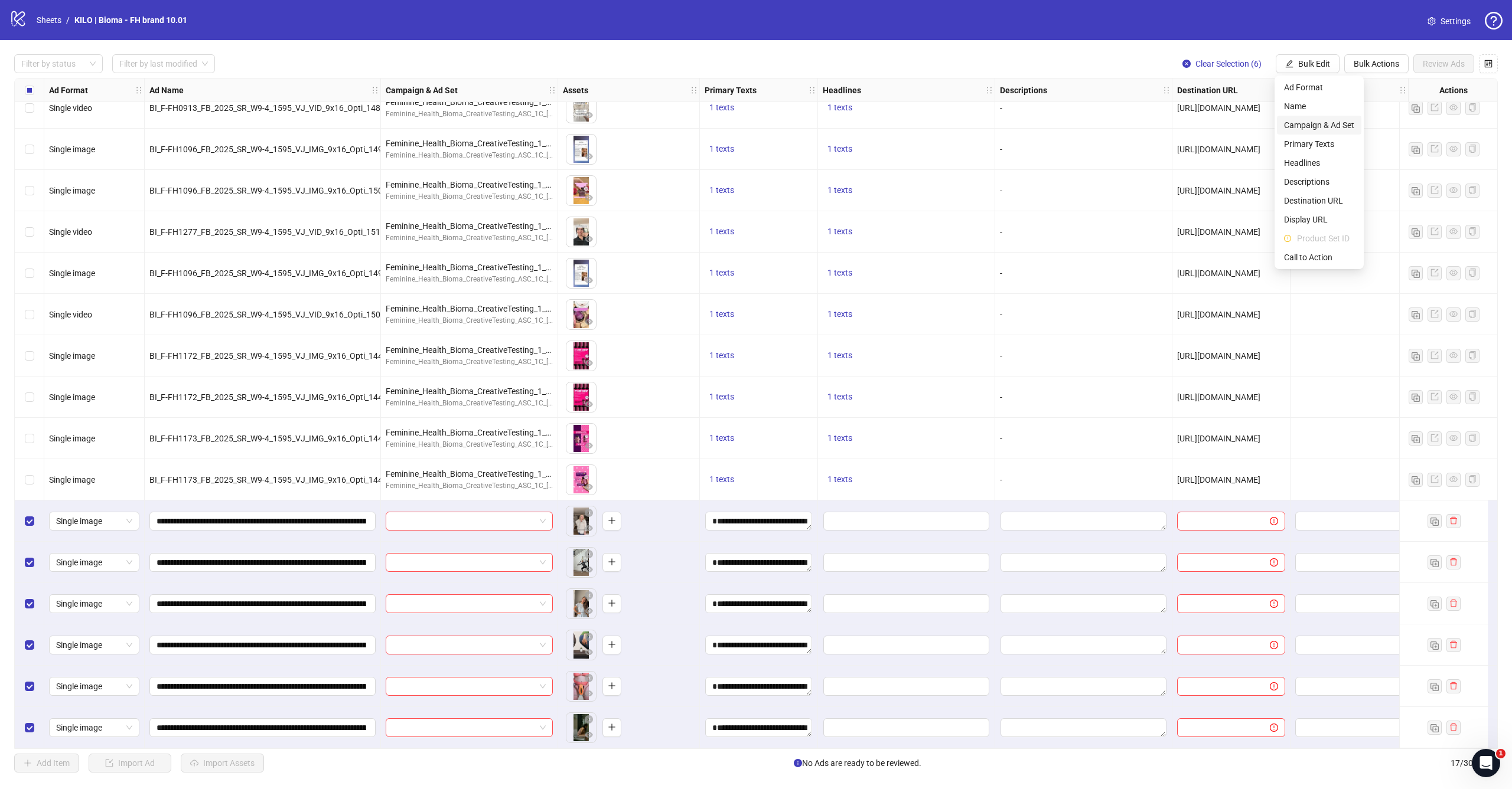
click at [1308, 128] on span "Campaign & Ad Set" at bounding box center [1319, 125] width 70 height 13
click at [1226, 112] on input "search" at bounding box center [1269, 114] width 212 height 17
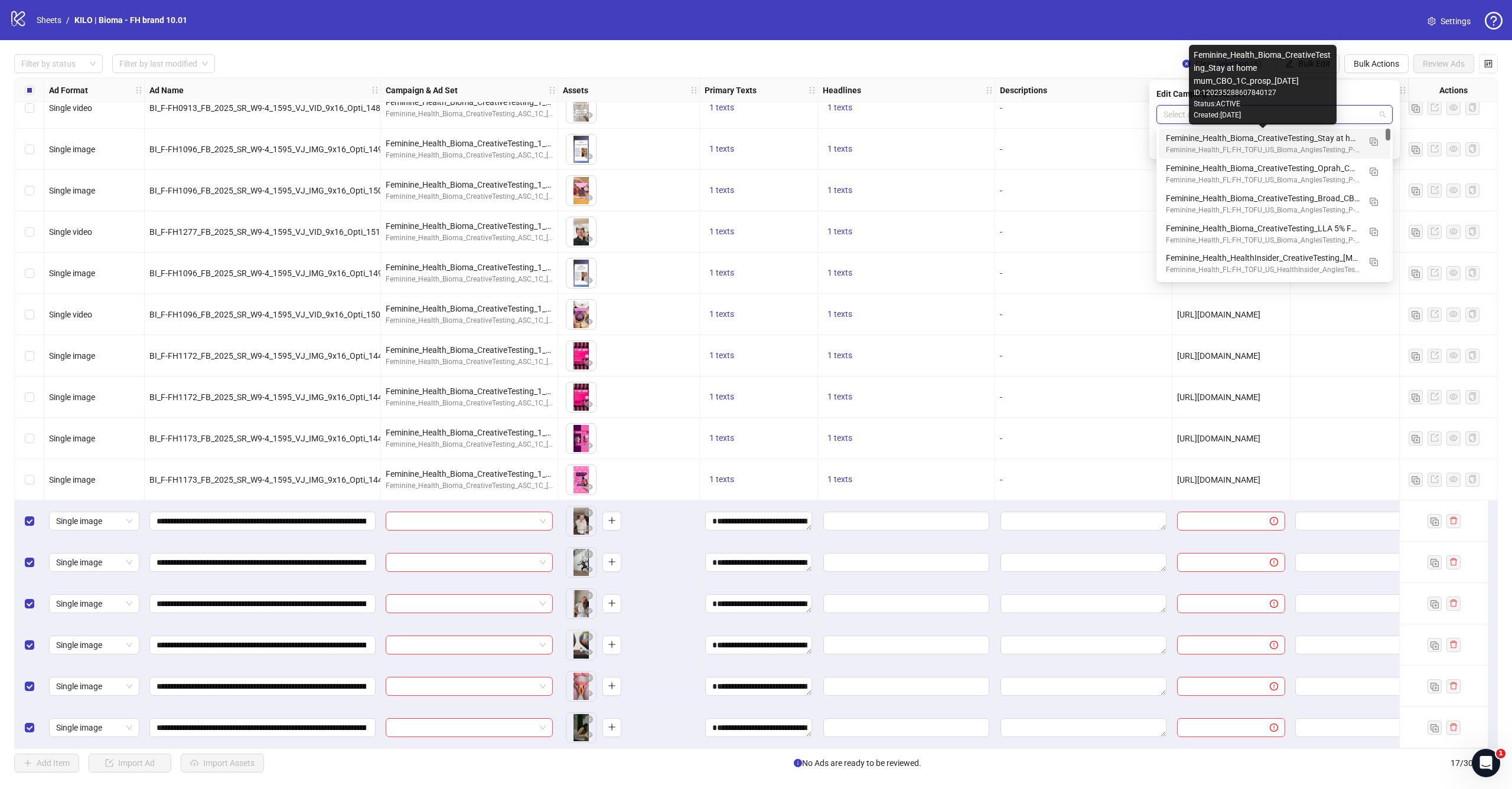
click at [1224, 139] on div "Feminine_Health_Bioma_CreativeTesting_Stay at home mum_CBO_1C_prosp_2025.10.01" at bounding box center [1263, 138] width 194 height 13
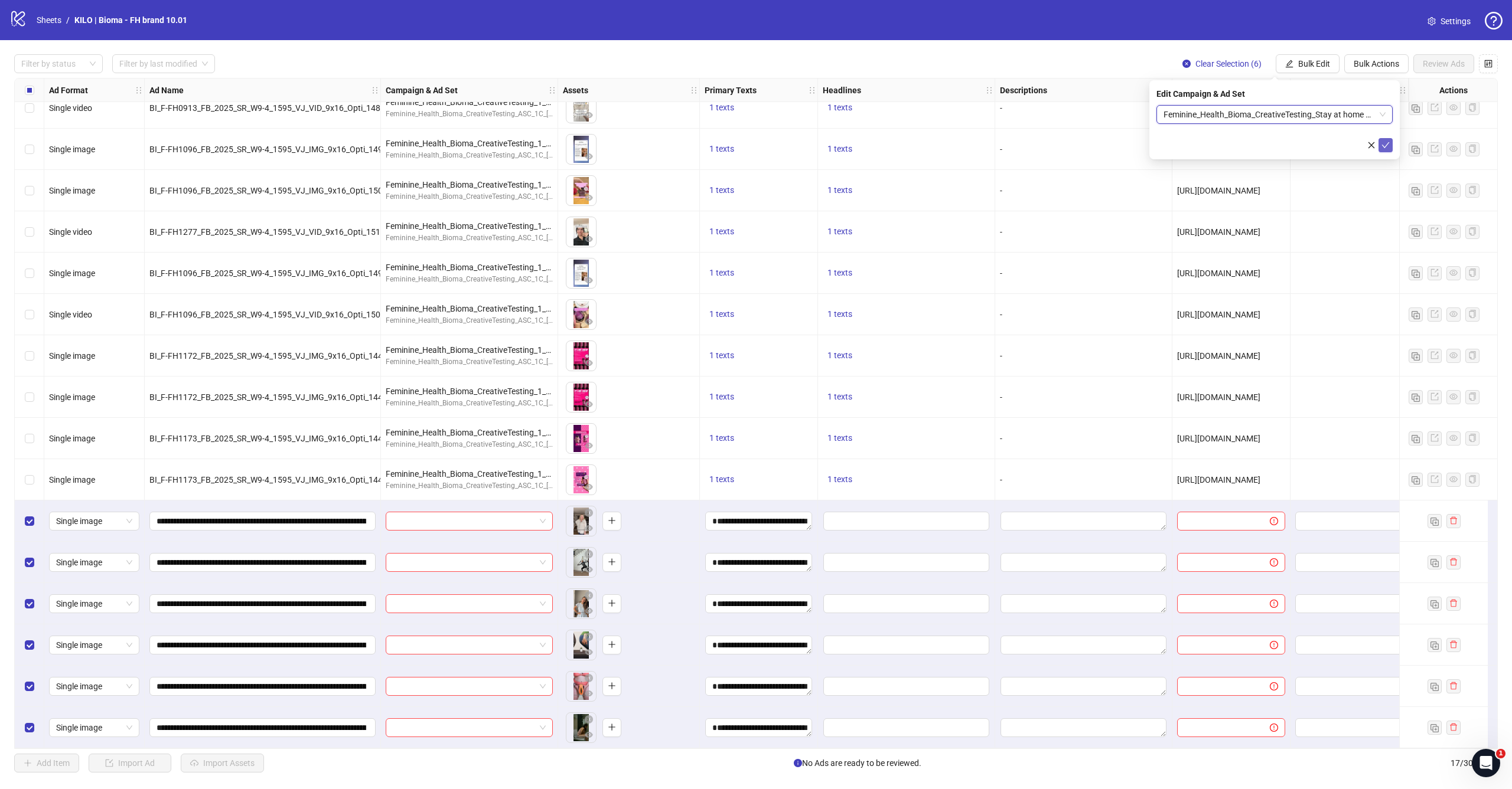
click at [1388, 149] on icon "check" at bounding box center [1385, 144] width 8 height 8
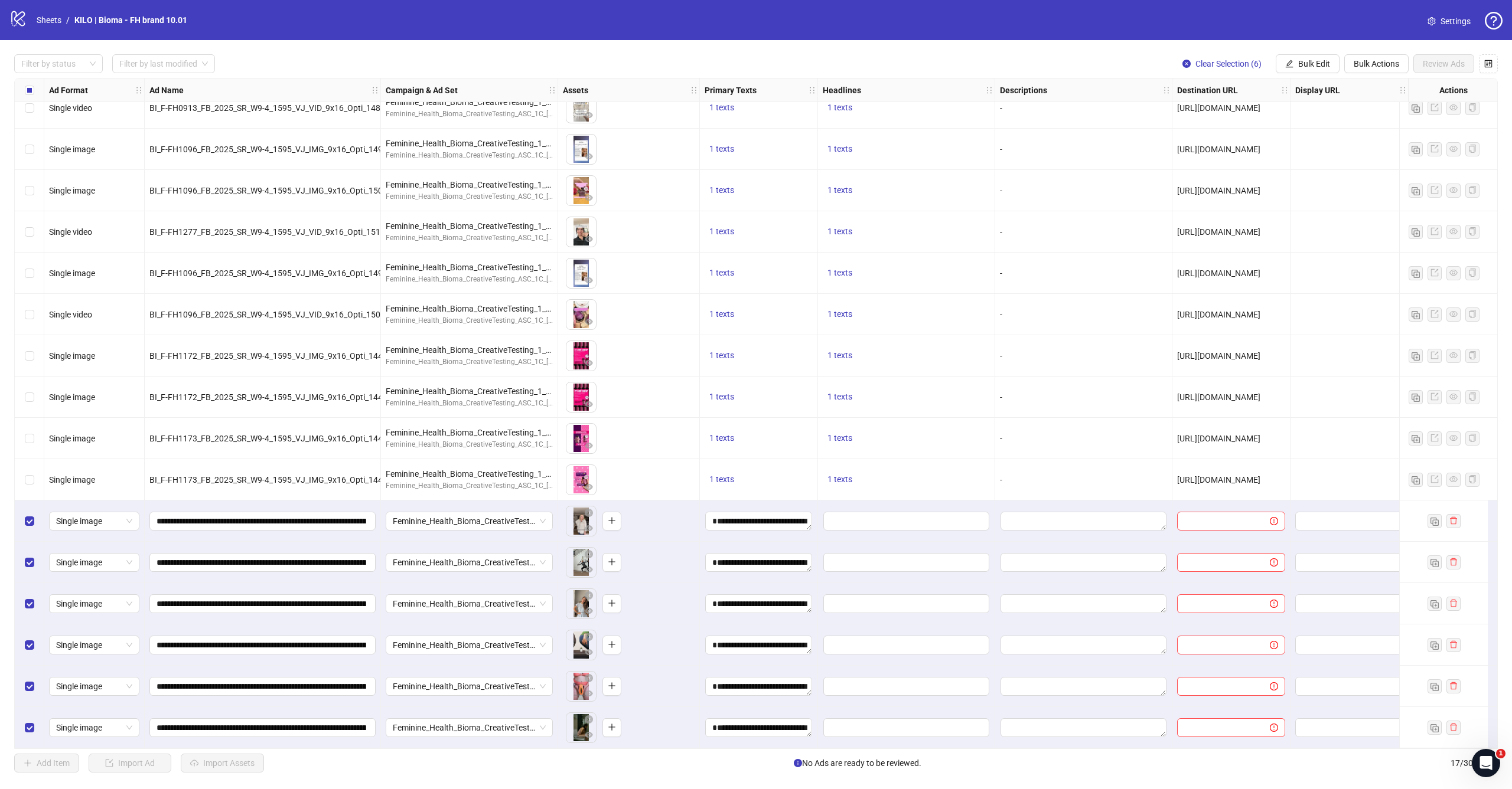
scroll to position [60, 116]
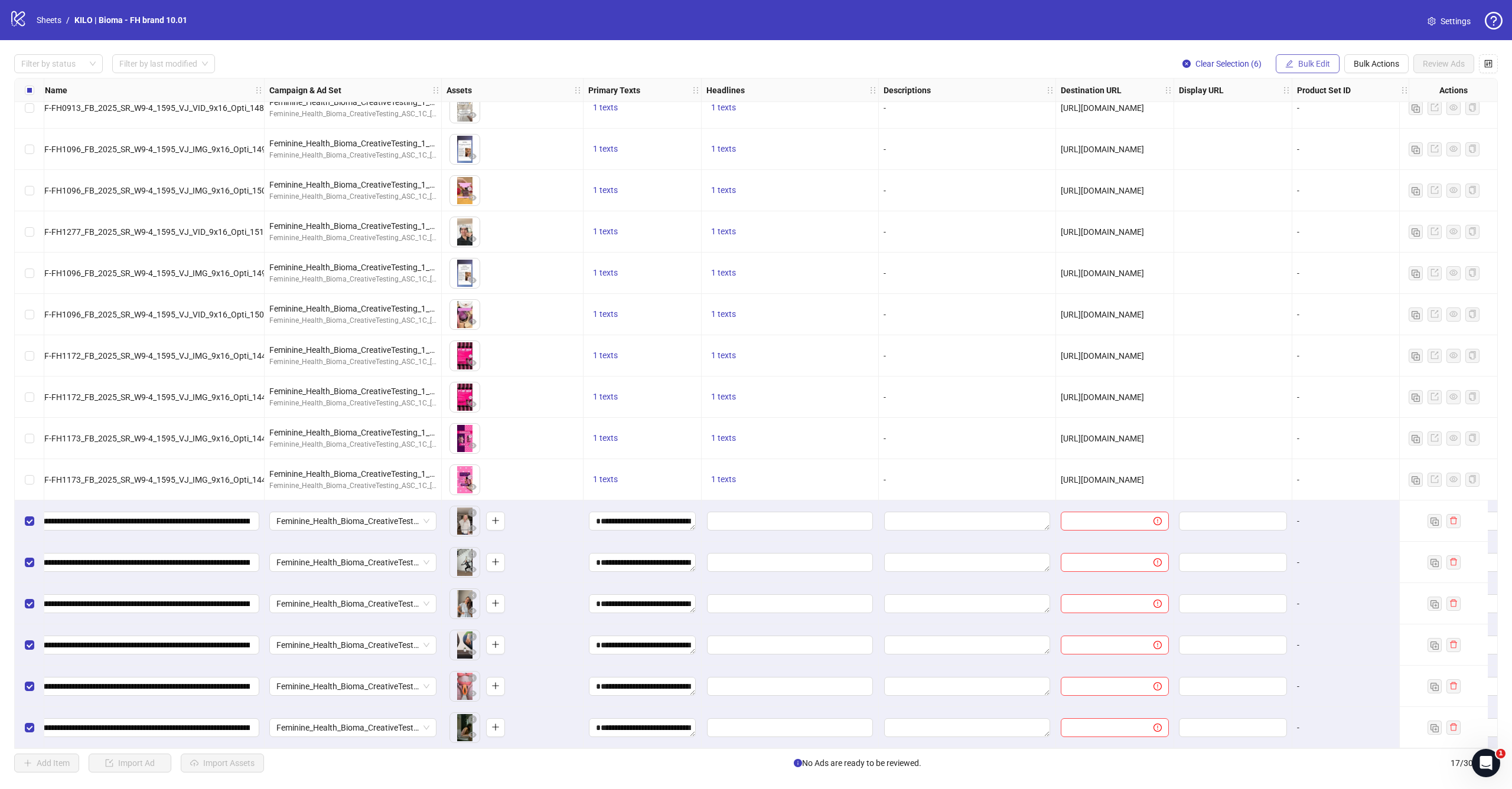
click at [1305, 58] on button "Bulk Edit" at bounding box center [1307, 64] width 64 height 19
click at [1310, 164] on span "Headlines" at bounding box center [1319, 163] width 70 height 13
click at [1314, 58] on button "Bulk Edit" at bounding box center [1307, 64] width 64 height 19
click at [1309, 201] on span "Destination URL" at bounding box center [1319, 200] width 70 height 13
click at [1289, 108] on input "text" at bounding box center [1269, 114] width 212 height 13
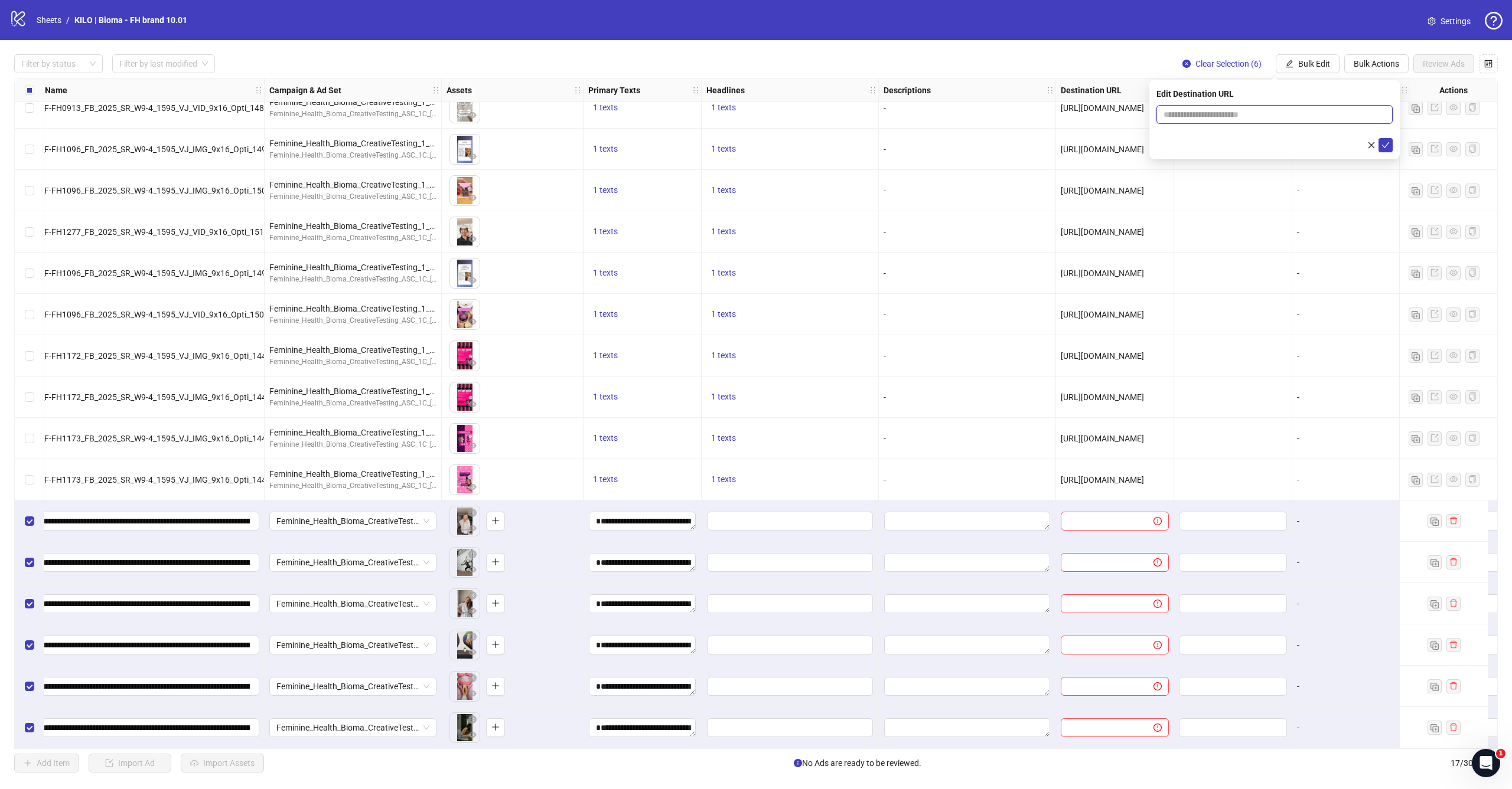
paste input "**********"
type input "**********"
click at [1385, 144] on icon "check" at bounding box center [1385, 144] width 8 height 8
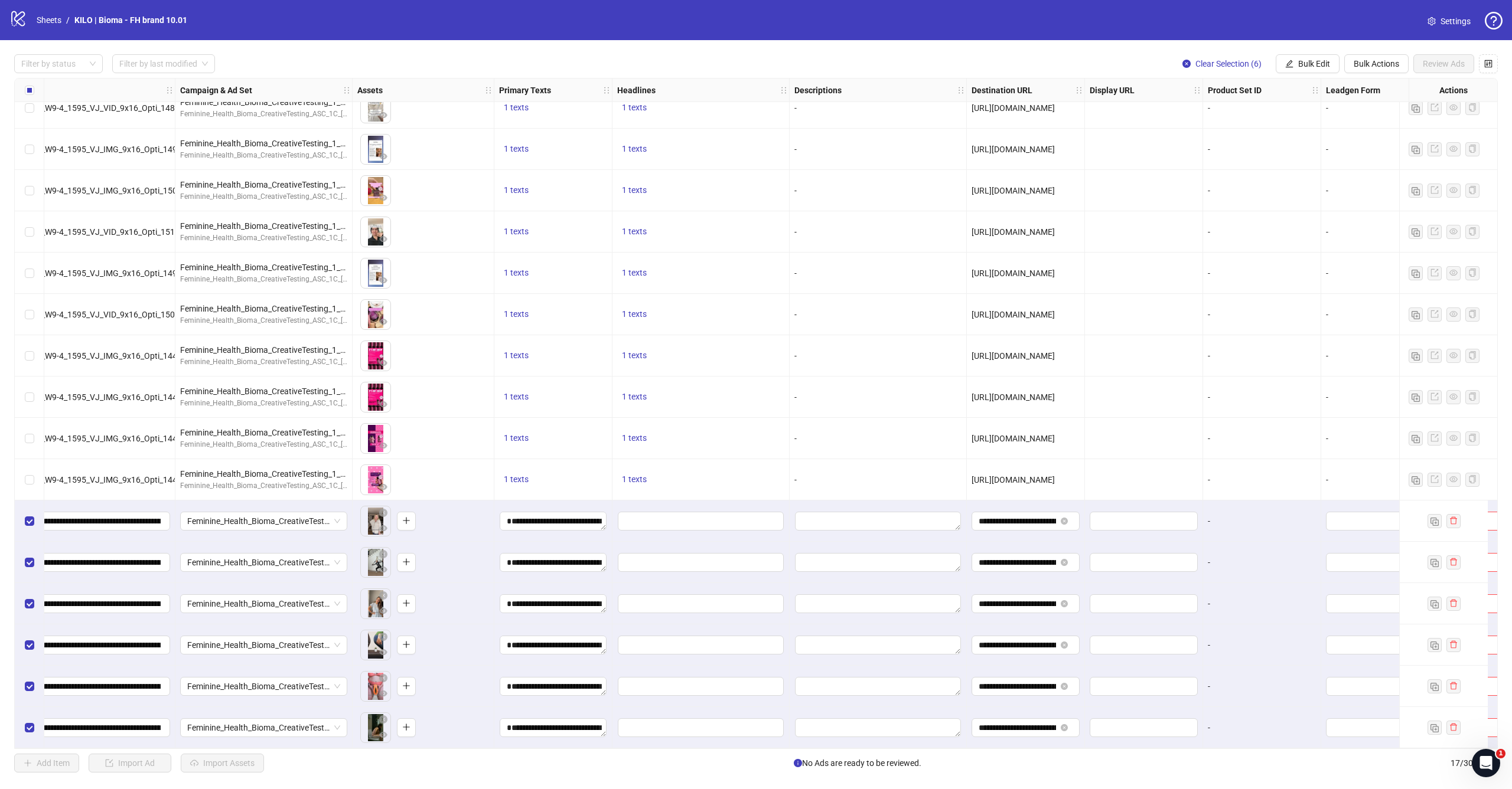
scroll to position [60, 130]
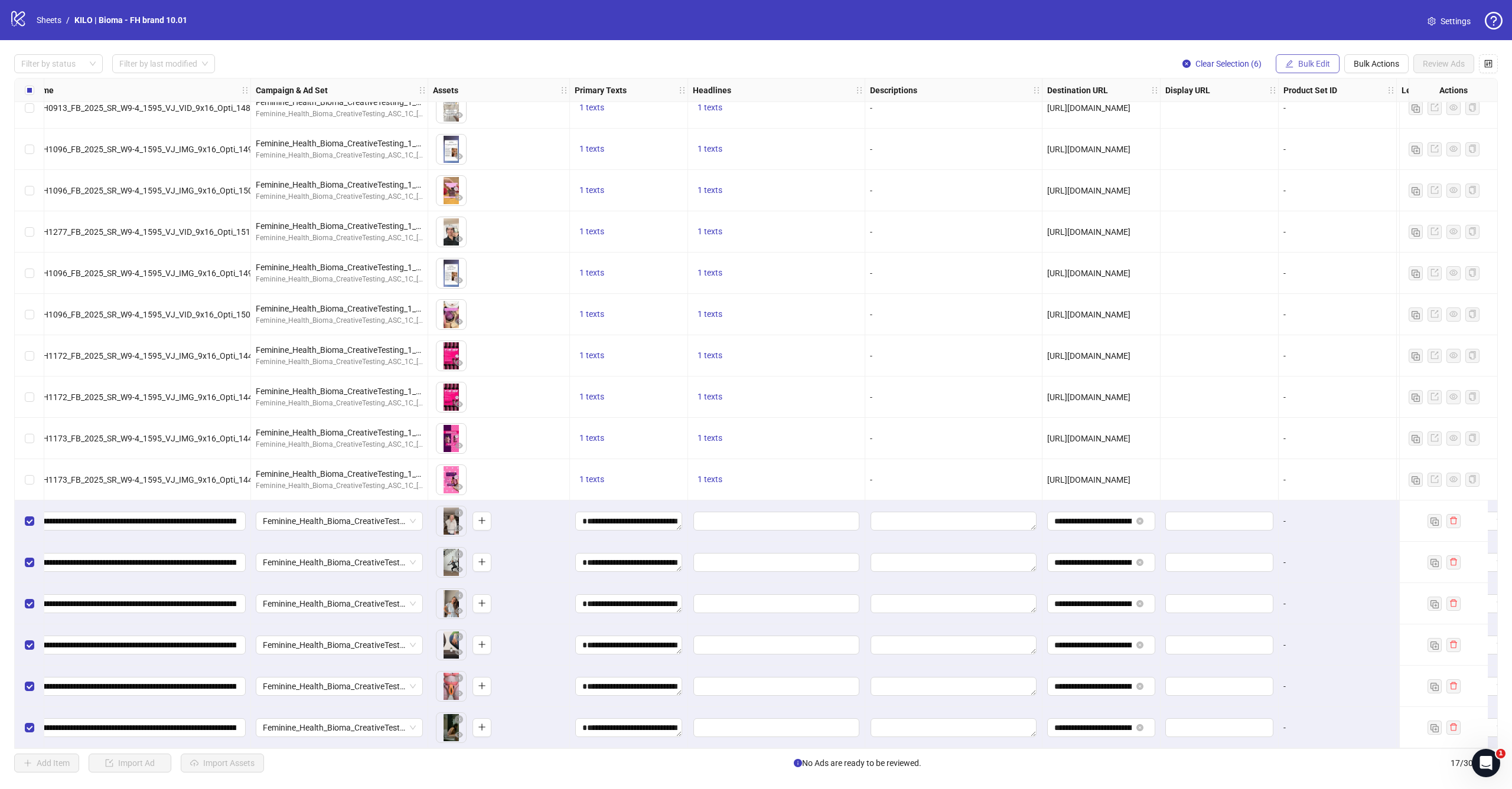
click at [1318, 59] on button "Bulk Edit" at bounding box center [1307, 64] width 64 height 19
click at [1297, 165] on span "Headlines" at bounding box center [1319, 163] width 70 height 13
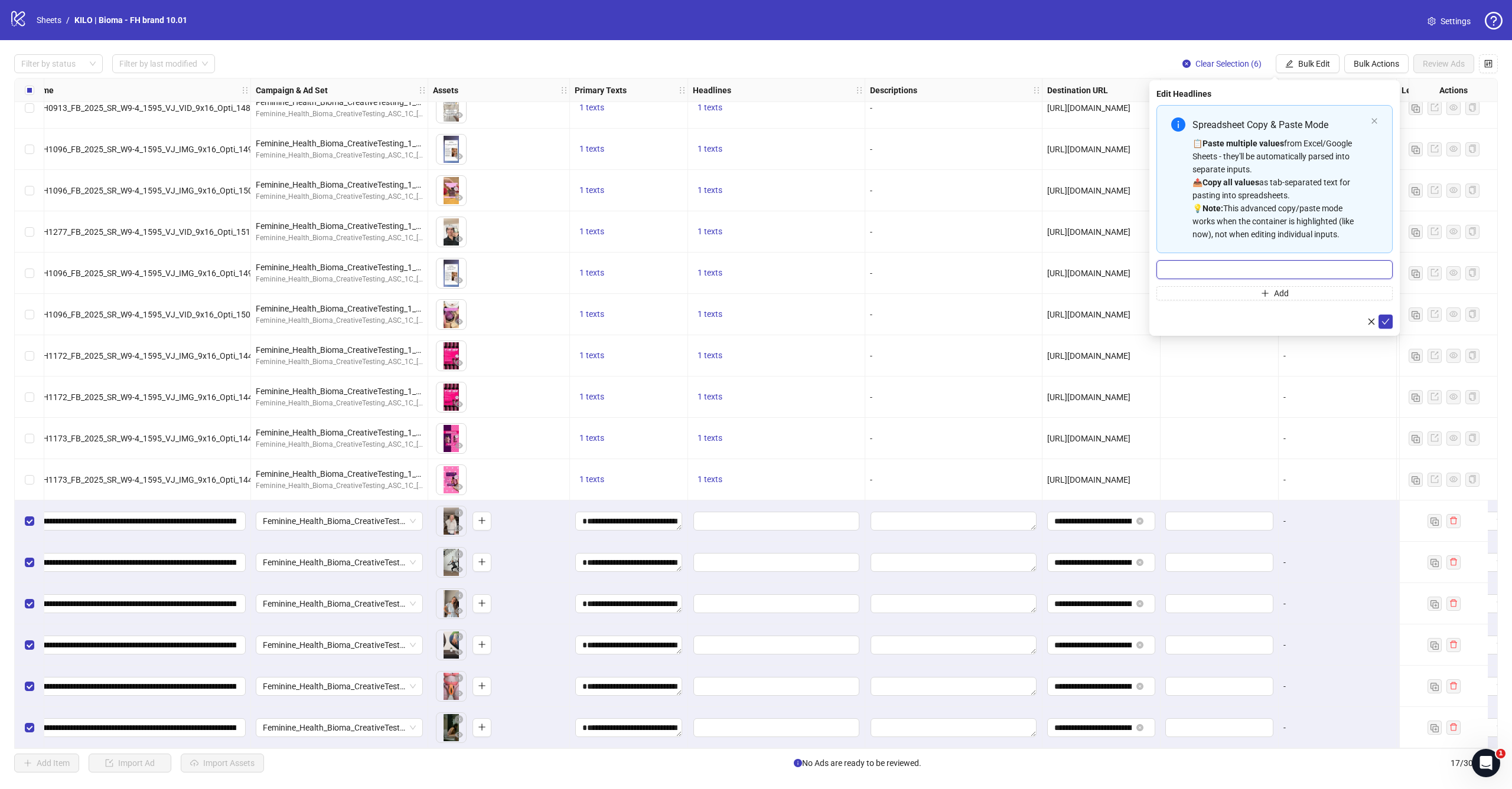
click at [1217, 273] on input "Multi-input container - paste or copy values" at bounding box center [1274, 270] width 236 height 19
paste input "**********"
drag, startPoint x: 1221, startPoint y: 270, endPoint x: 1088, endPoint y: 270, distance: 133.0
click at [1088, 270] on body "logo/logo-mobile Sheets / KILO | Bioma - FH brand 10.01 Settings Filter by stat…" at bounding box center [756, 394] width 1512 height 789
click at [1297, 270] on input "**********" at bounding box center [1274, 270] width 236 height 19
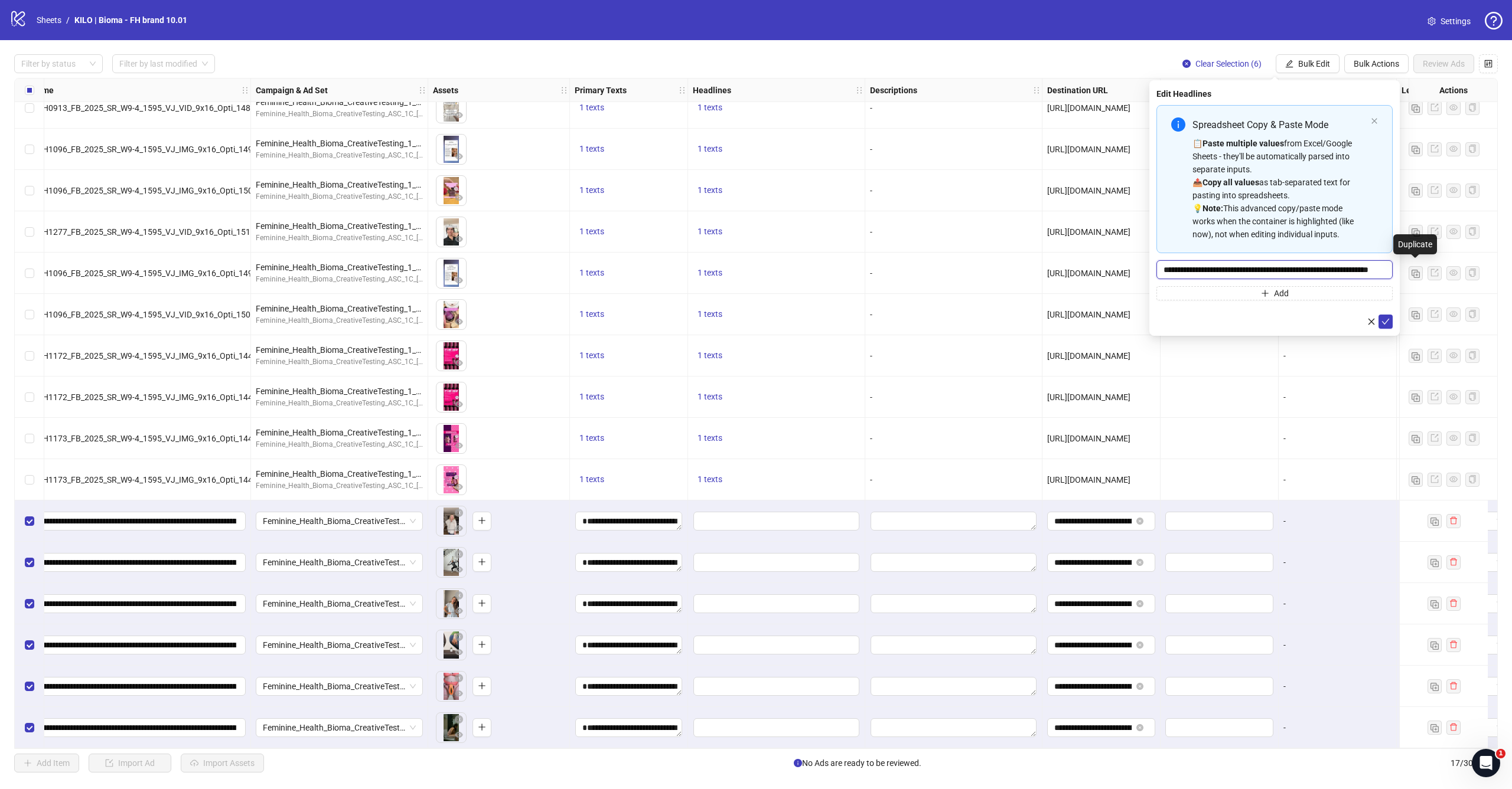
click at [1411, 266] on body "logo/logo-mobile Sheets / KILO | Bioma - FH brand 10.01 Settings Filter by stat…" at bounding box center [756, 394] width 1512 height 789
type input "**********"
click at [1385, 329] on button "submit" at bounding box center [1385, 322] width 14 height 14
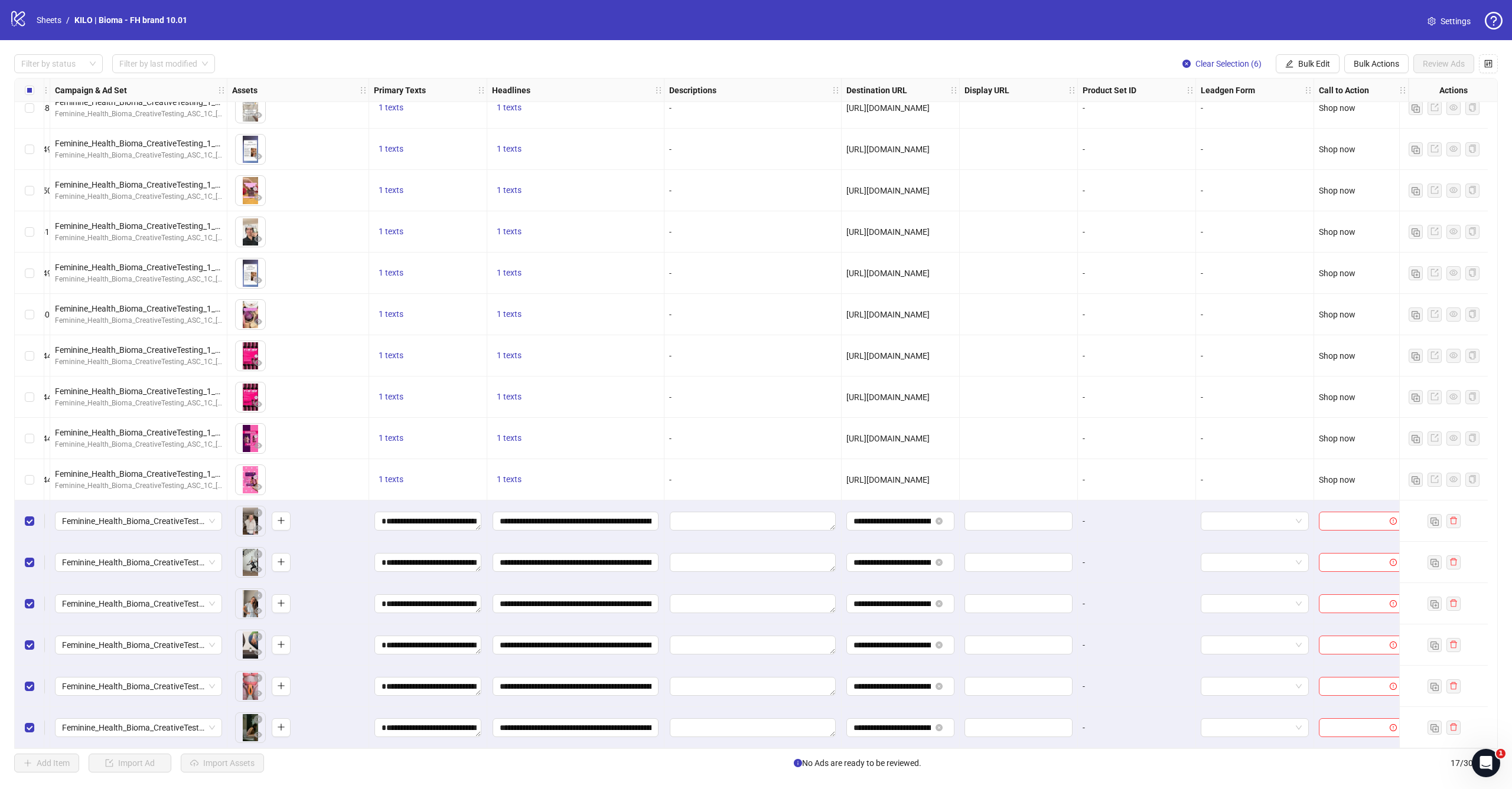
scroll to position [0, 0]
click at [1323, 75] on div "Filter by status Filter by last modified Clear Selection (6) Bulk Edit Bulk Act…" at bounding box center [756, 413] width 1512 height 747
click at [1324, 72] on button "Bulk Edit" at bounding box center [1307, 64] width 64 height 19
click at [1300, 251] on span "Call to Action" at bounding box center [1319, 257] width 70 height 13
click at [1222, 121] on input "search" at bounding box center [1269, 114] width 212 height 17
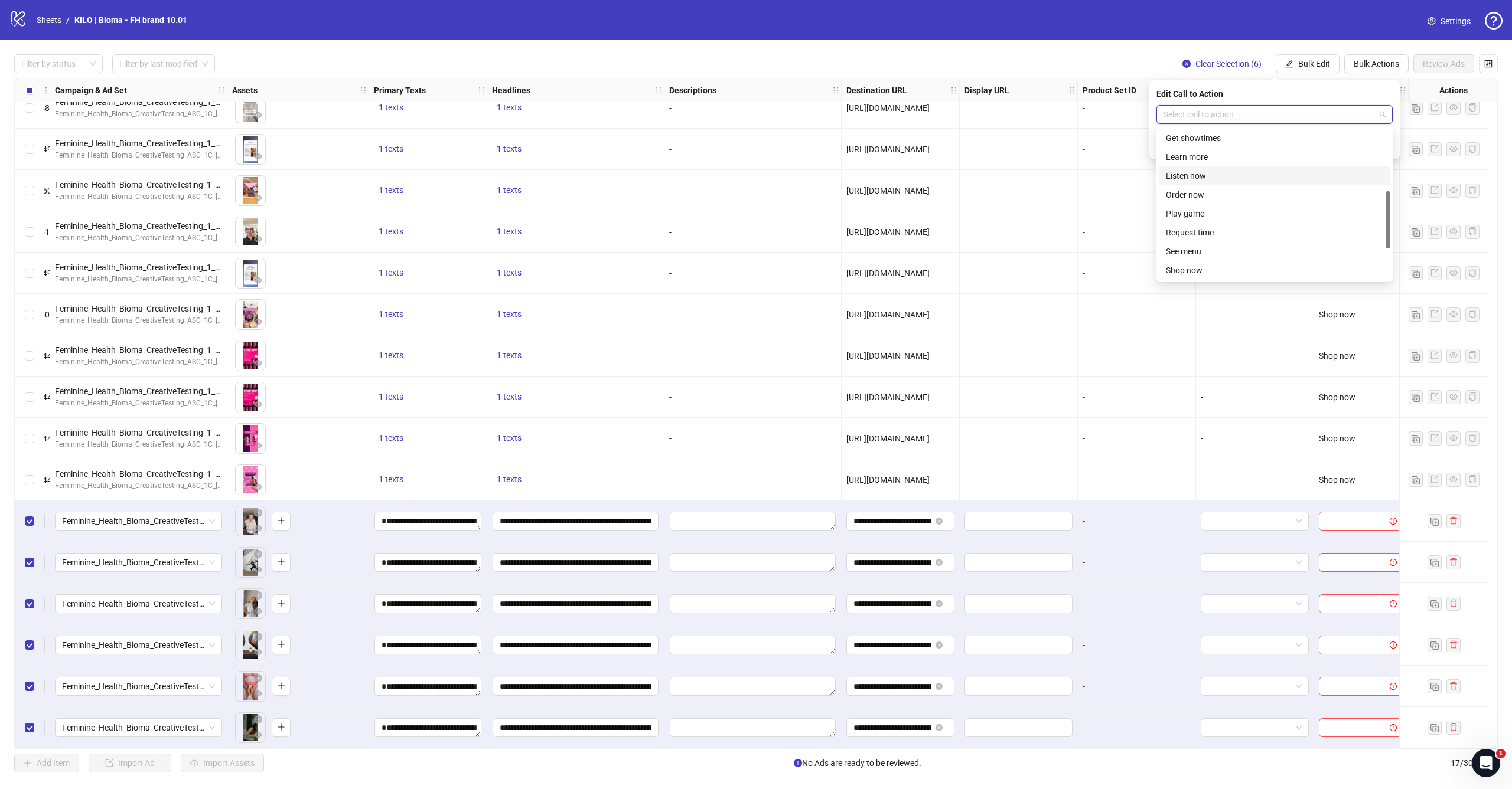
scroll to position [163, 0]
click at [1193, 257] on div "Shop now" at bounding box center [1274, 258] width 218 height 13
click at [1384, 147] on icon "check" at bounding box center [1385, 145] width 8 height 6
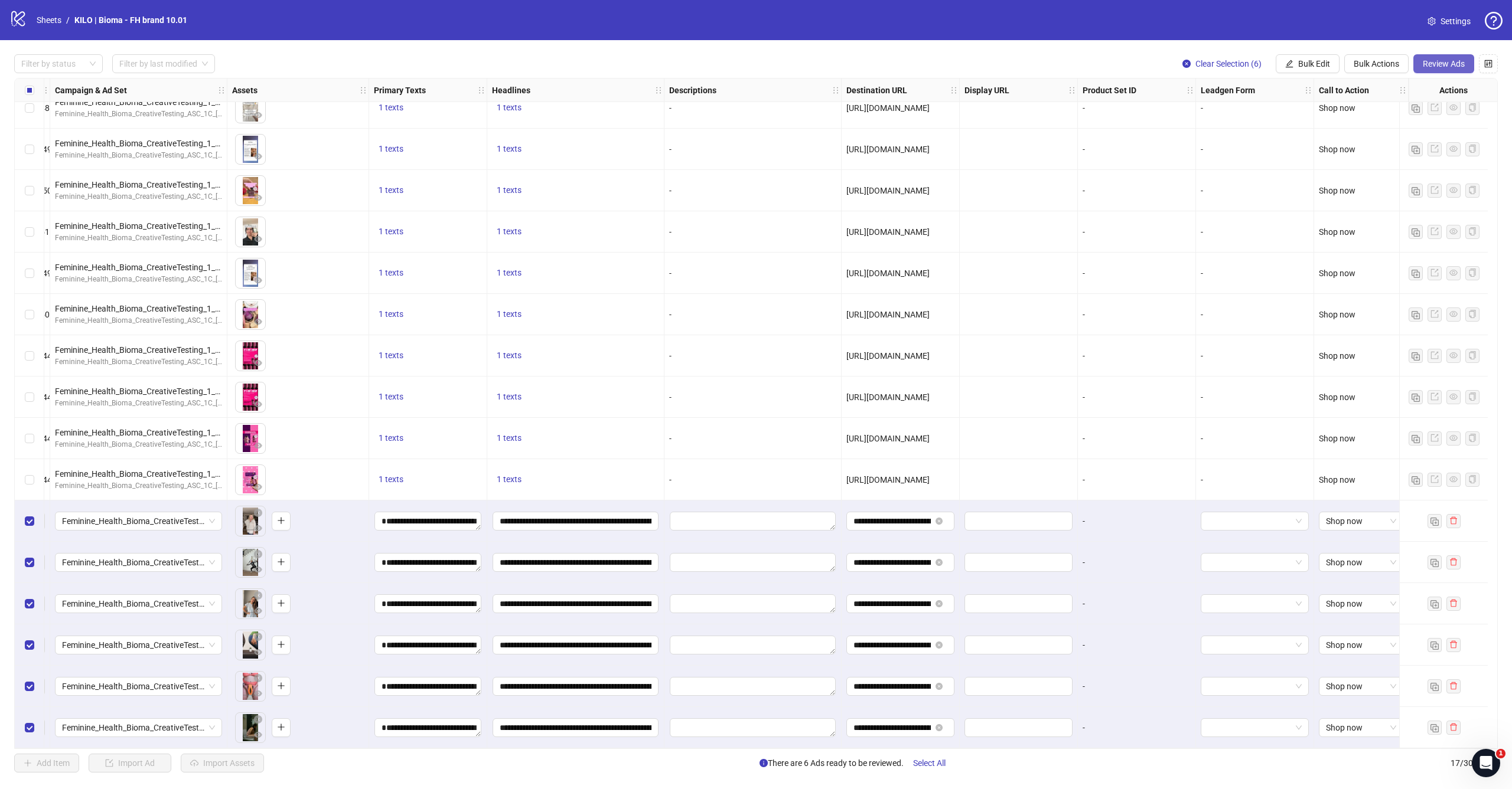
click at [1454, 69] on button "Review Ads" at bounding box center [1444, 64] width 61 height 19
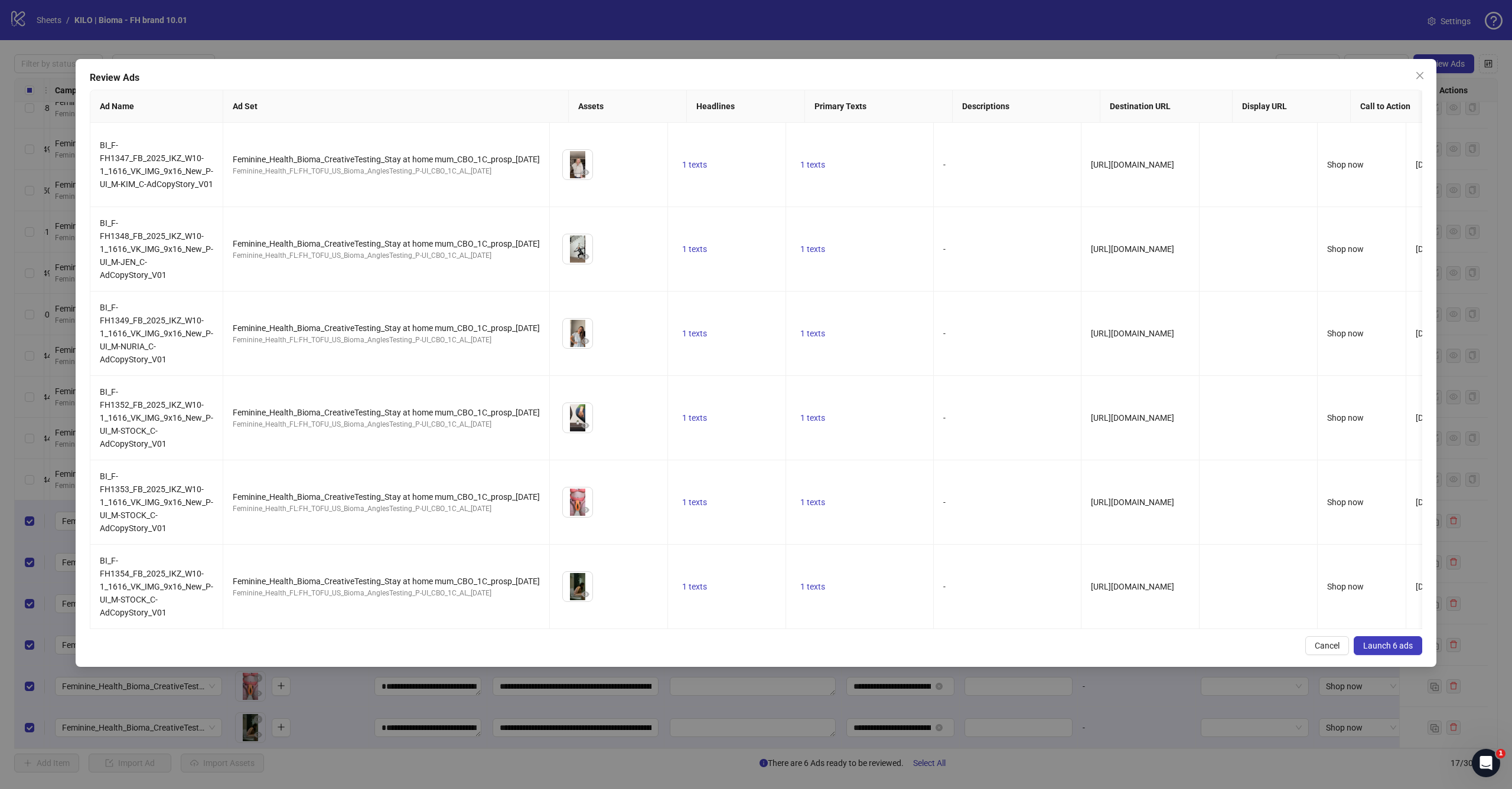
click at [1389, 647] on span "Launch 6 ads" at bounding box center [1388, 646] width 50 height 10
